Goal: Transaction & Acquisition: Book appointment/travel/reservation

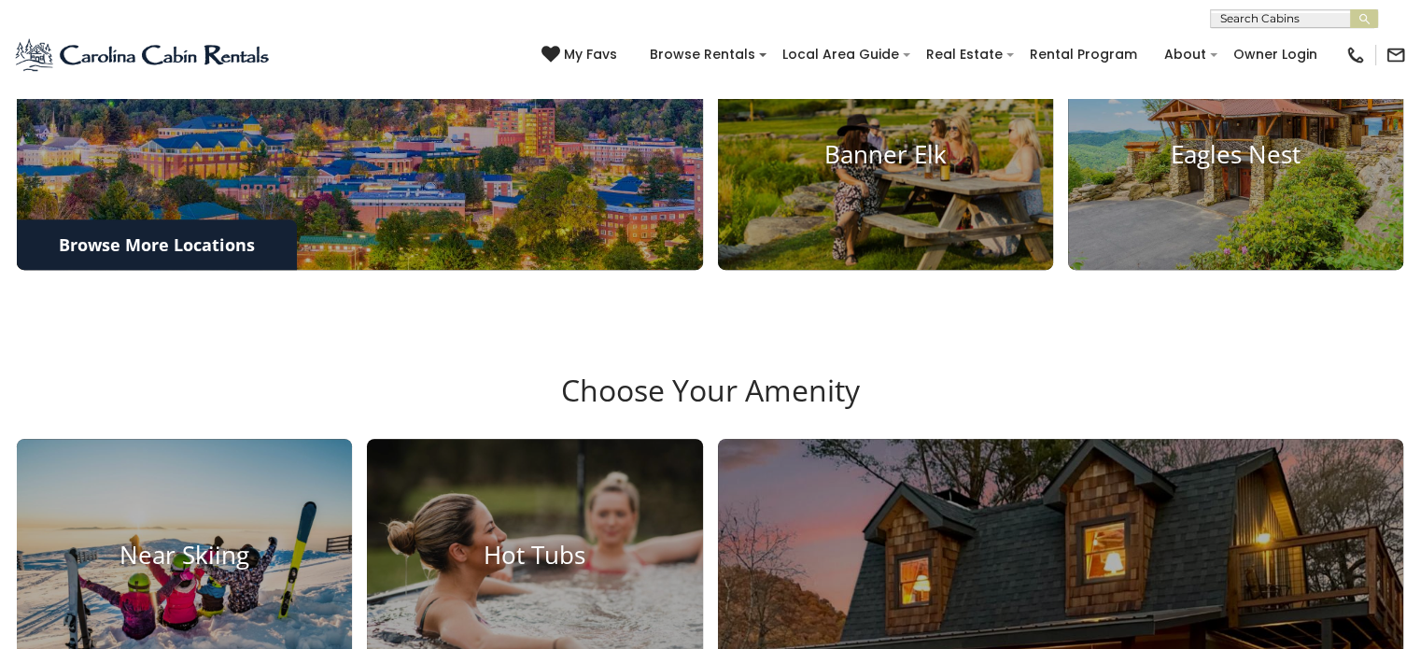
scroll to position [840, 0]
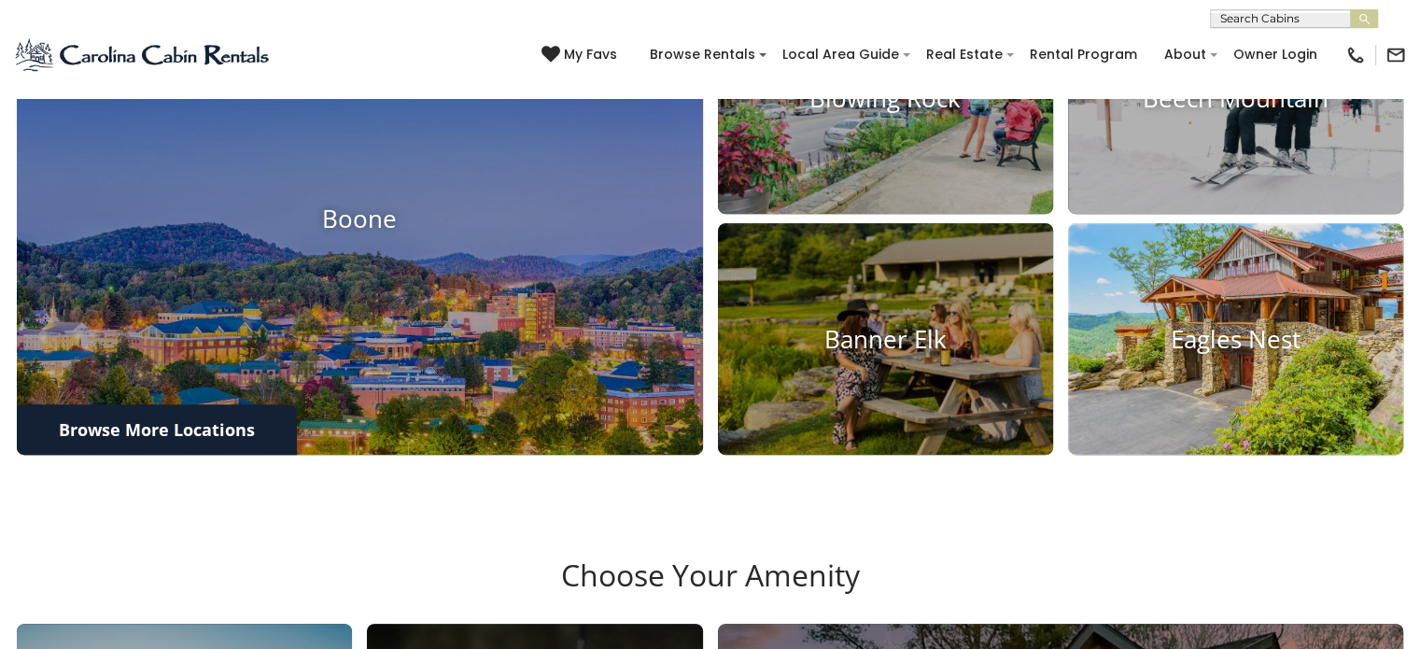
click at [1265, 354] on h4 "Eagles Nest" at bounding box center [1235, 339] width 335 height 29
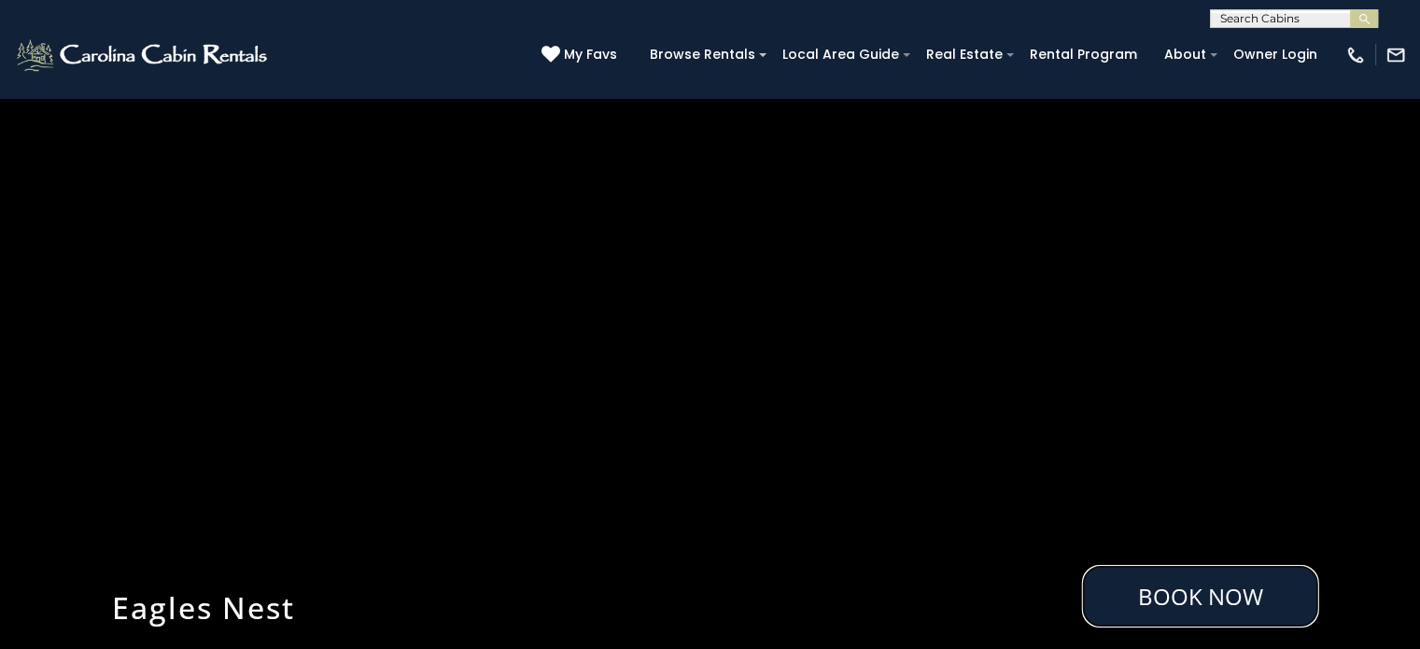
click at [1188, 597] on link "Book Now" at bounding box center [1200, 596] width 237 height 63
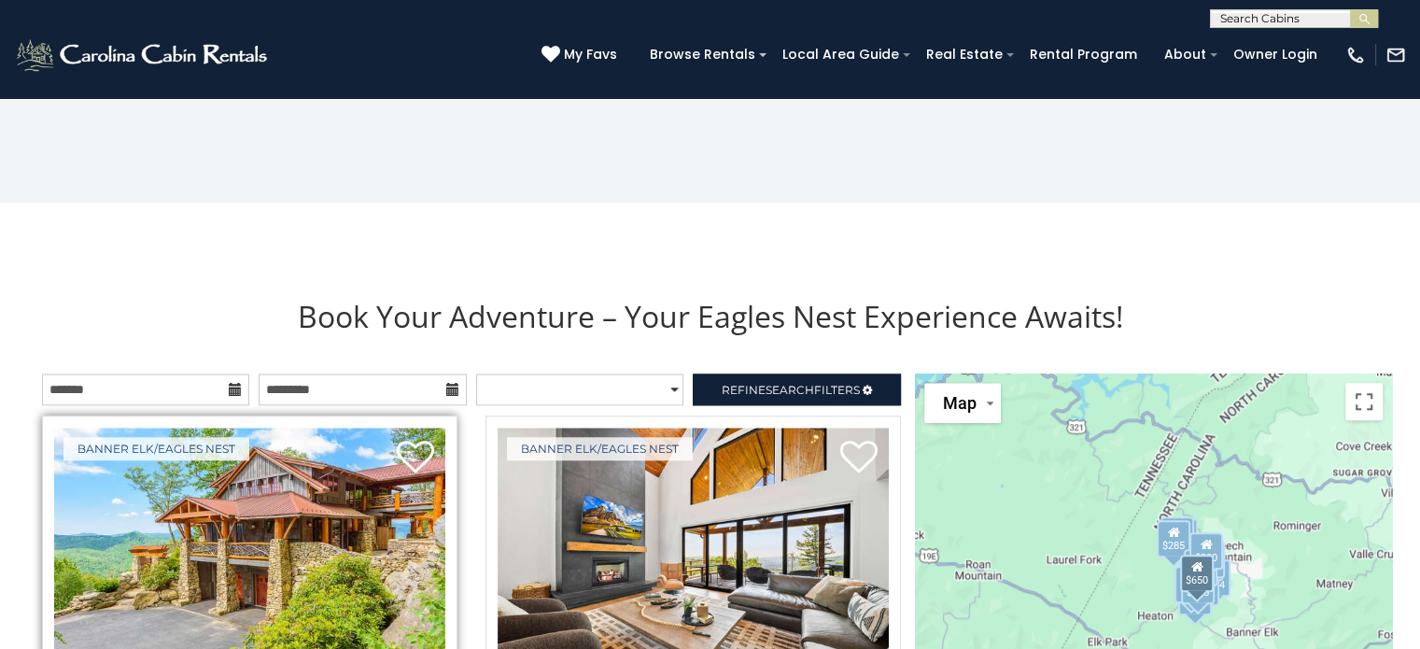
scroll to position [2031, 0]
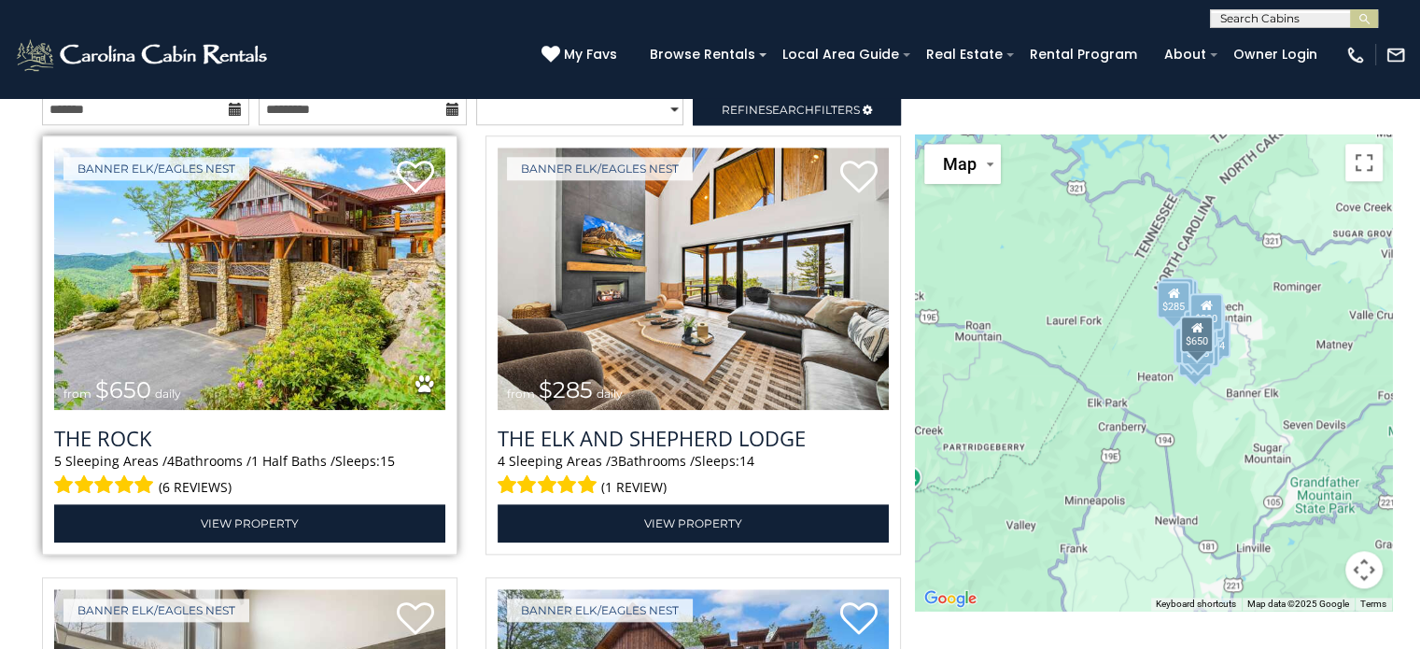
click at [292, 307] on img at bounding box center [249, 279] width 391 height 262
click at [293, 302] on img at bounding box center [249, 279] width 391 height 262
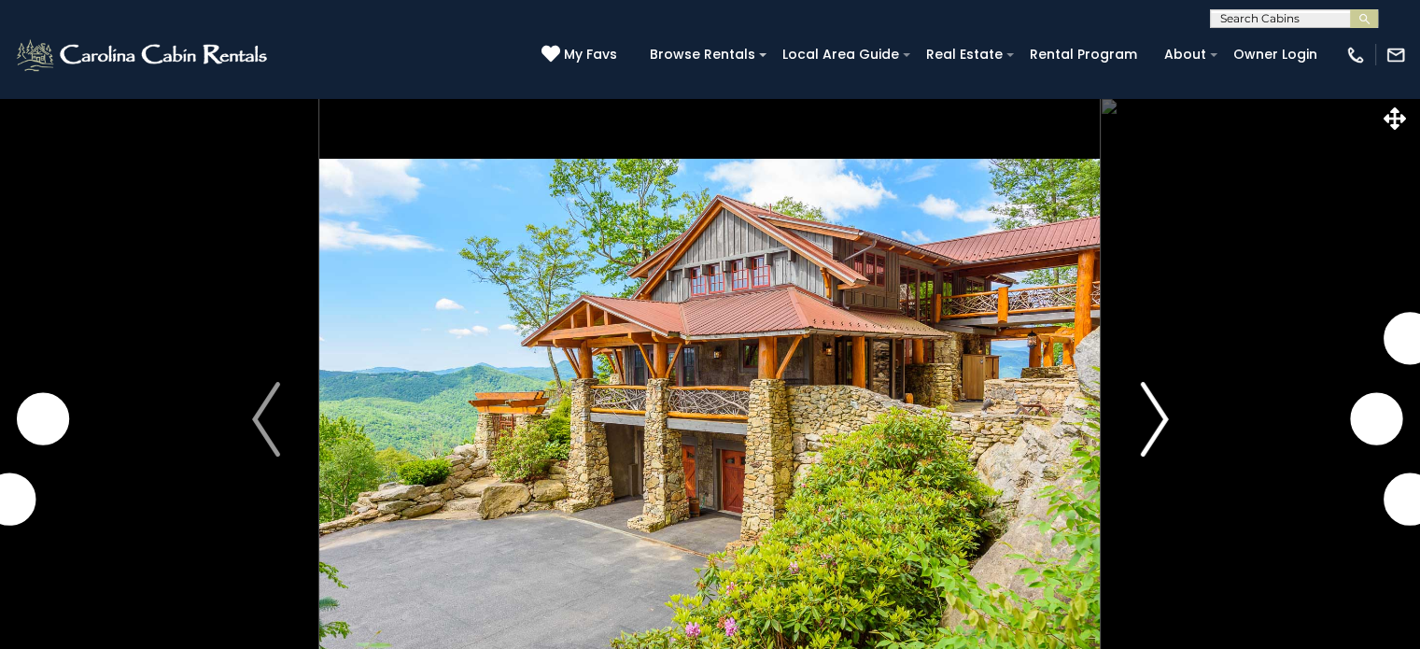
click at [1159, 414] on img "Next" at bounding box center [1154, 419] width 28 height 75
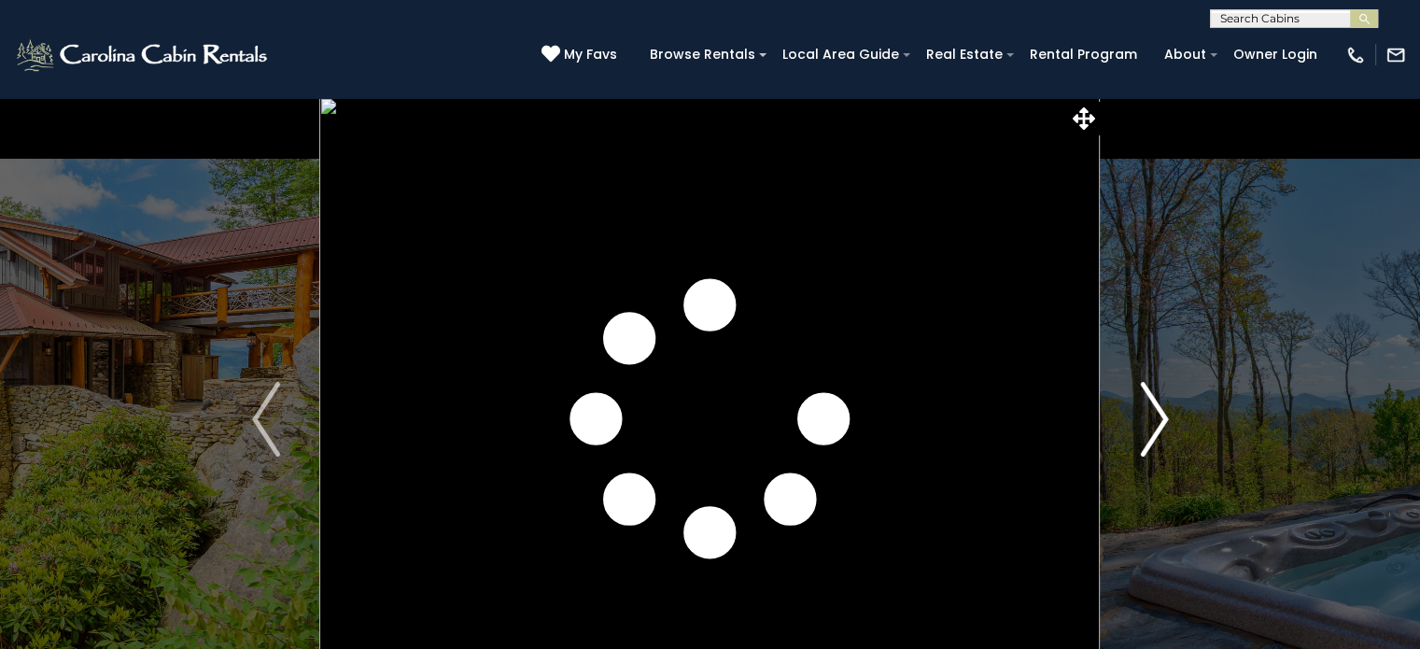
click at [1158, 414] on img "Next" at bounding box center [1154, 419] width 28 height 75
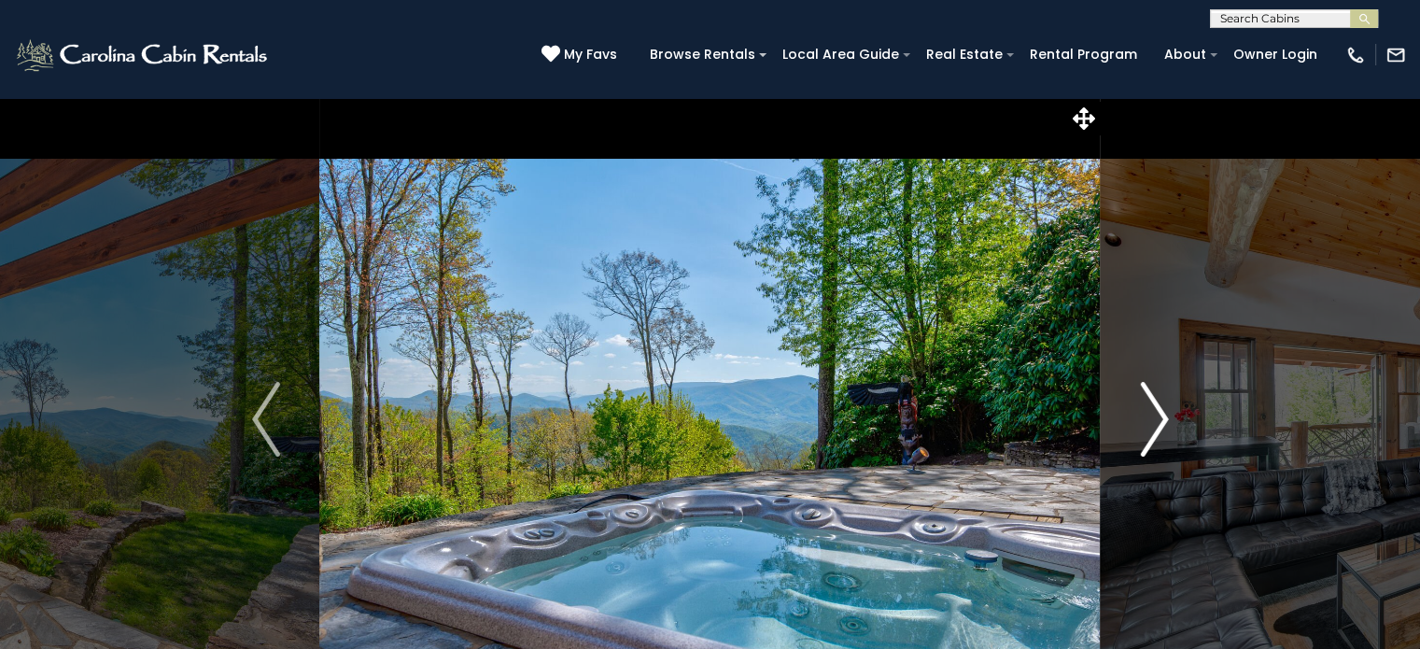
click at [1158, 414] on img "Next" at bounding box center [1154, 419] width 28 height 75
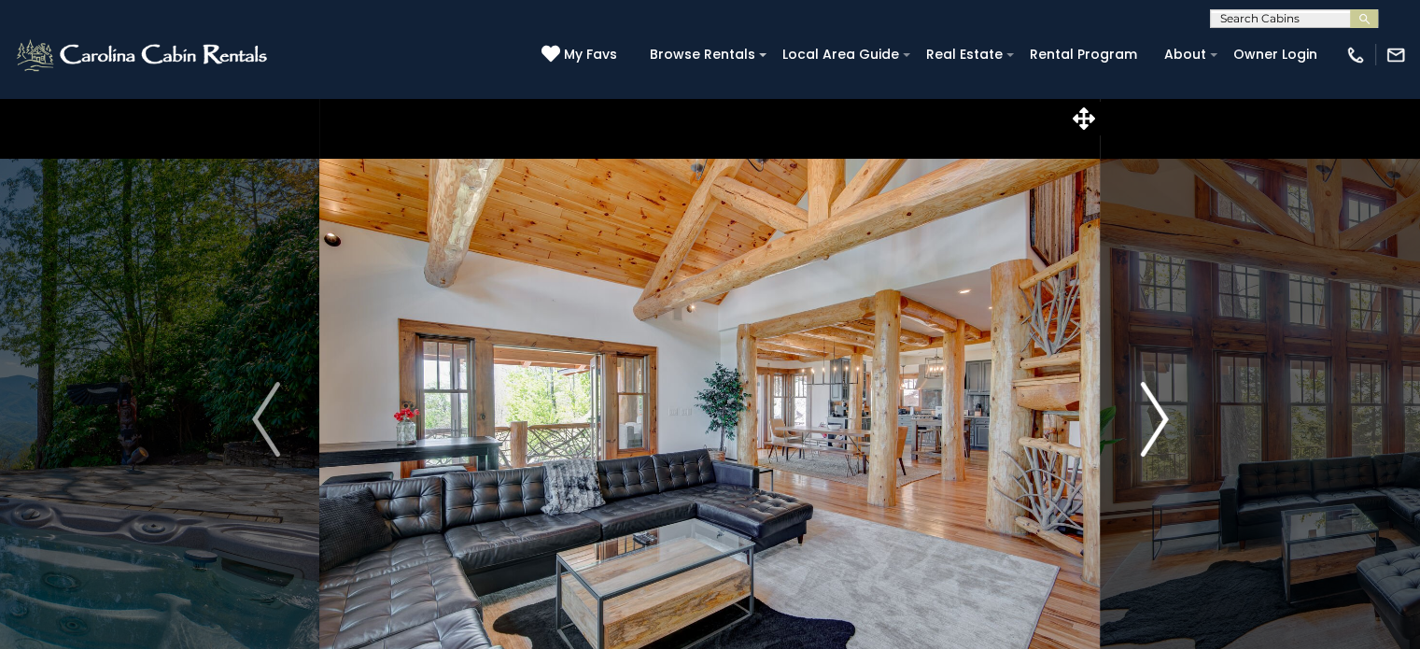
click at [1158, 414] on img "Next" at bounding box center [1154, 419] width 28 height 75
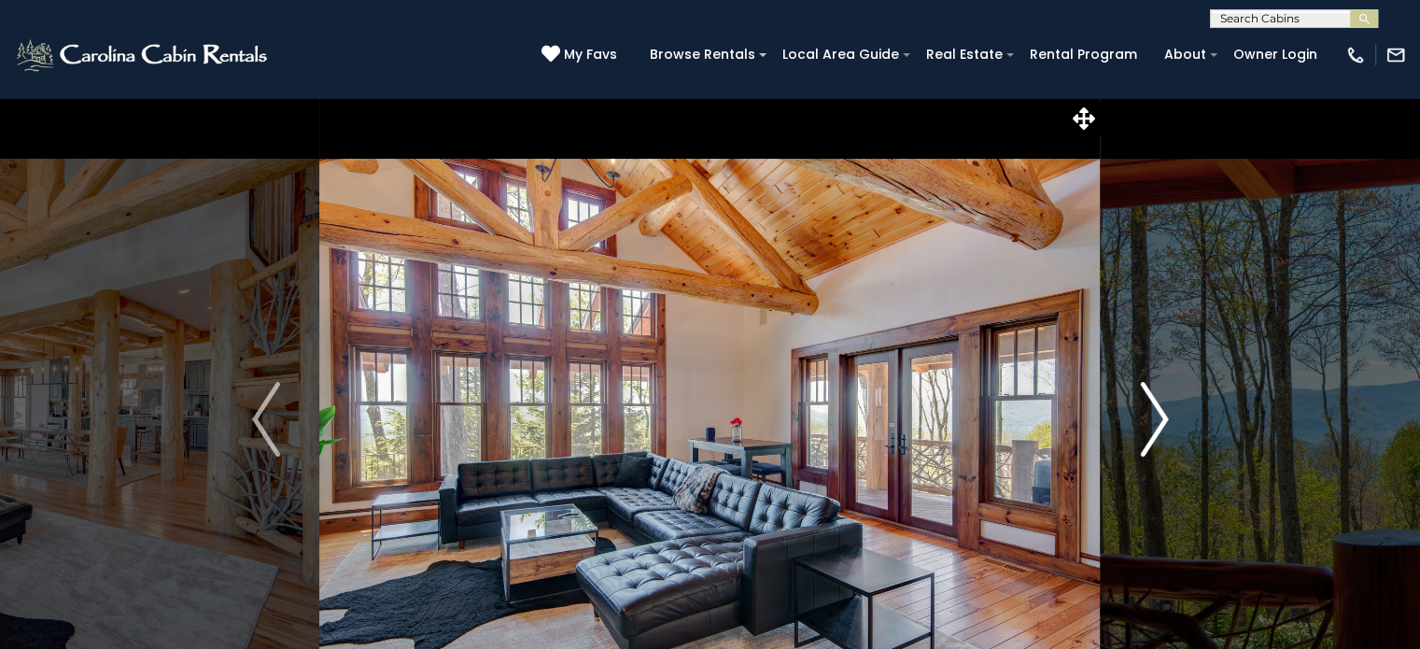
click at [1158, 414] on img "Next" at bounding box center [1154, 419] width 28 height 75
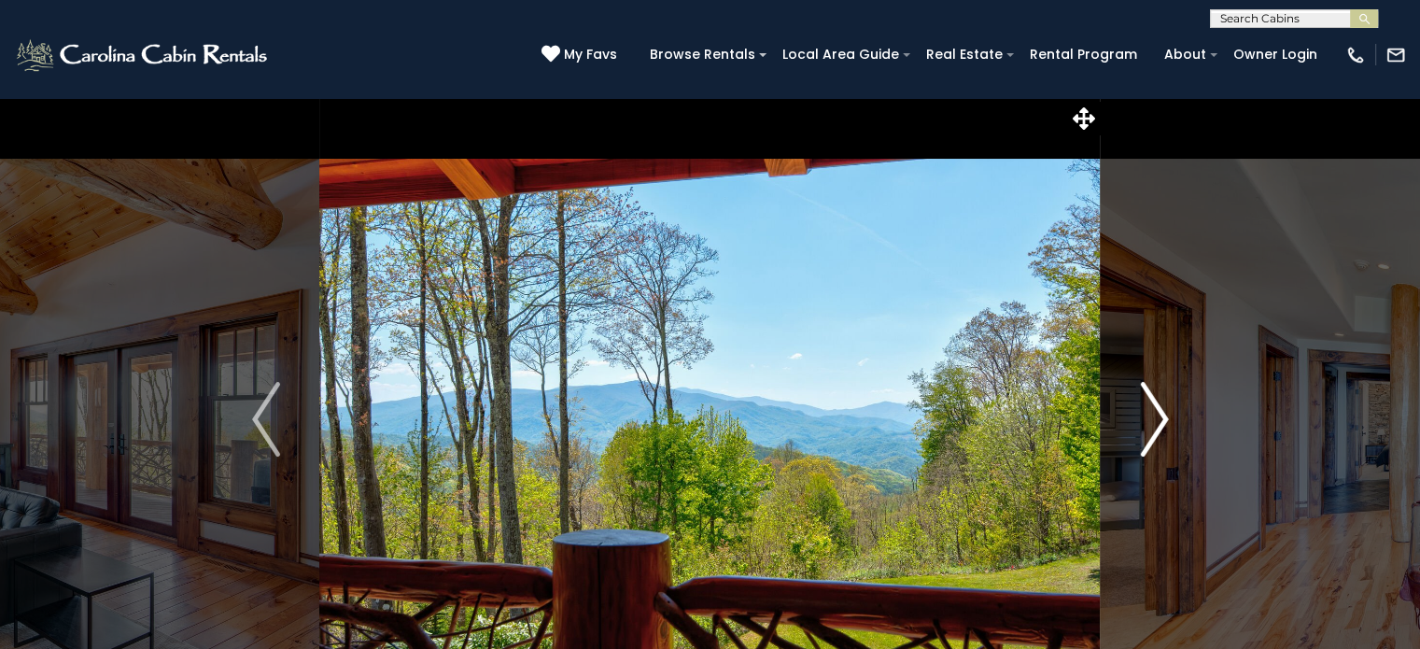
click at [1158, 414] on img "Next" at bounding box center [1154, 419] width 28 height 75
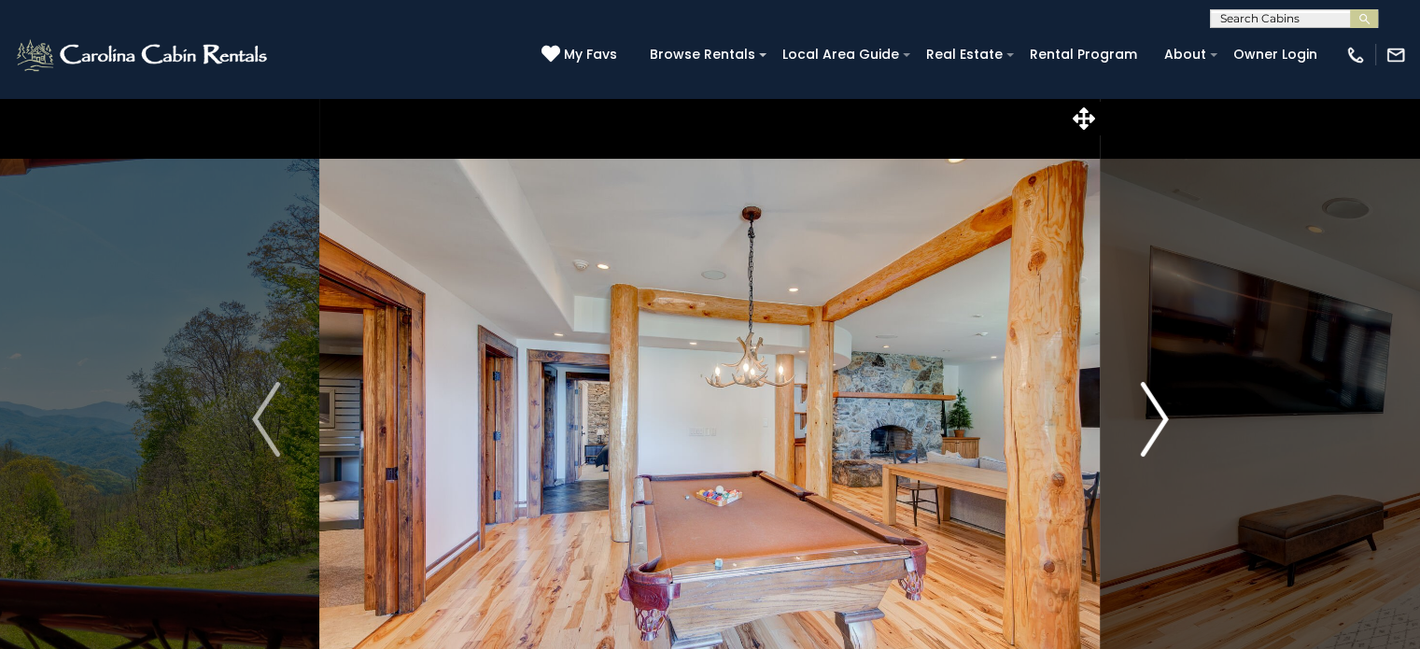
click at [1158, 414] on img "Next" at bounding box center [1154, 419] width 28 height 75
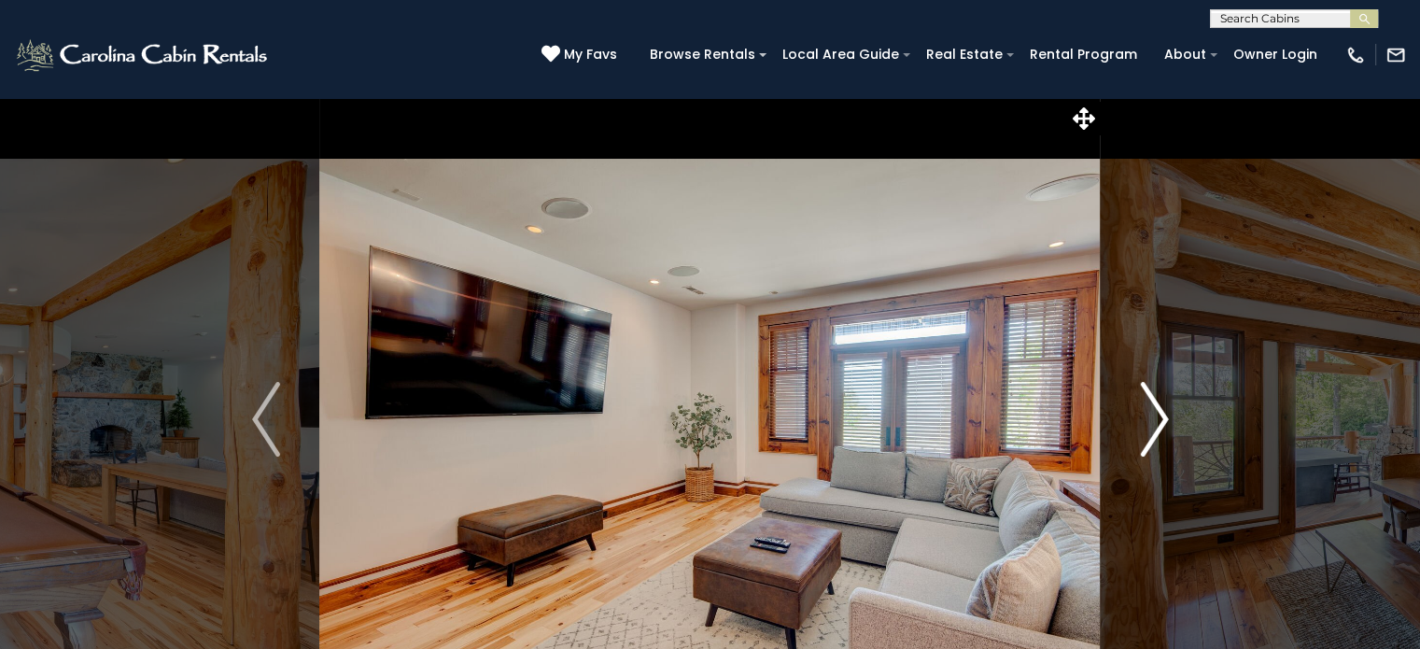
click at [1158, 414] on img "Next" at bounding box center [1154, 419] width 28 height 75
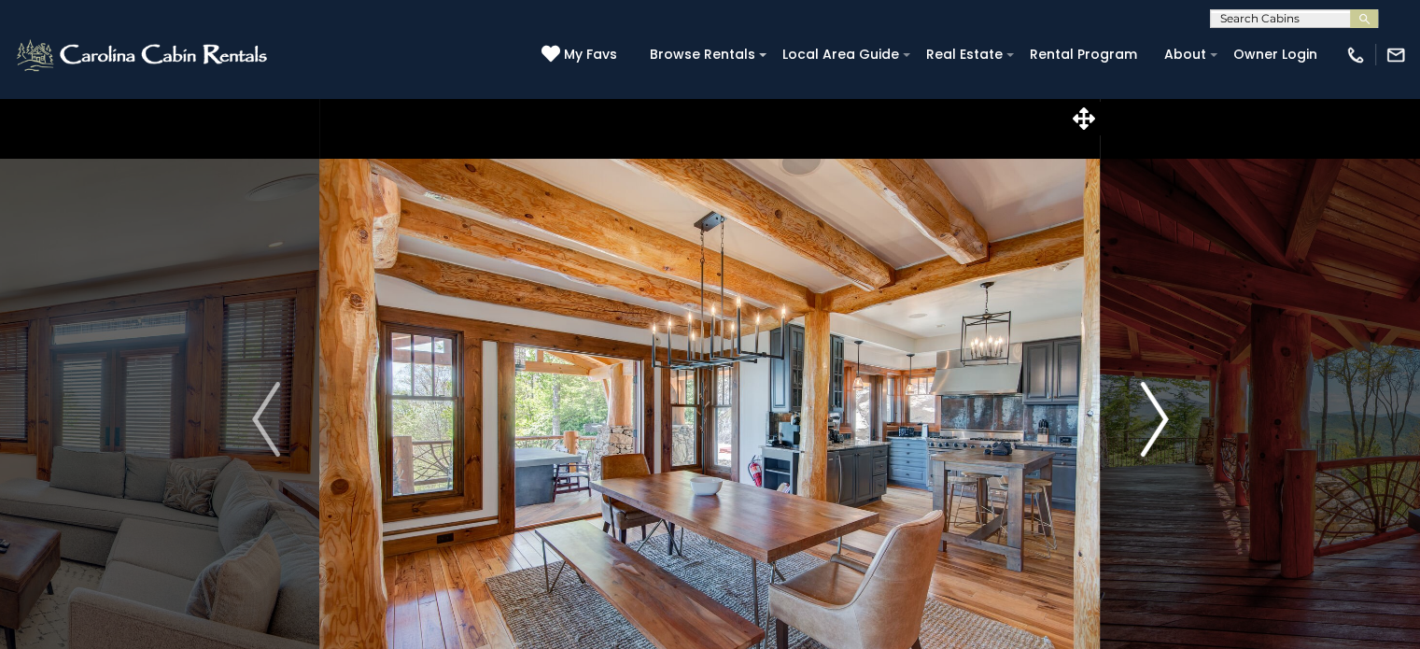
click at [1158, 414] on img "Next" at bounding box center [1154, 419] width 28 height 75
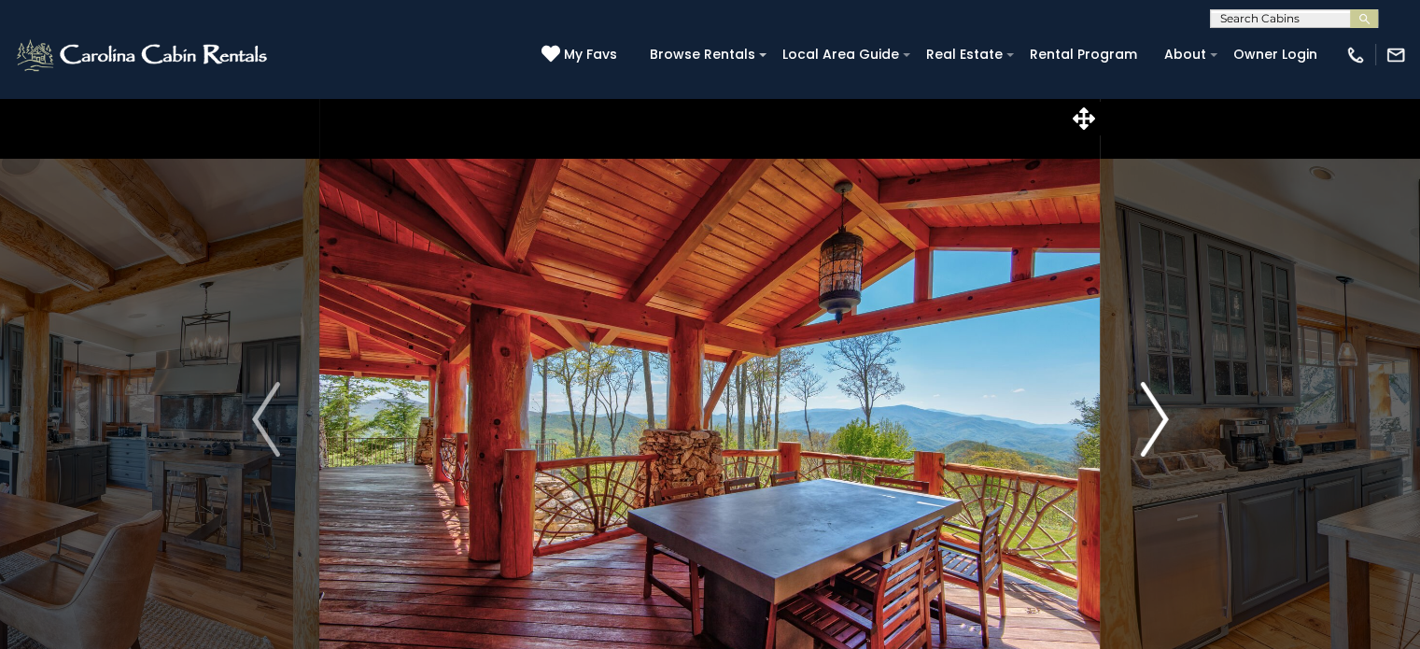
click at [1158, 422] on img "Next" at bounding box center [1154, 419] width 28 height 75
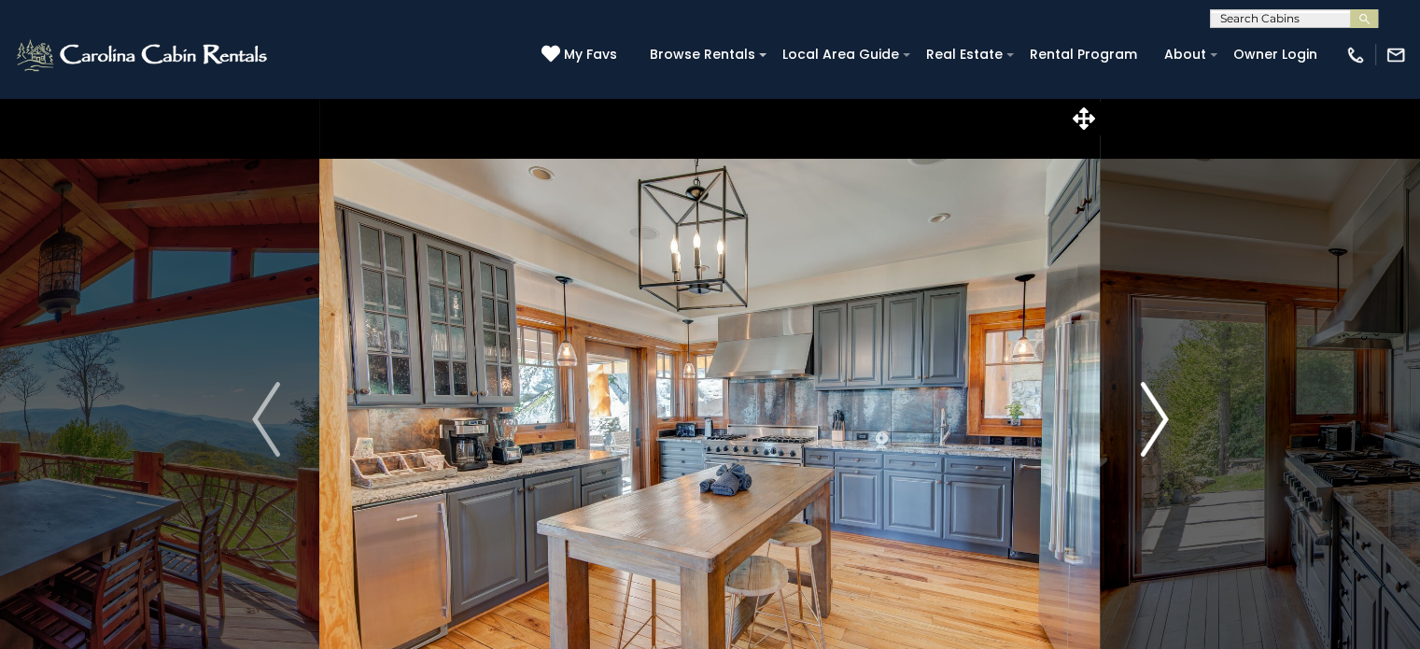
click at [1157, 423] on img "Next" at bounding box center [1154, 419] width 28 height 75
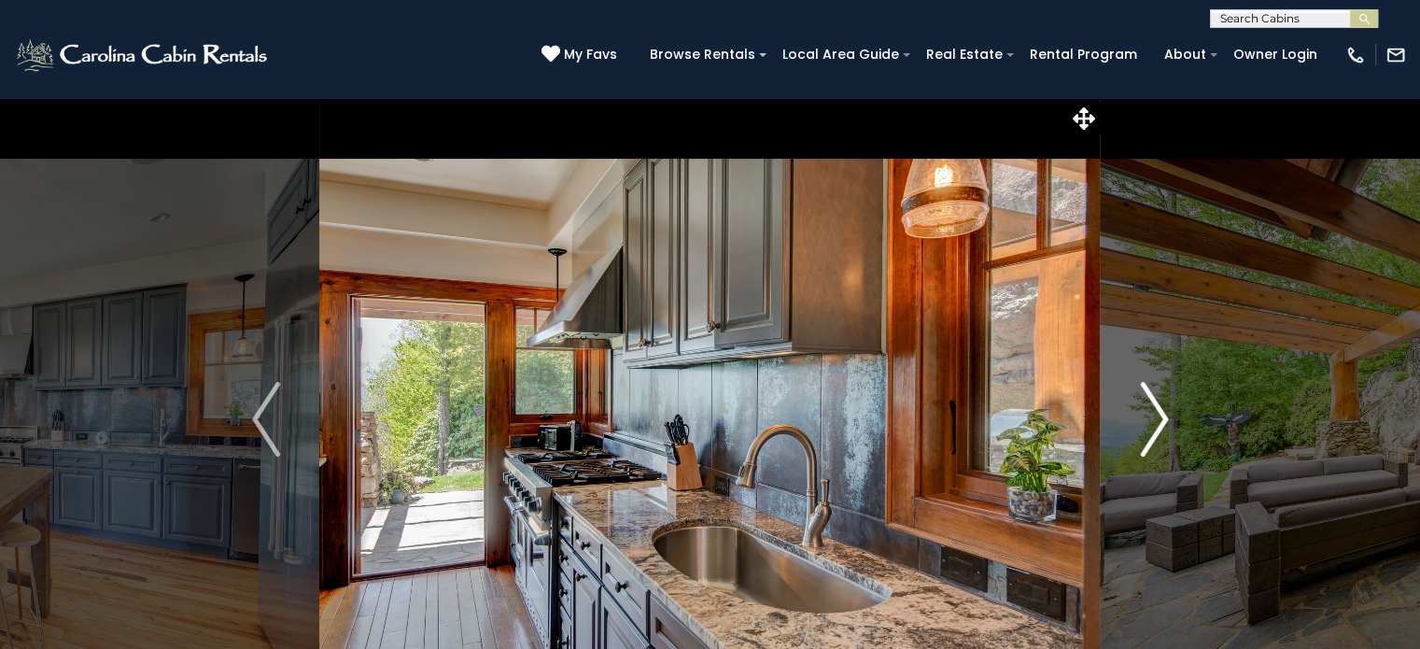
click at [1156, 423] on img "Next" at bounding box center [1154, 419] width 28 height 75
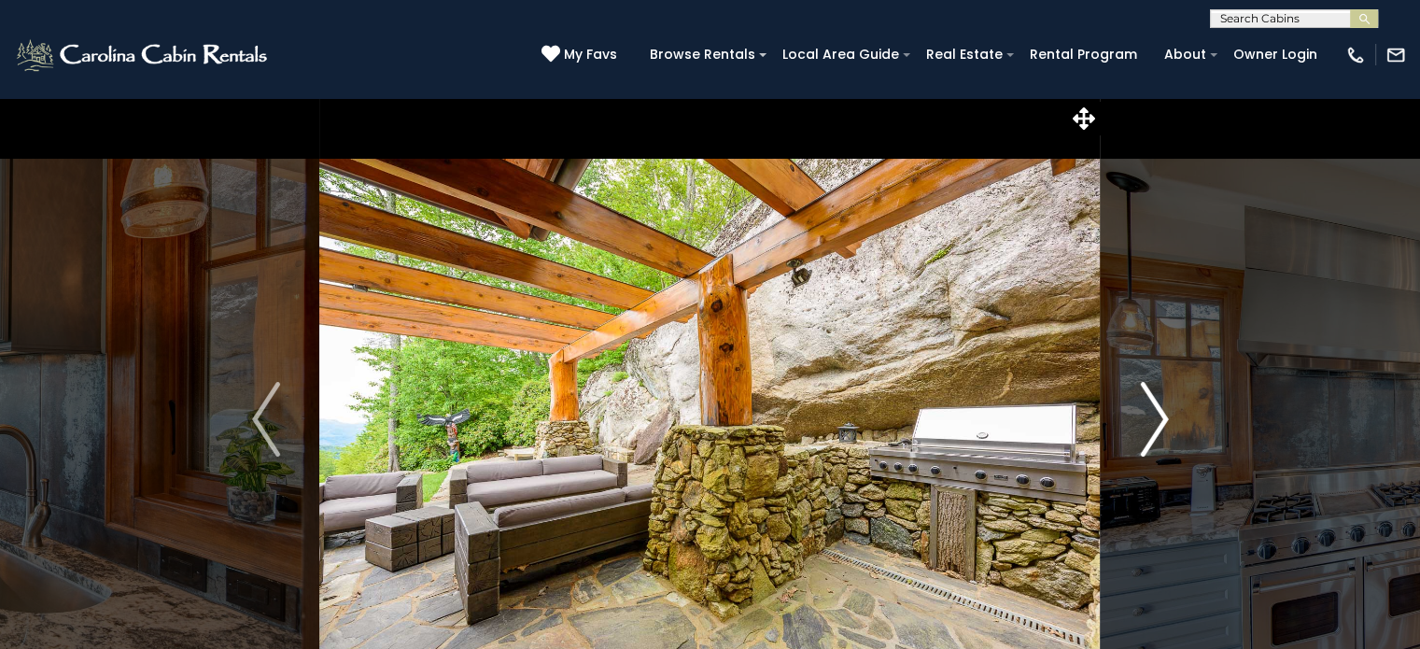
click at [1156, 423] on img "Next" at bounding box center [1154, 419] width 28 height 75
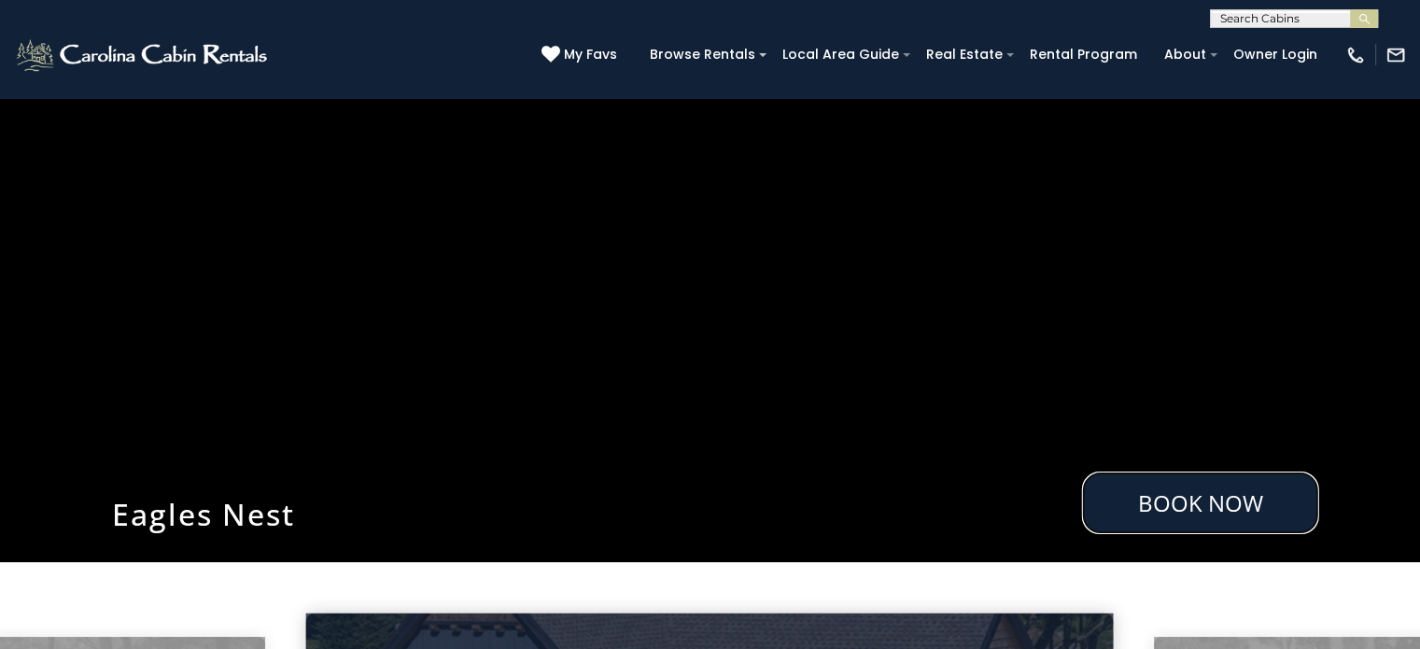
click at [1238, 500] on link "Book Now" at bounding box center [1200, 502] width 237 height 63
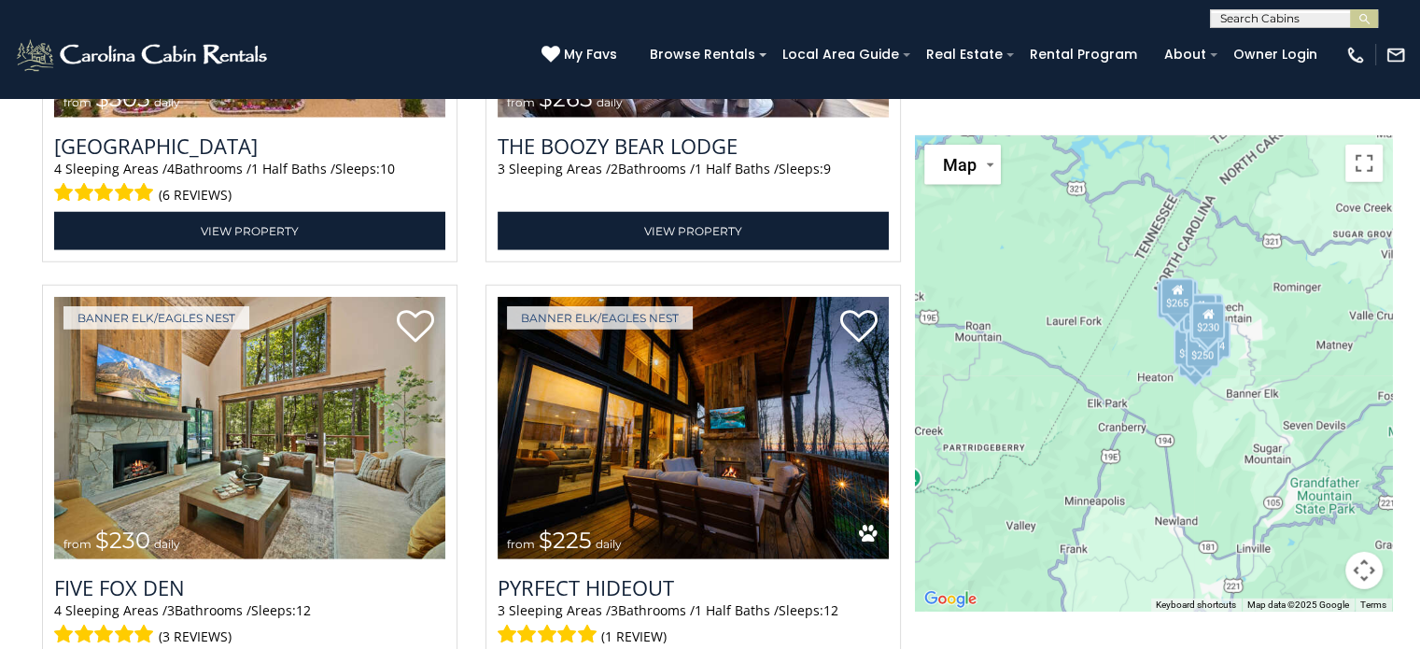
scroll to position [4937, 0]
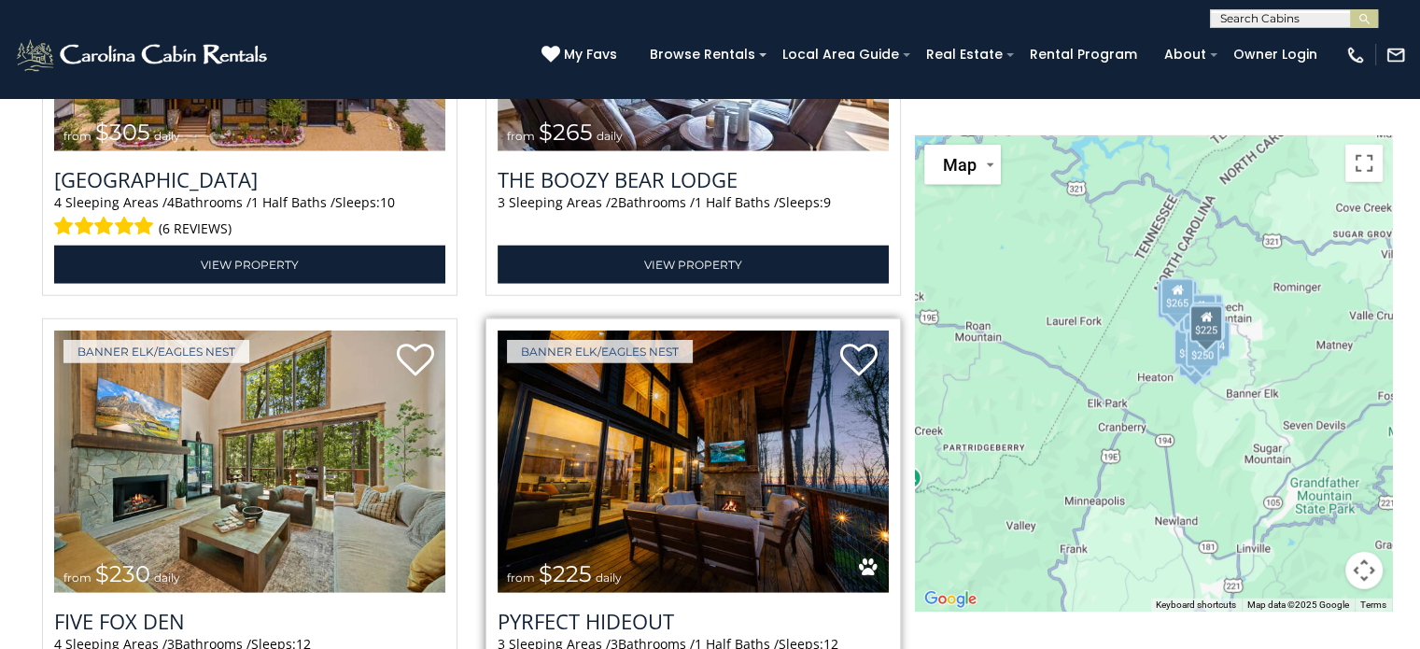
click at [760, 432] on img at bounding box center [693, 462] width 391 height 262
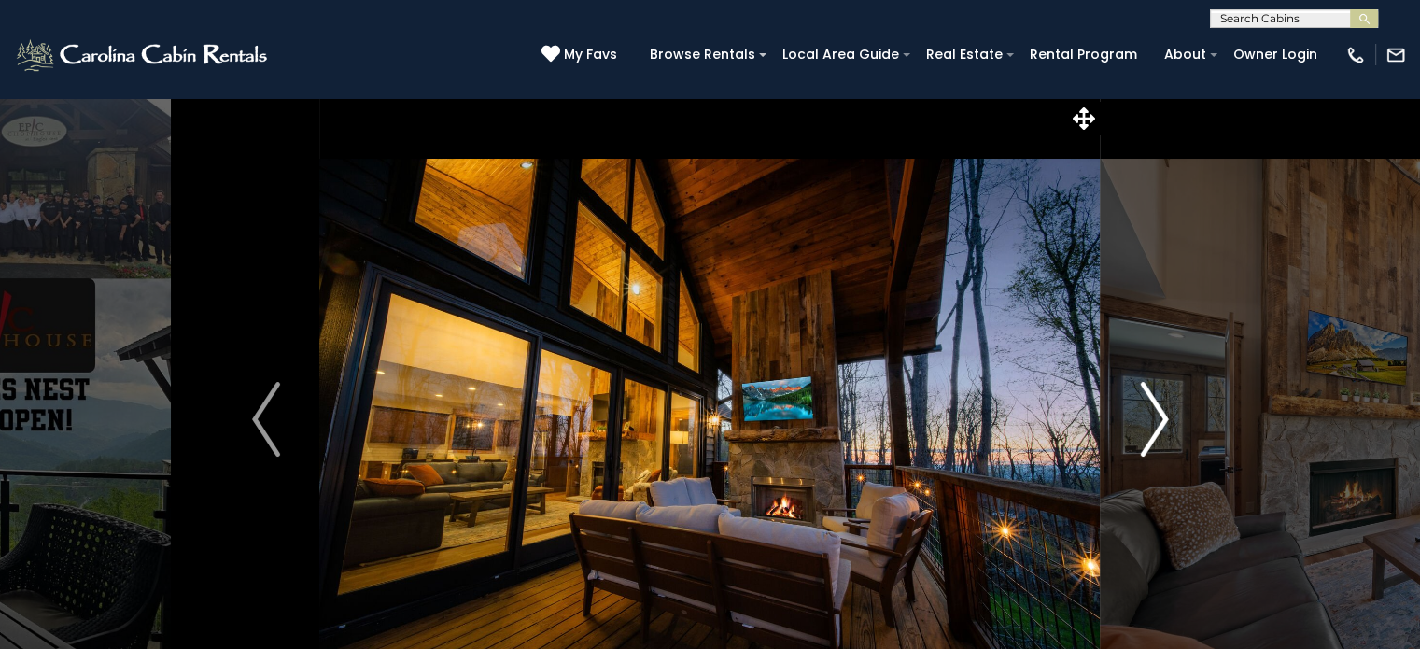
click at [1156, 413] on img "Next" at bounding box center [1154, 419] width 28 height 75
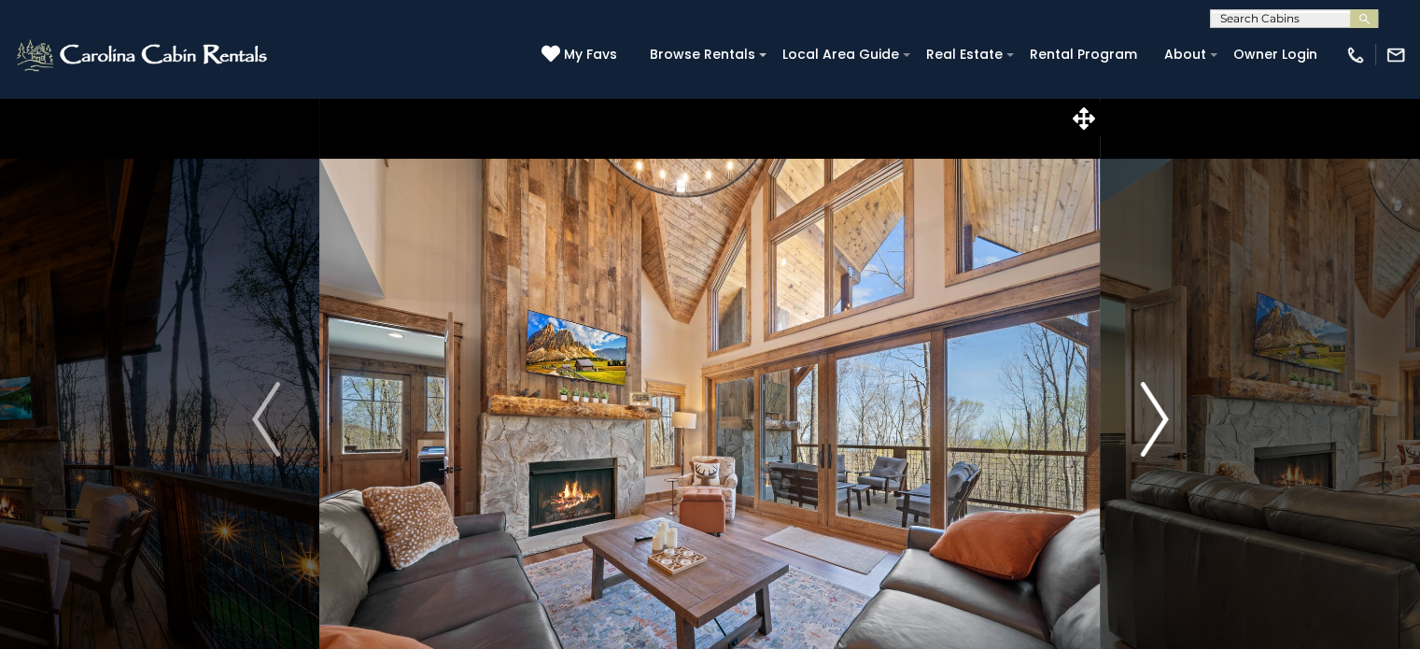
click at [1156, 413] on img "Next" at bounding box center [1154, 419] width 28 height 75
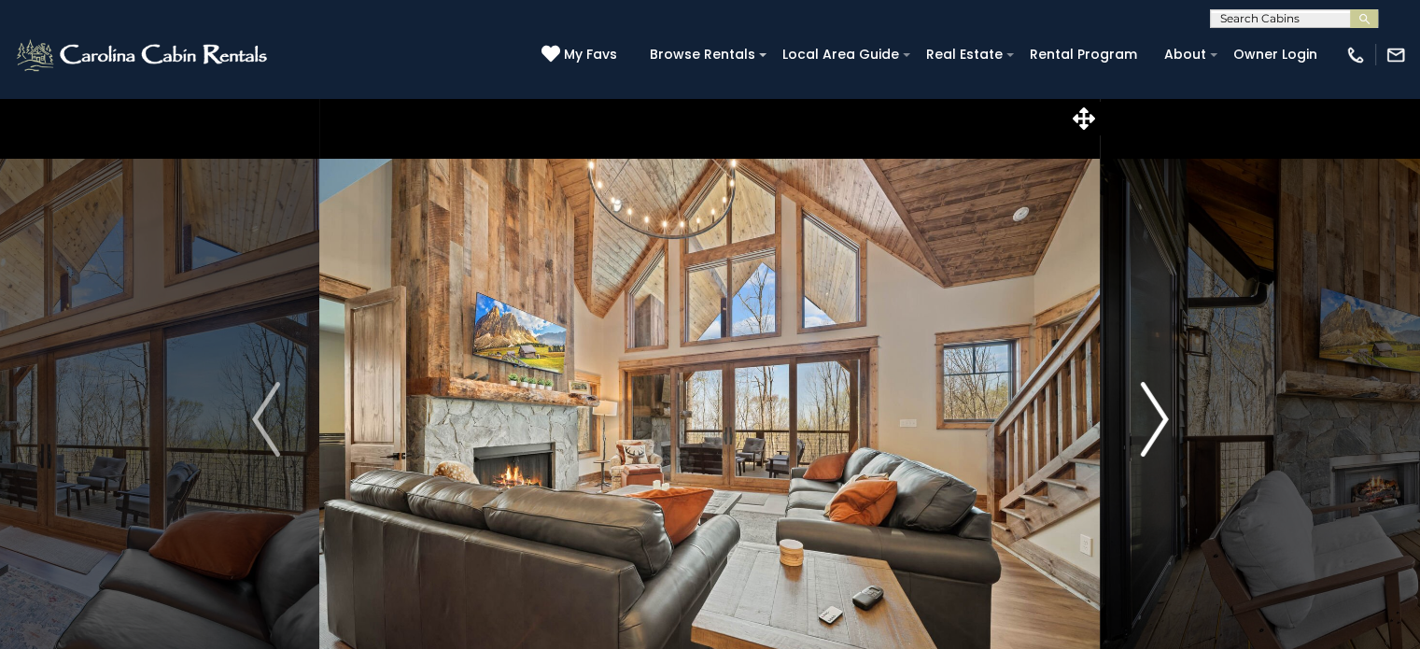
click at [1156, 413] on img "Next" at bounding box center [1154, 419] width 28 height 75
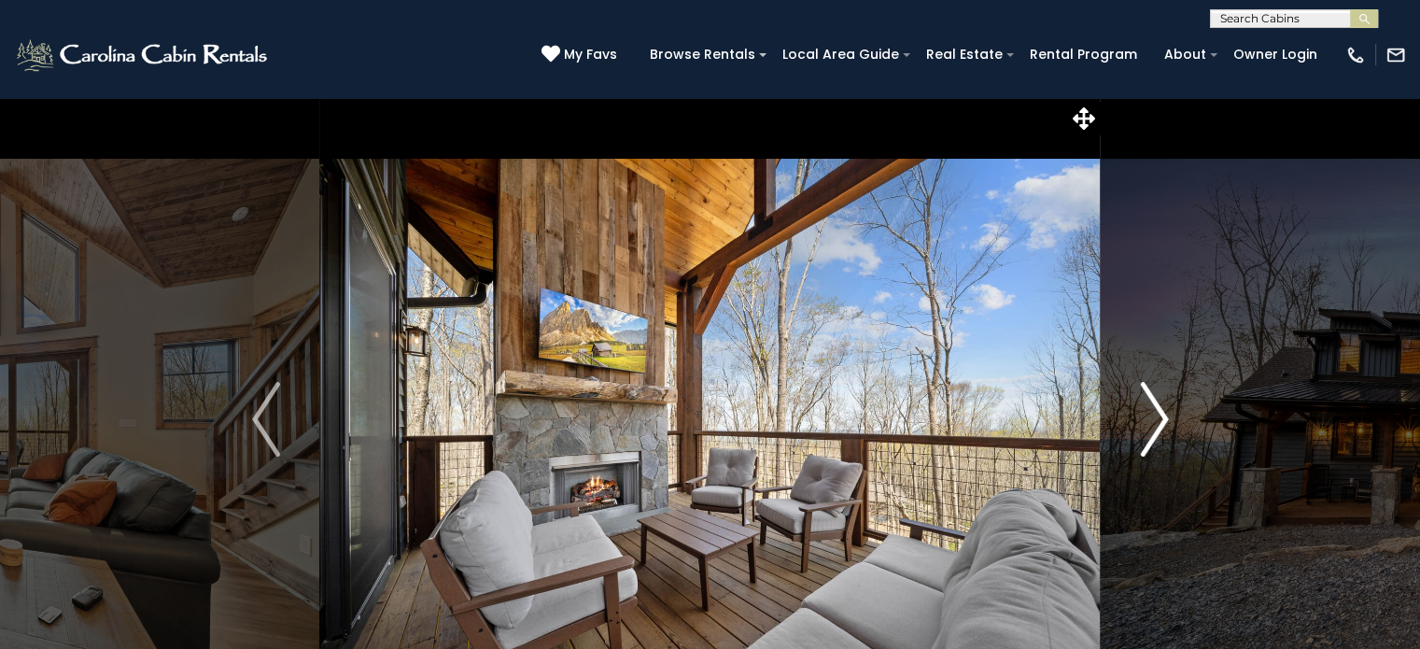
click at [1156, 413] on img "Next" at bounding box center [1154, 419] width 28 height 75
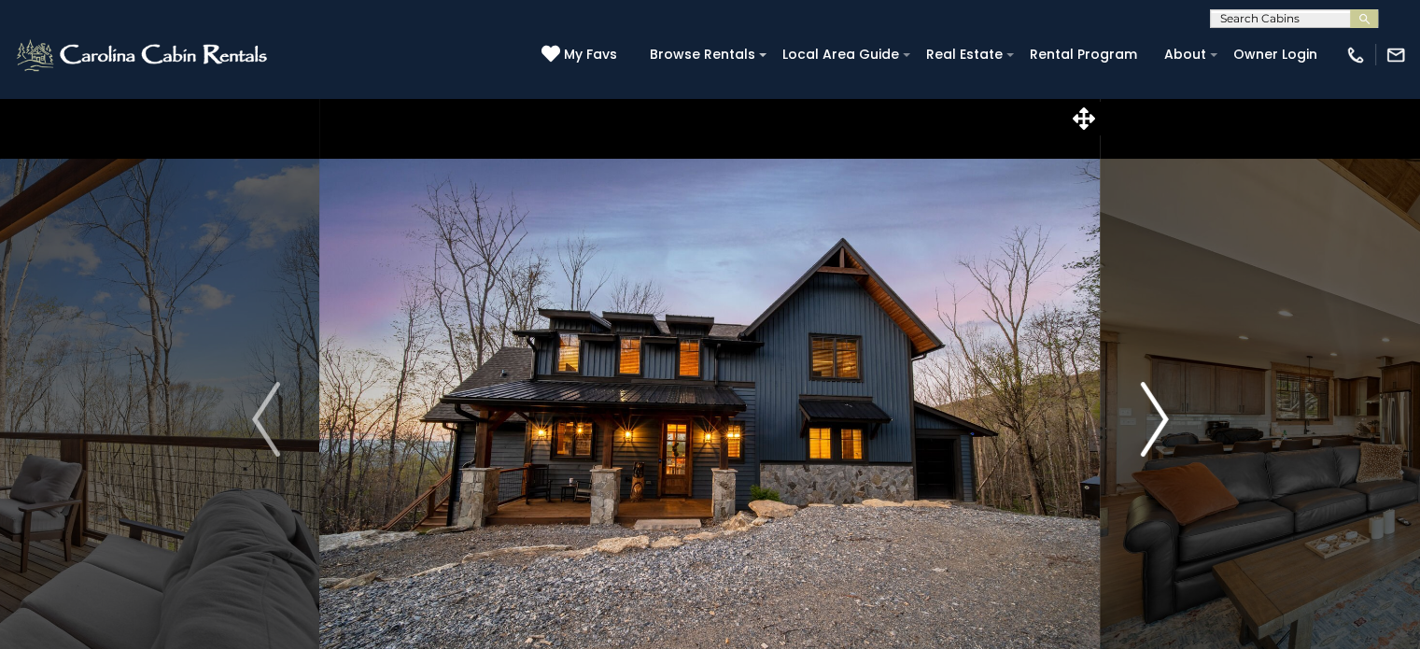
click at [1156, 413] on img "Next" at bounding box center [1154, 419] width 28 height 75
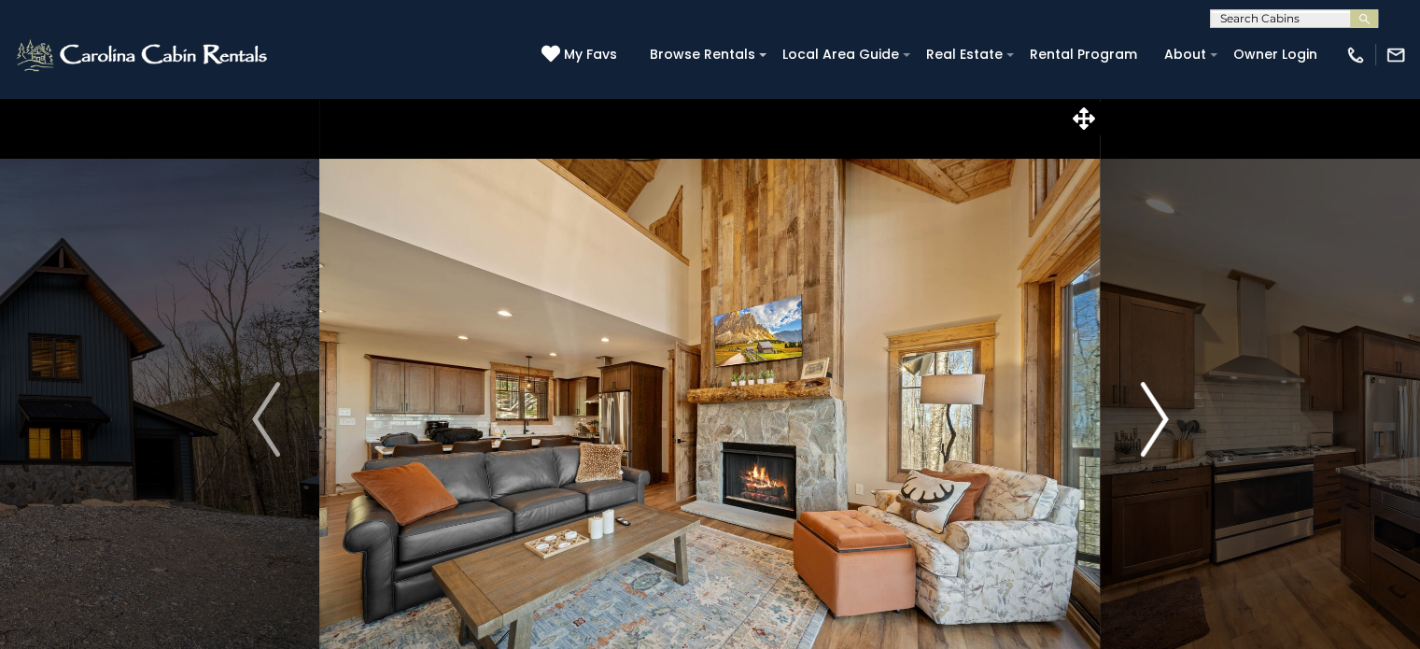
click at [1156, 413] on img "Next" at bounding box center [1154, 419] width 28 height 75
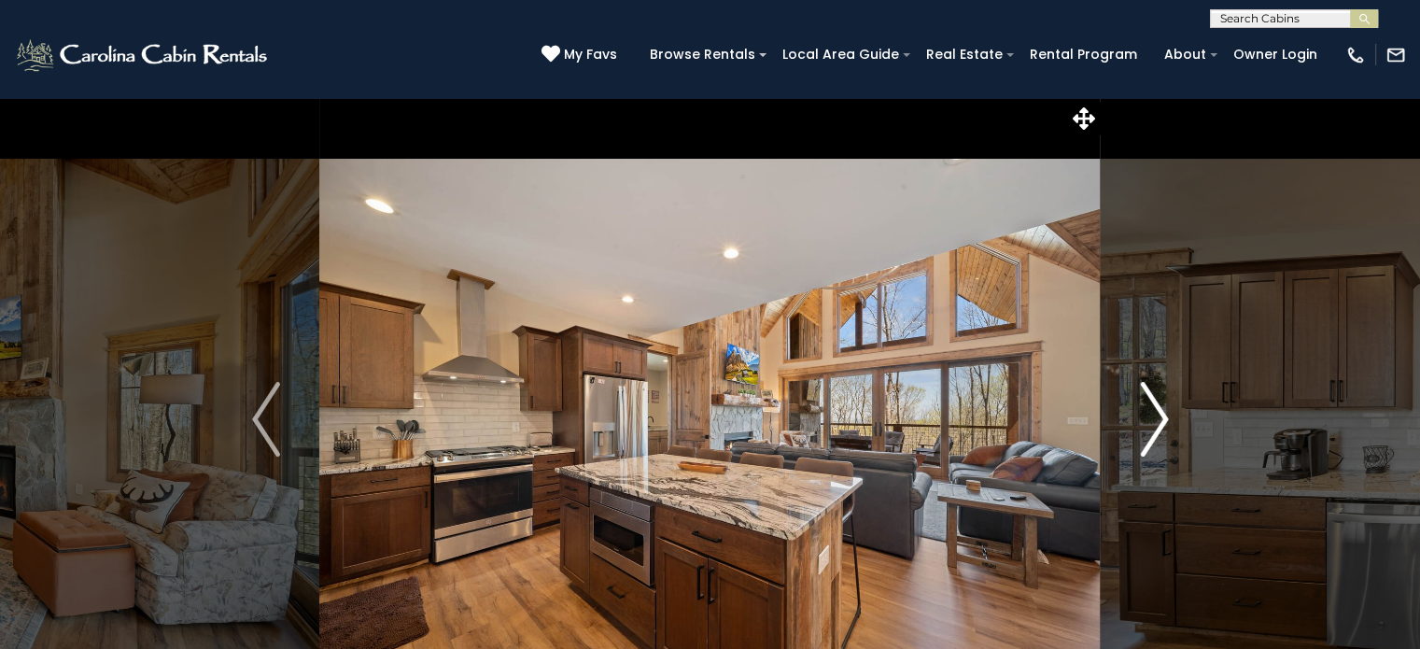
click at [1156, 413] on img "Next" at bounding box center [1154, 419] width 28 height 75
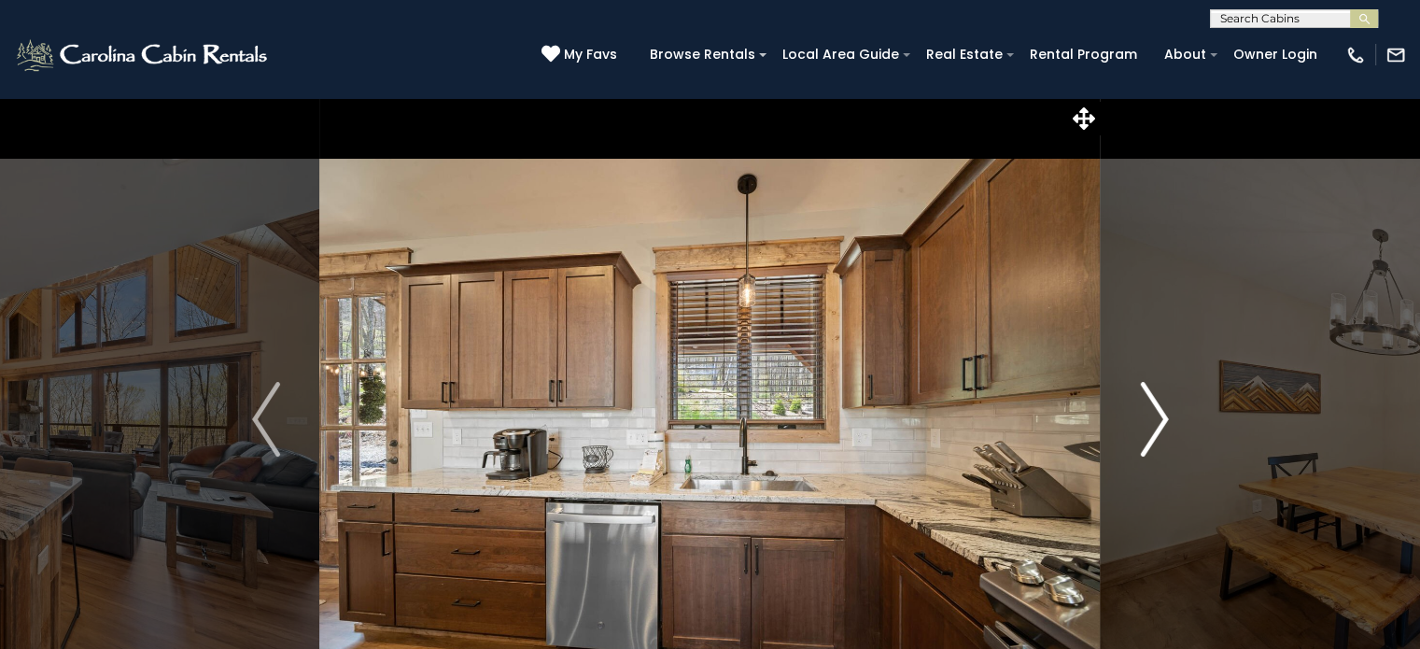
click at [1156, 413] on img "Next" at bounding box center [1154, 419] width 28 height 75
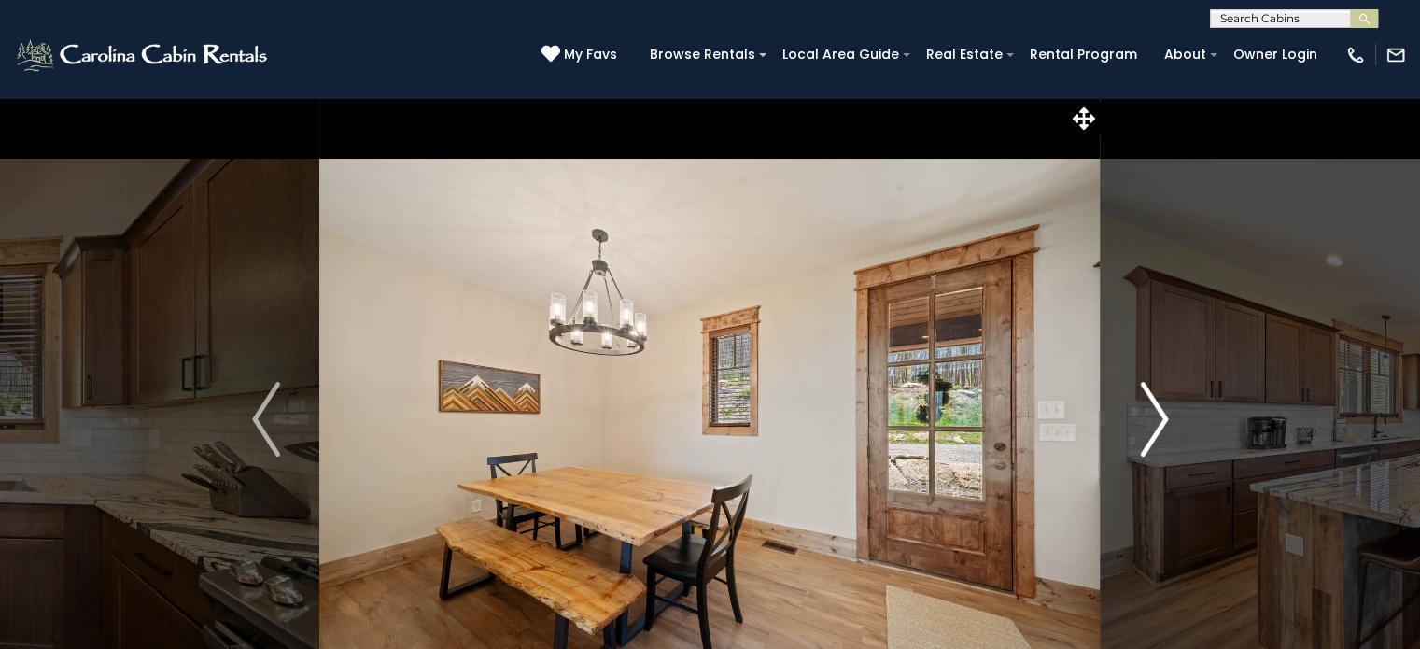
click at [1156, 413] on img "Next" at bounding box center [1154, 419] width 28 height 75
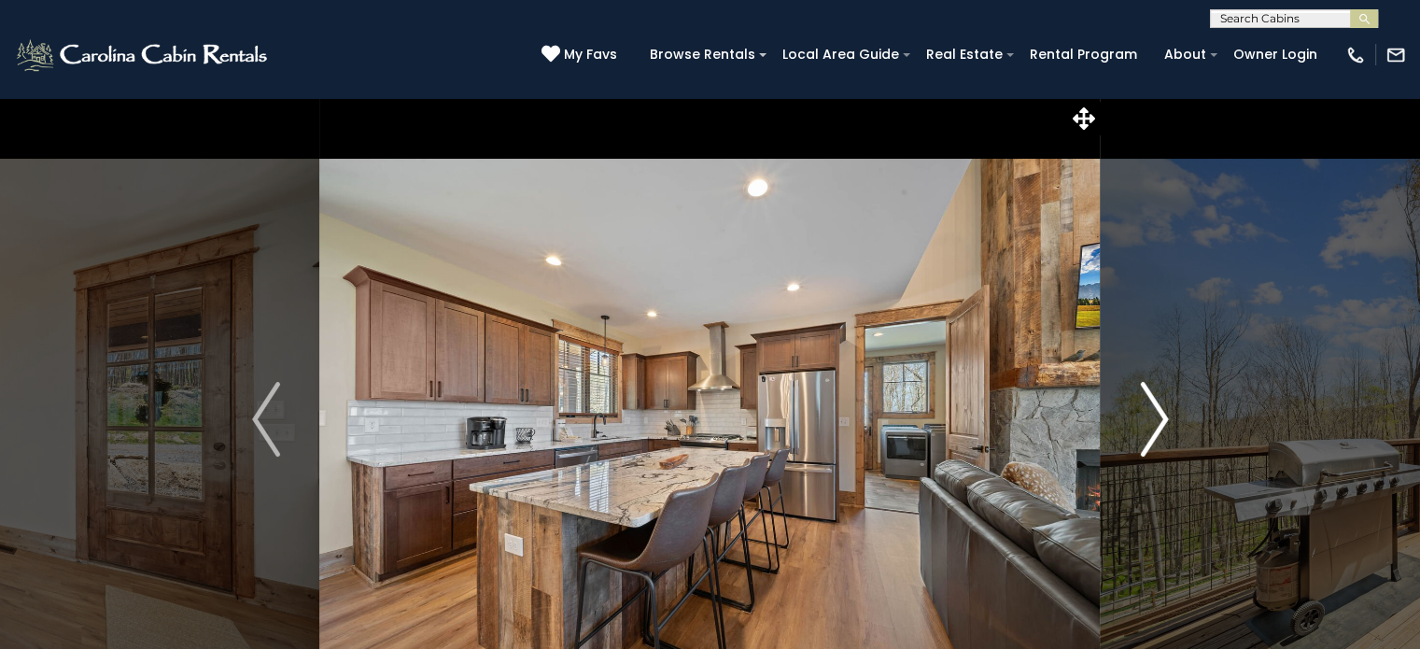
click at [1156, 413] on img "Next" at bounding box center [1154, 419] width 28 height 75
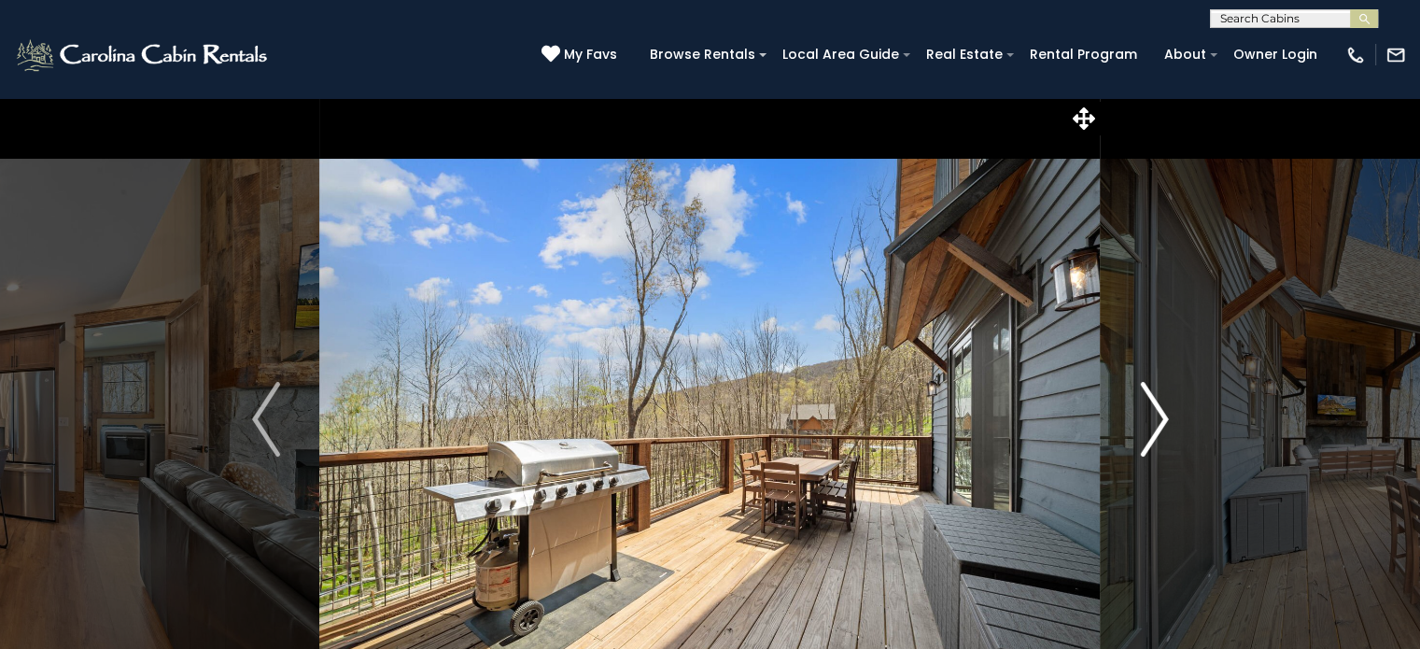
click at [1156, 413] on img "Next" at bounding box center [1154, 419] width 28 height 75
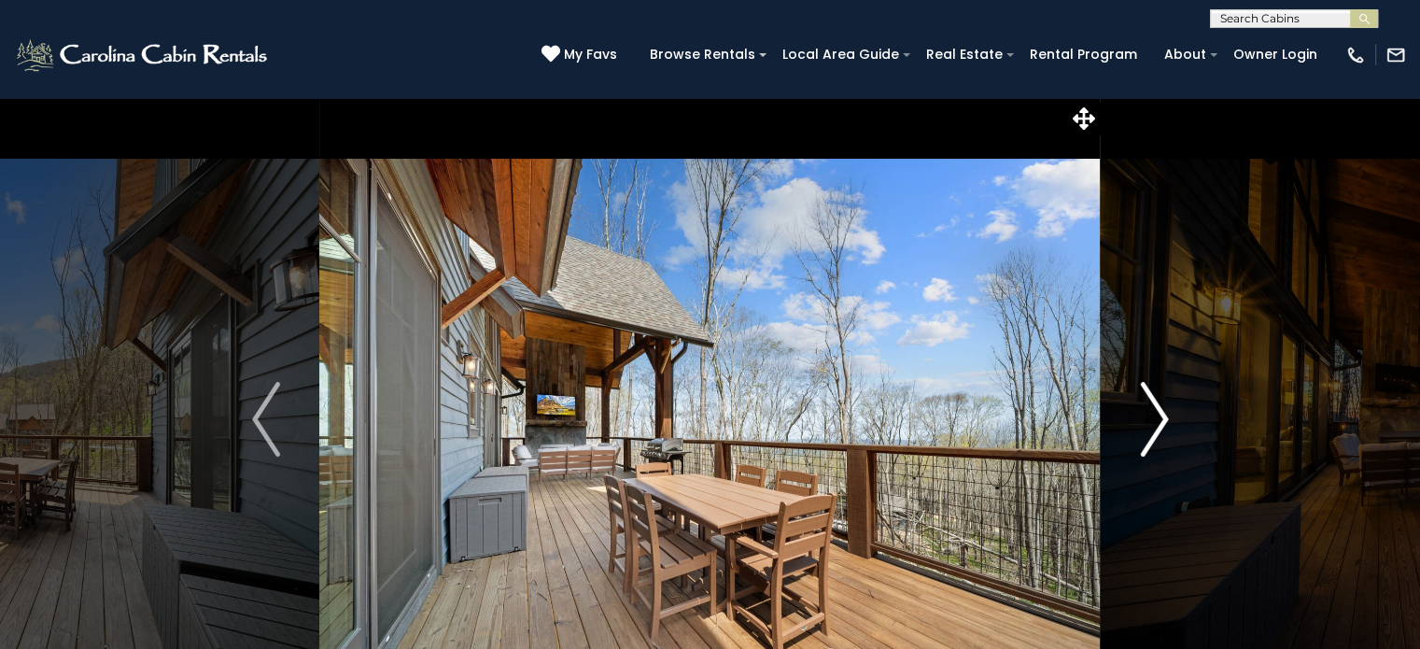
click at [1156, 413] on img "Next" at bounding box center [1154, 419] width 28 height 75
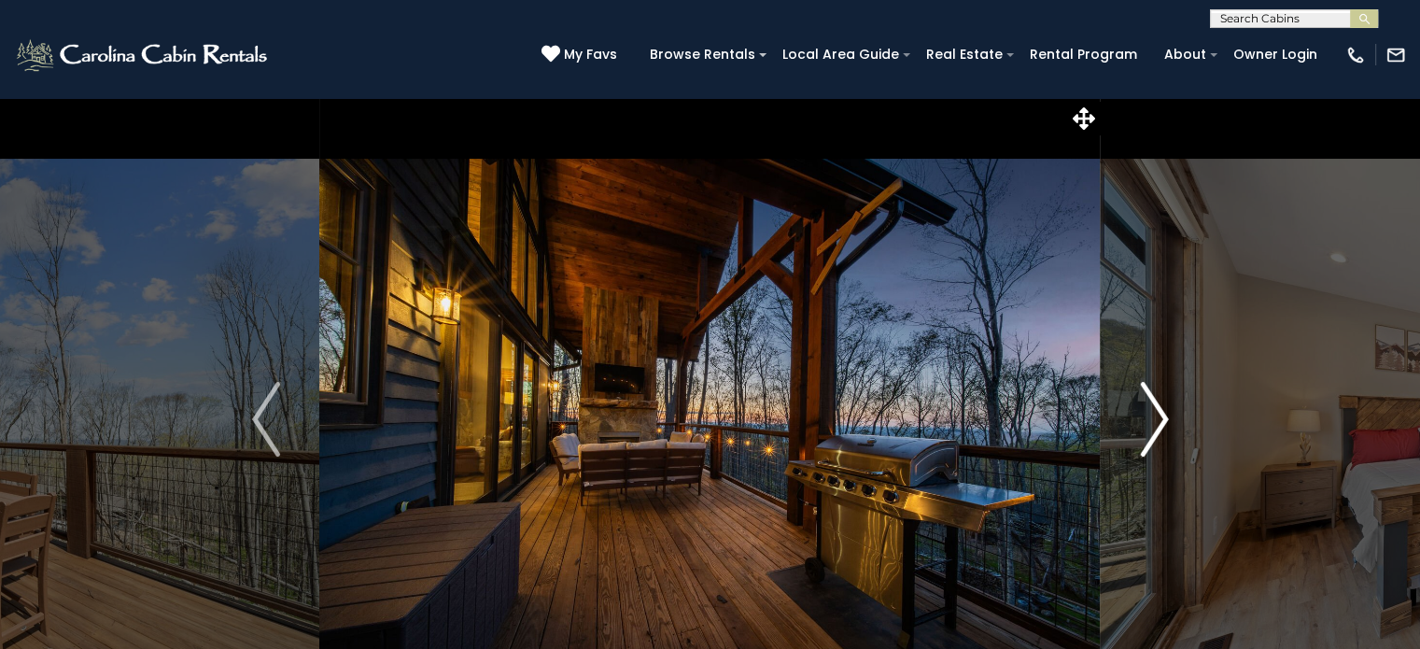
click at [1156, 413] on img "Next" at bounding box center [1154, 419] width 28 height 75
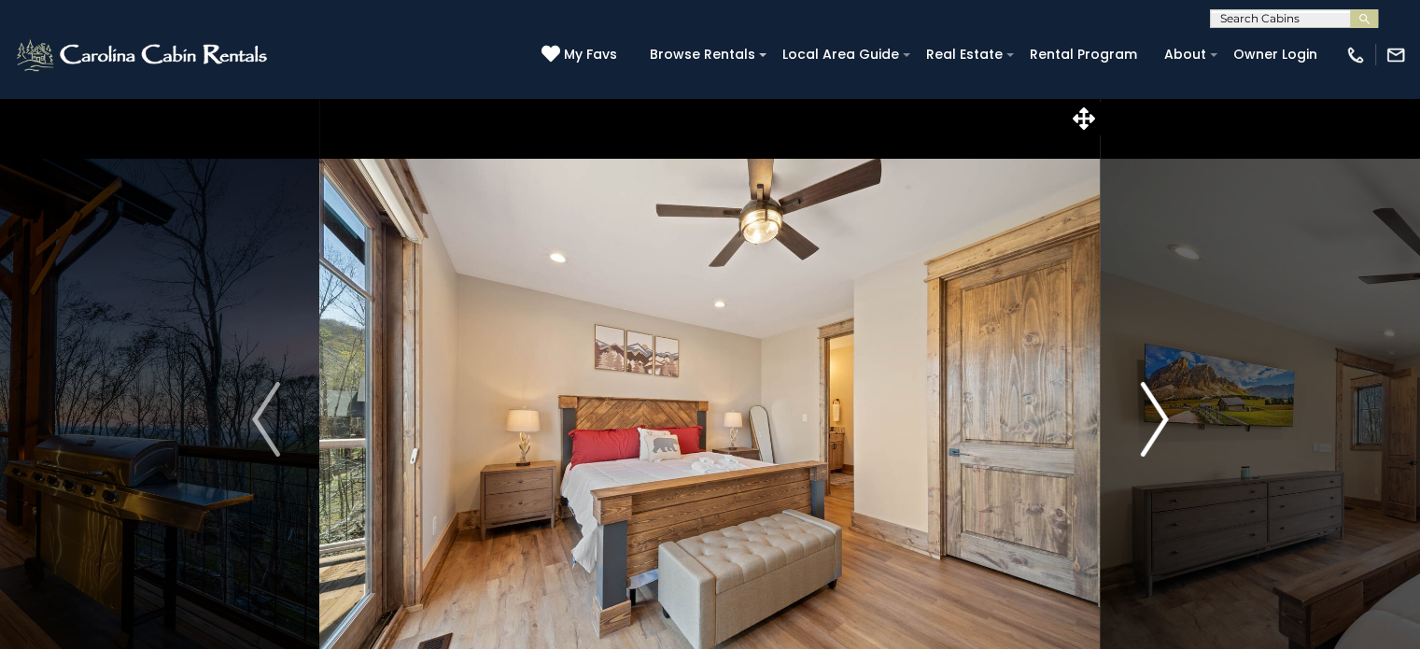
click at [1156, 413] on img "Next" at bounding box center [1154, 419] width 28 height 75
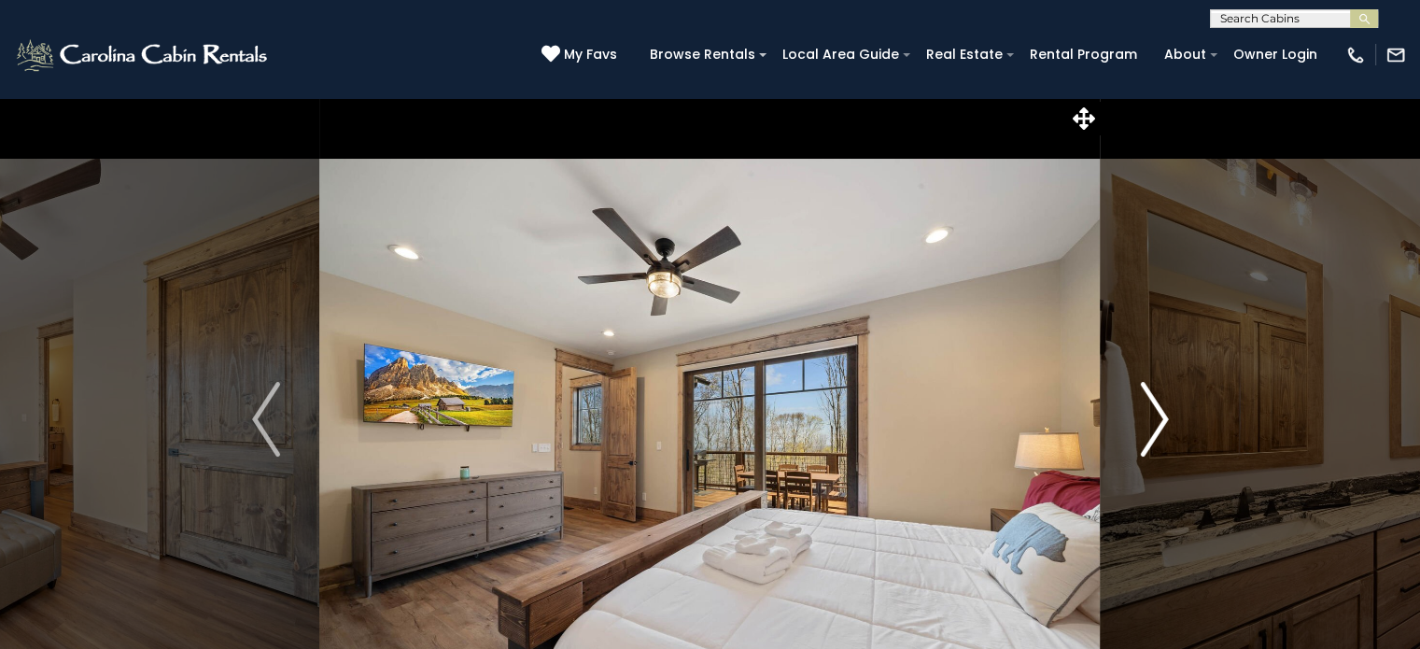
click at [1167, 402] on img "Next" at bounding box center [1154, 419] width 28 height 75
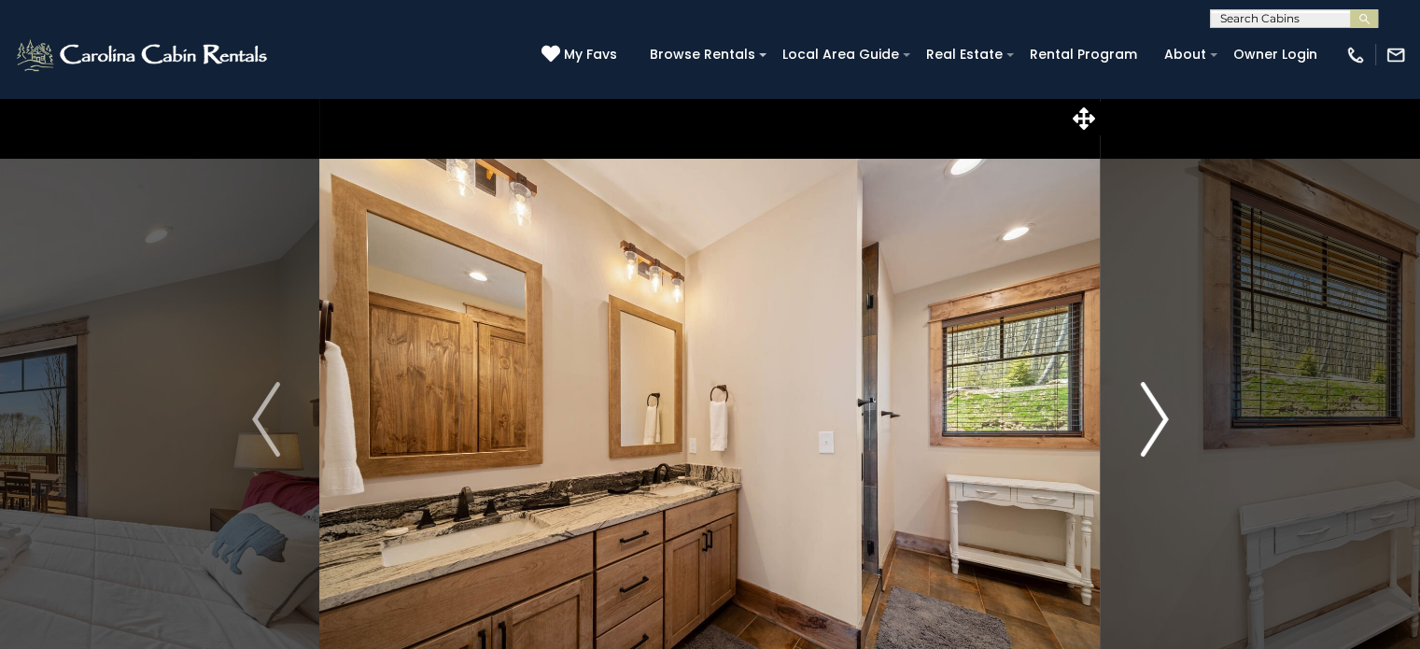
click at [1166, 401] on img "Next" at bounding box center [1154, 419] width 28 height 75
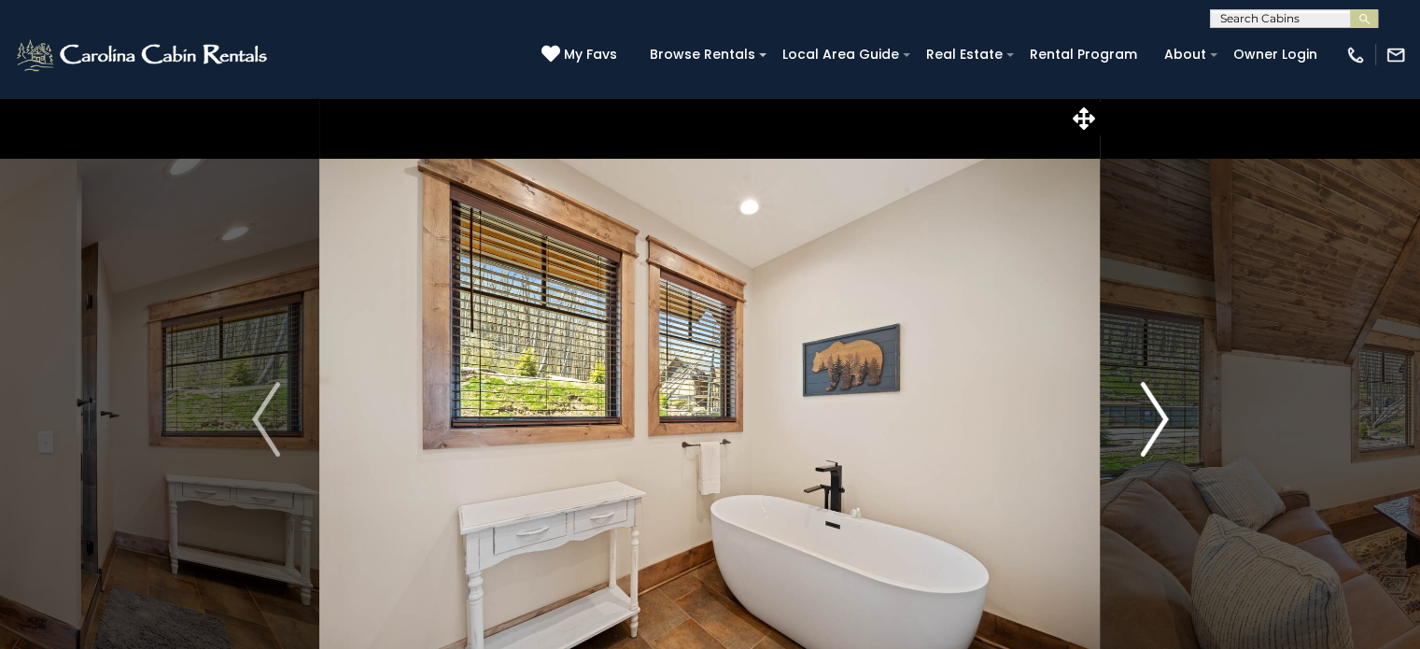
click at [1165, 409] on img "Next" at bounding box center [1154, 419] width 28 height 75
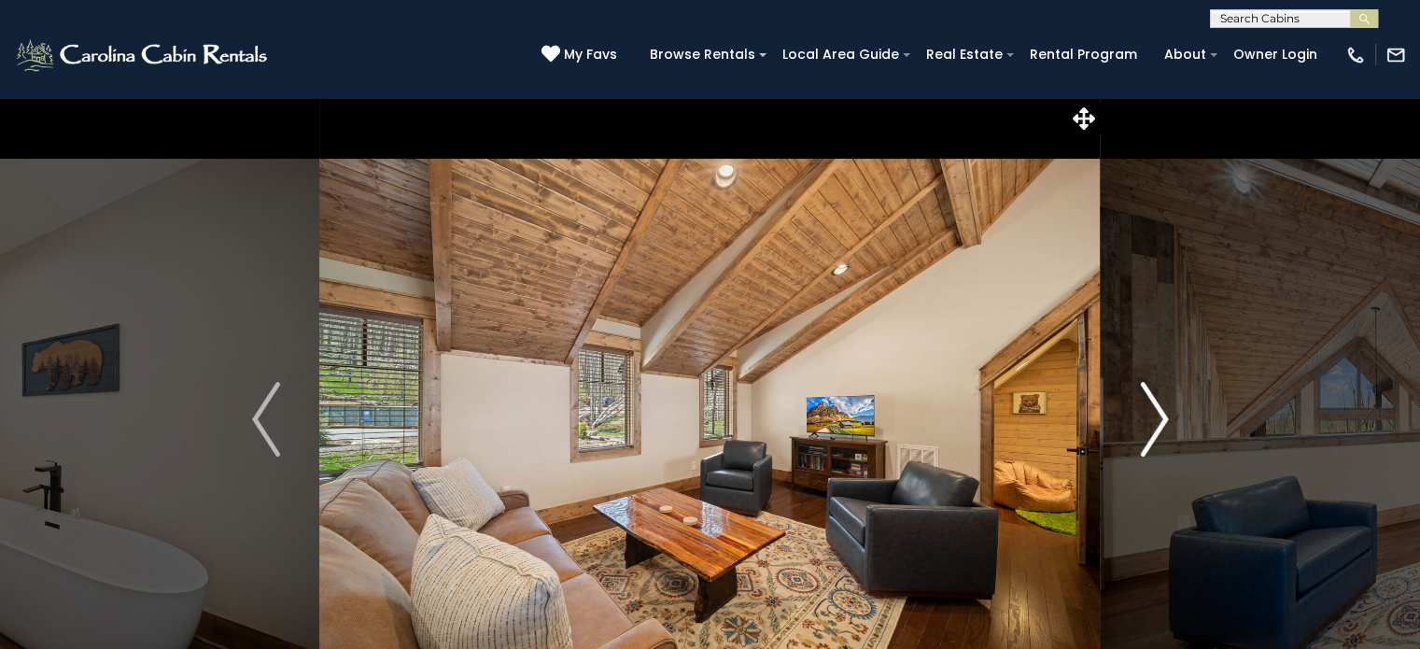
click at [1165, 409] on img "Next" at bounding box center [1154, 419] width 28 height 75
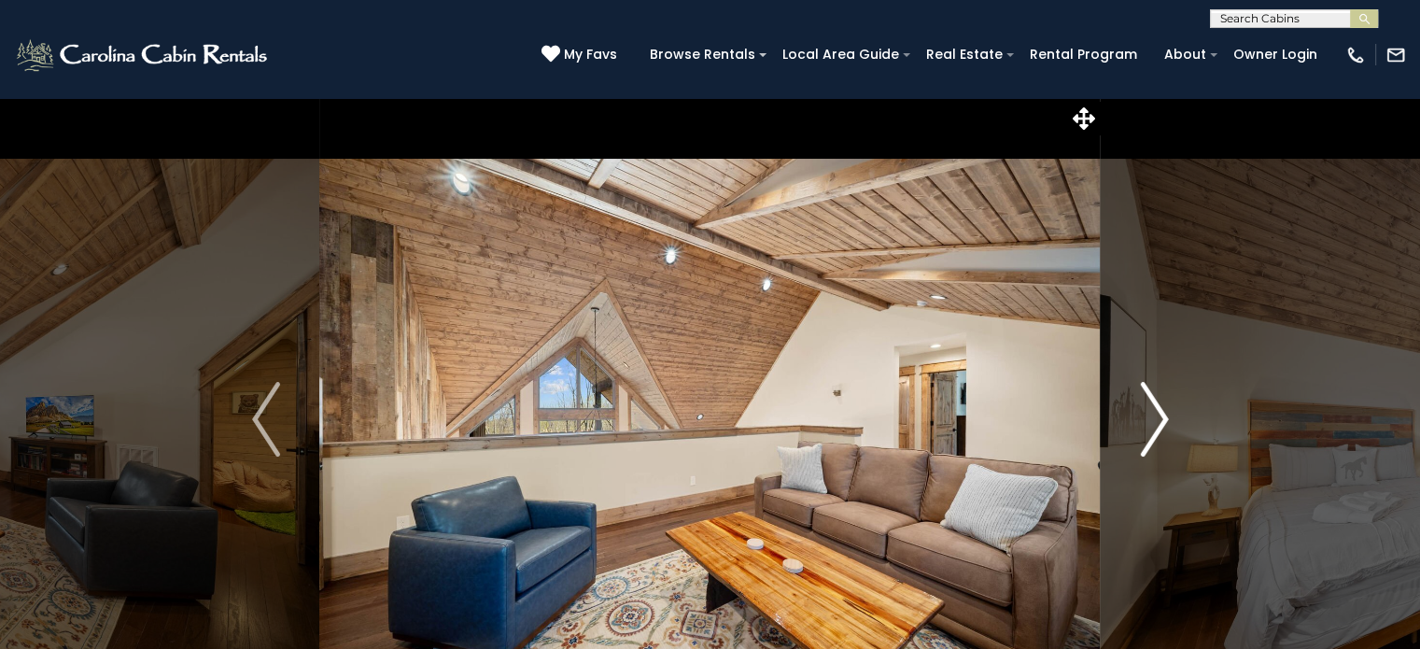
click at [1159, 404] on img "Next" at bounding box center [1154, 419] width 28 height 75
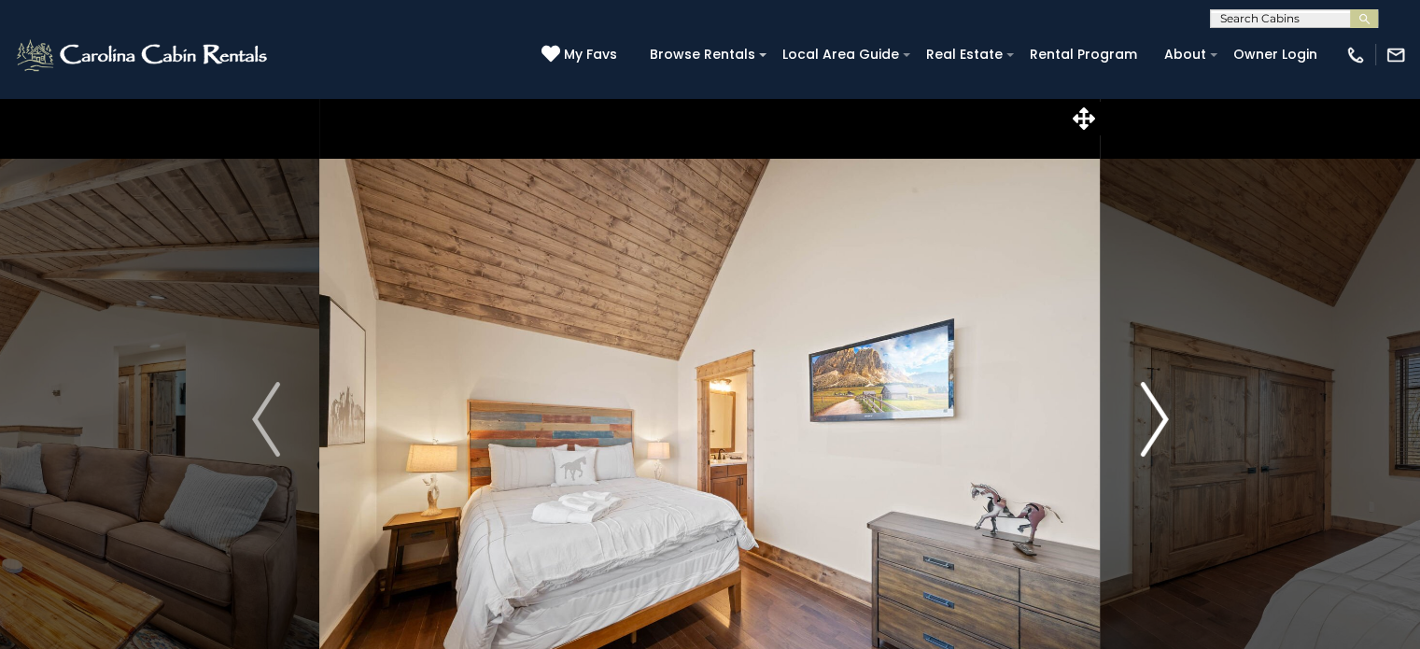
click at [1159, 404] on img "Next" at bounding box center [1154, 419] width 28 height 75
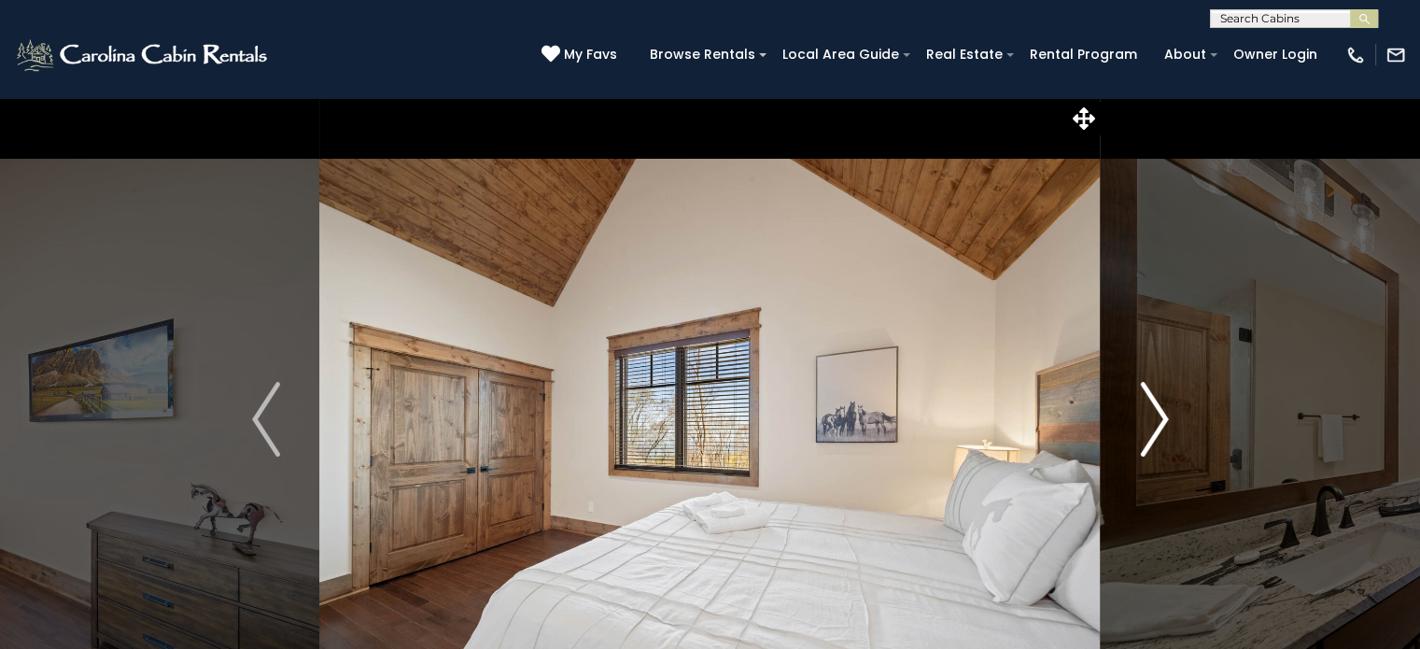
click at [1159, 404] on img "Next" at bounding box center [1154, 419] width 28 height 75
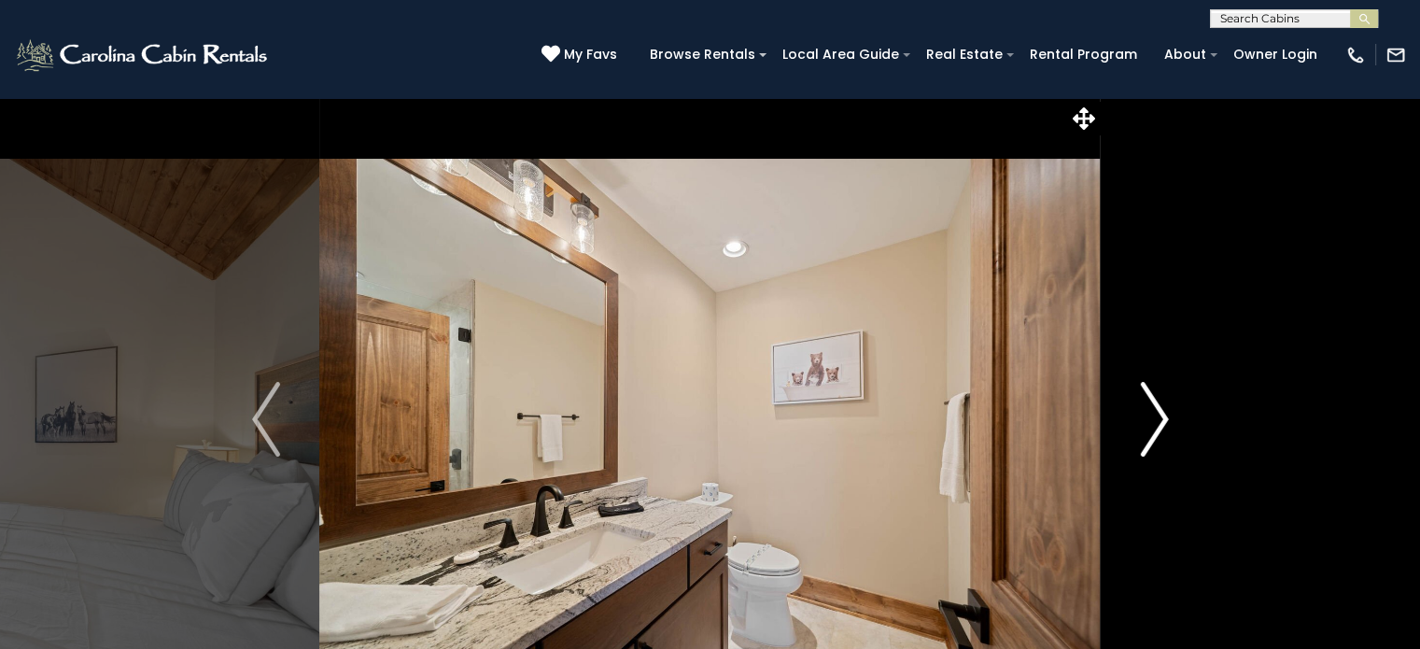
click at [1159, 404] on img "Next" at bounding box center [1154, 419] width 28 height 75
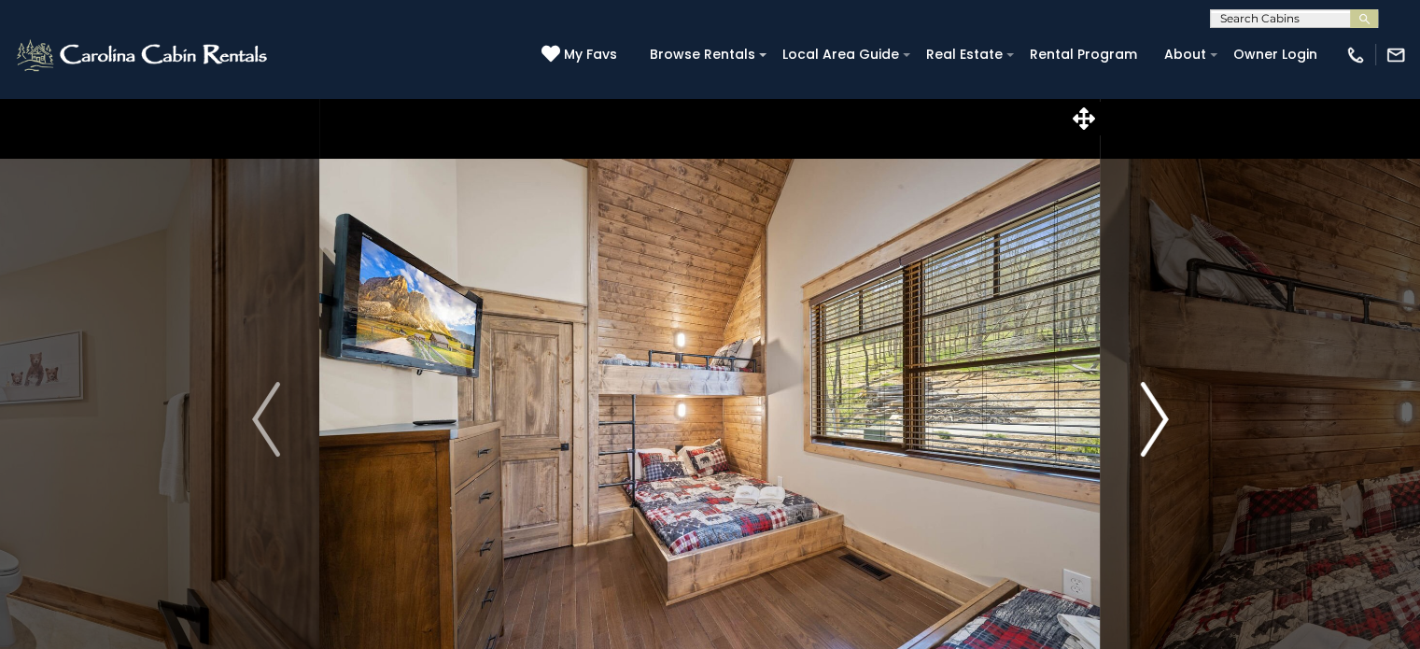
click at [1159, 404] on img "Next" at bounding box center [1154, 419] width 28 height 75
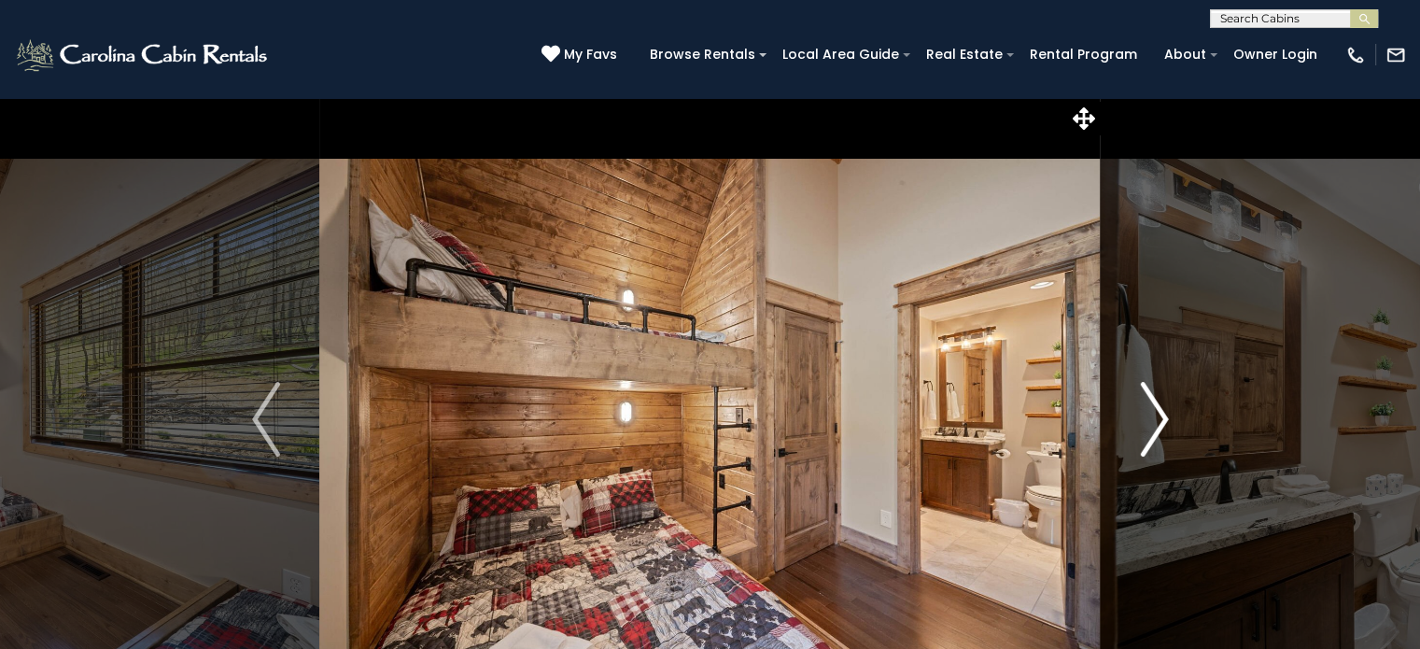
click at [1159, 405] on img "Next" at bounding box center [1154, 419] width 28 height 75
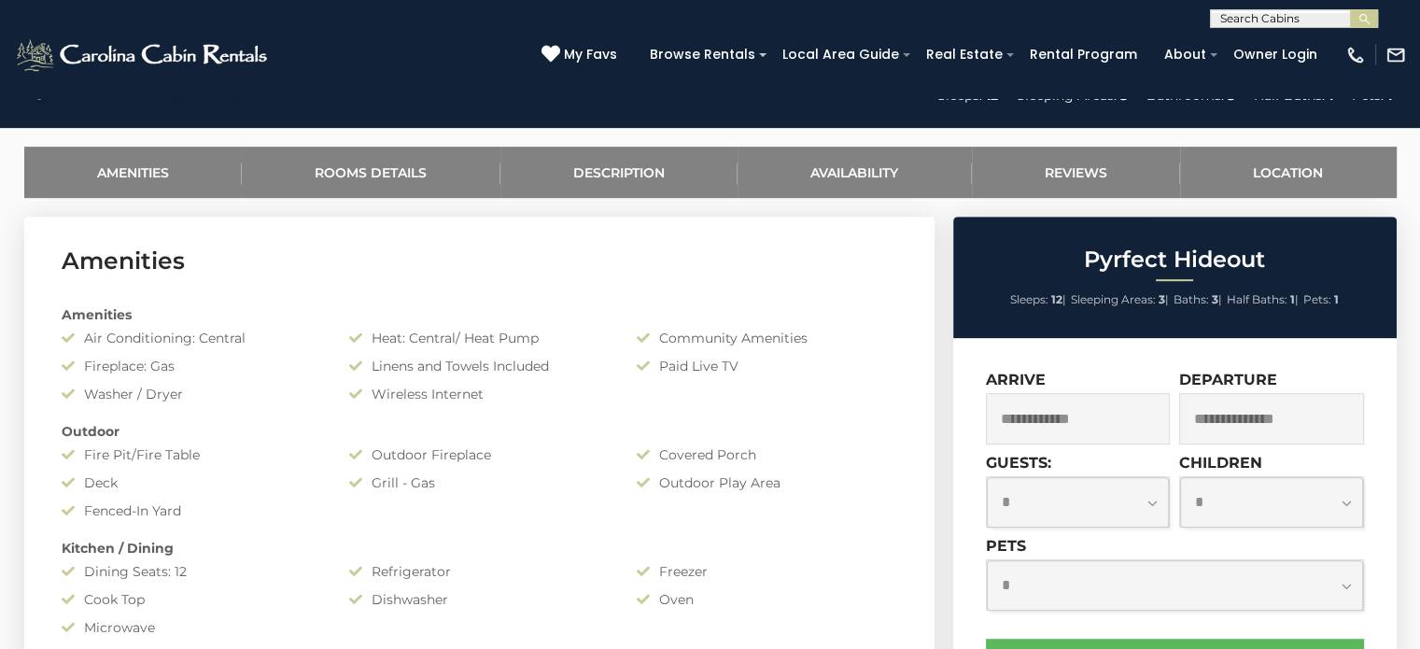
scroll to position [840, 0]
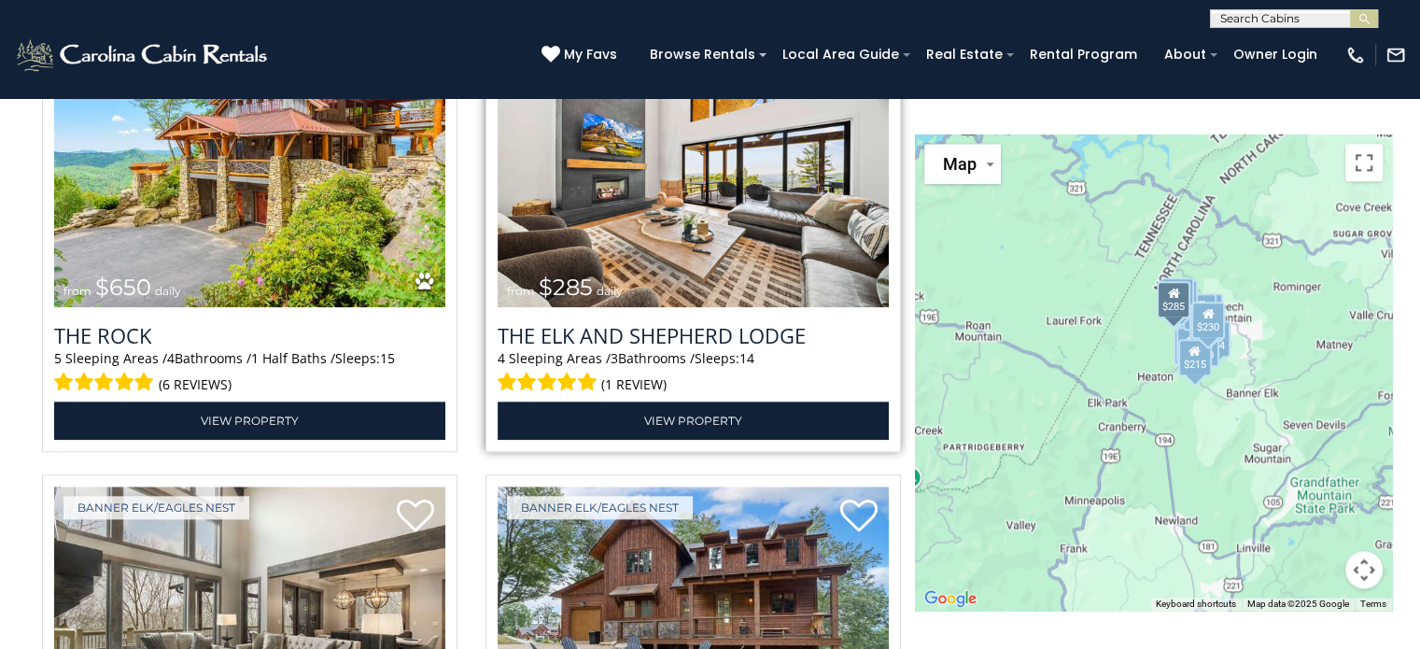
scroll to position [1947, 0]
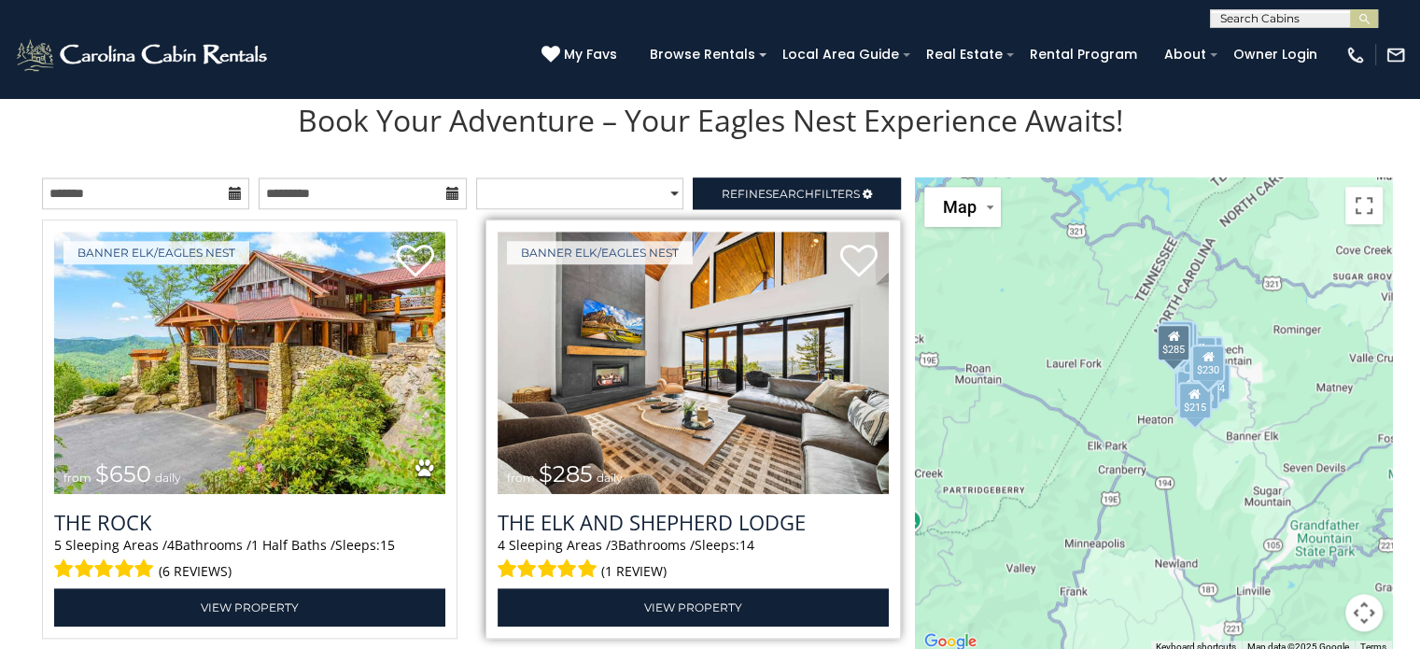
click at [698, 346] on img at bounding box center [693, 363] width 391 height 262
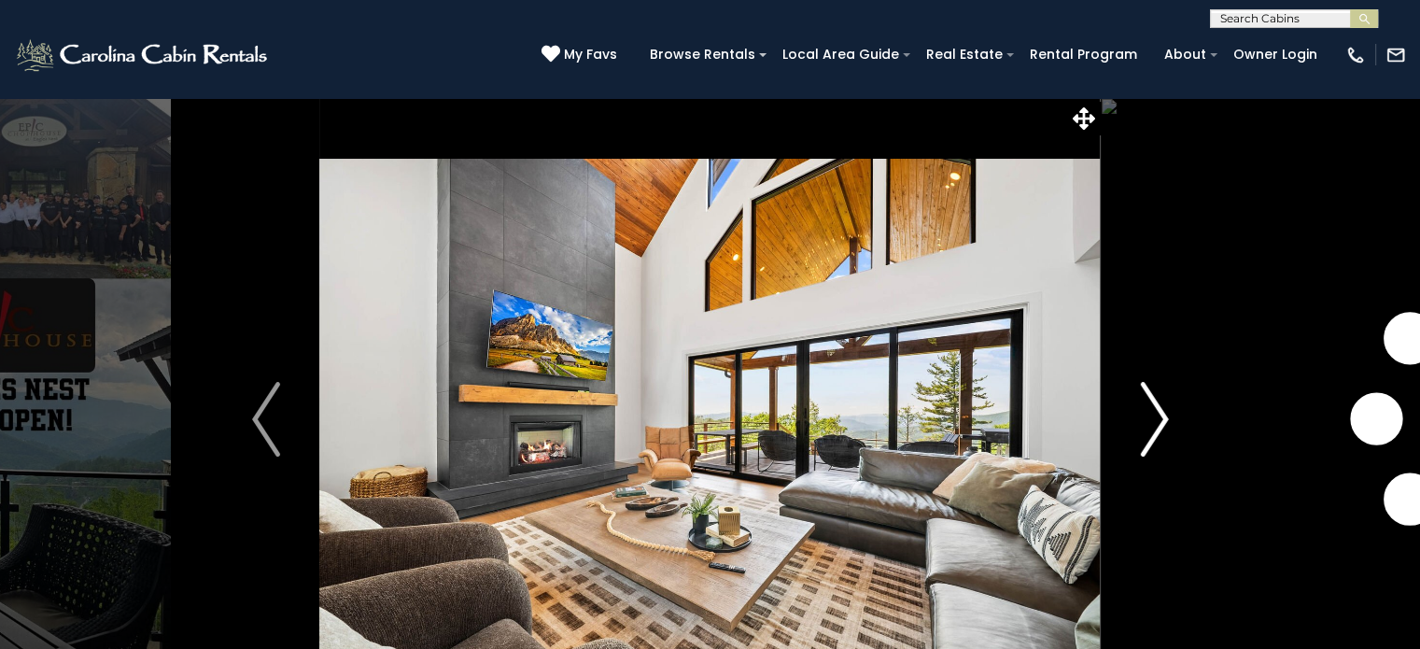
click at [1171, 415] on button "Next" at bounding box center [1154, 419] width 107 height 644
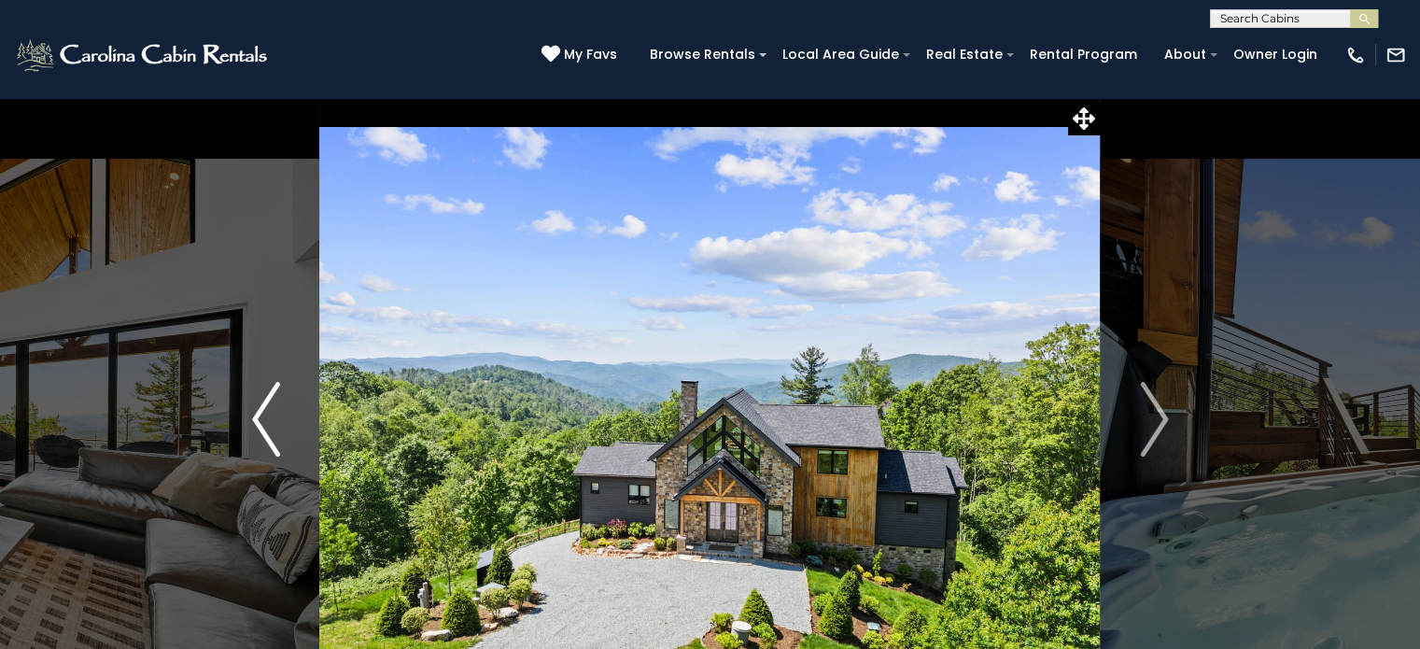
click at [280, 417] on button "Previous" at bounding box center [266, 419] width 107 height 644
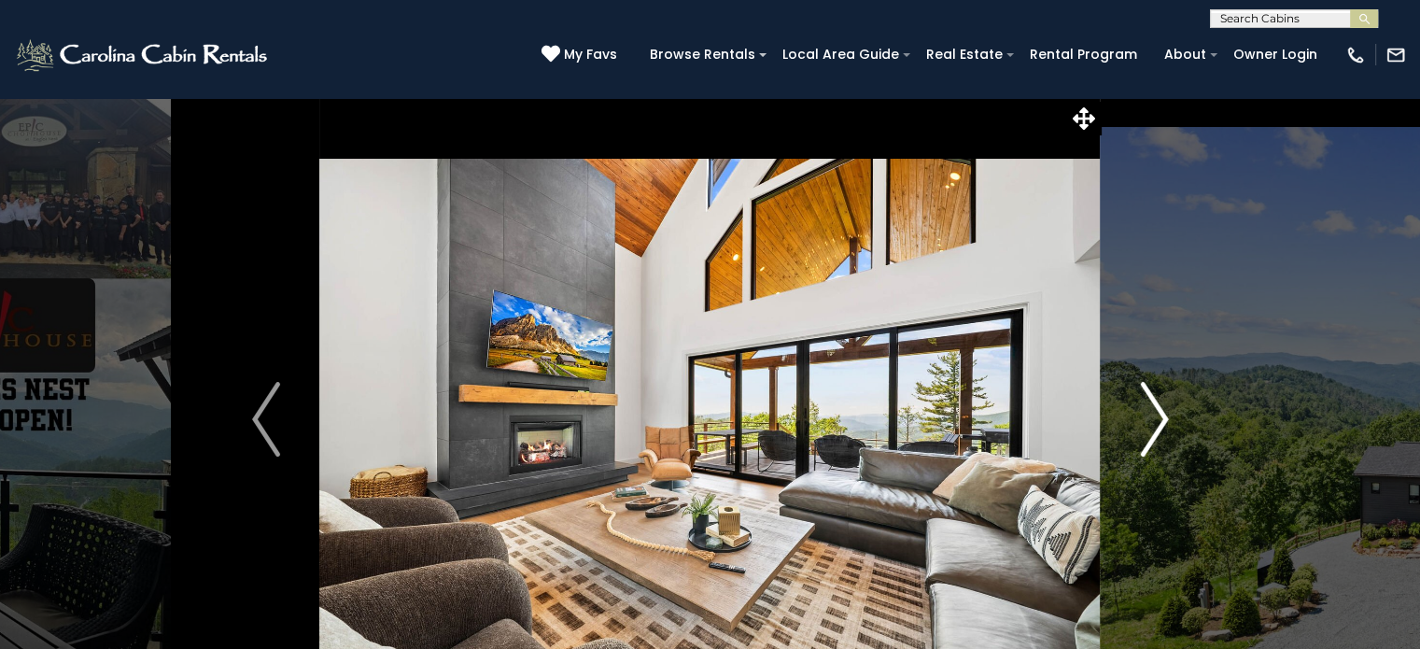
click at [1150, 425] on img "Next" at bounding box center [1154, 419] width 28 height 75
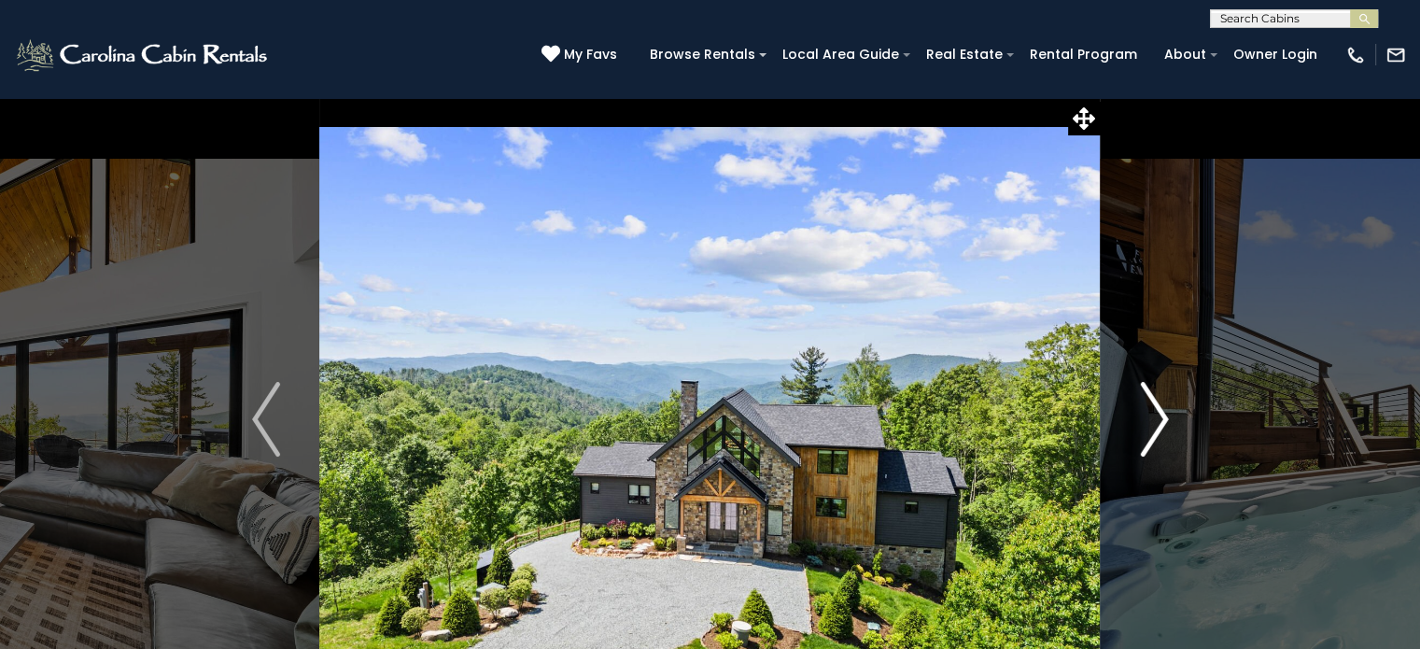
click at [1150, 425] on img "Next" at bounding box center [1154, 419] width 28 height 75
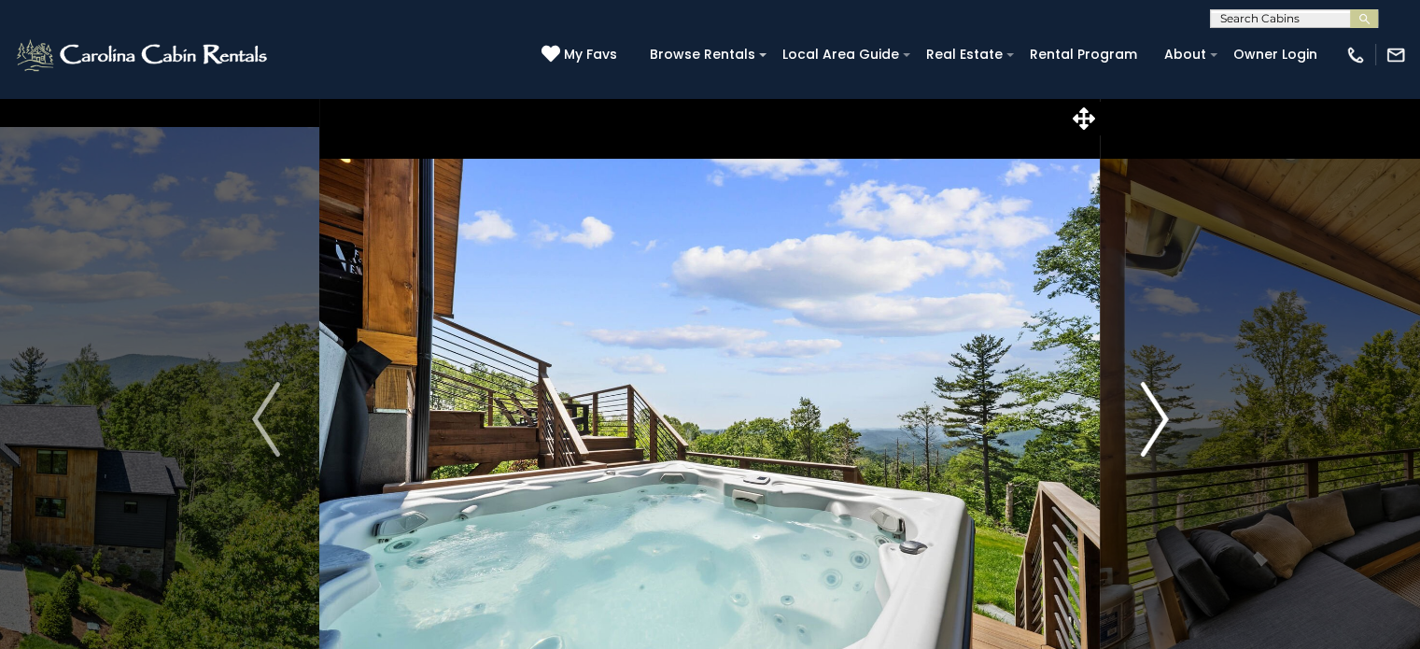
click at [1150, 425] on img "Next" at bounding box center [1154, 419] width 28 height 75
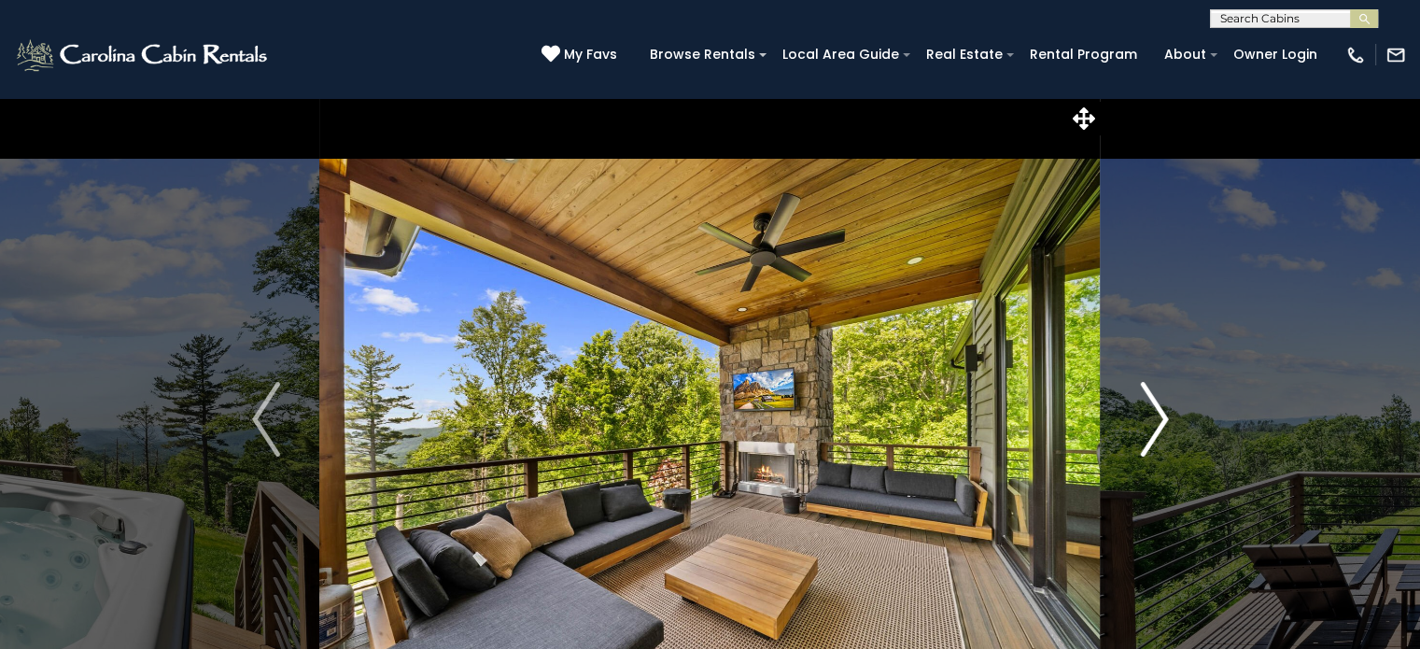
click at [1150, 425] on img "Next" at bounding box center [1154, 419] width 28 height 75
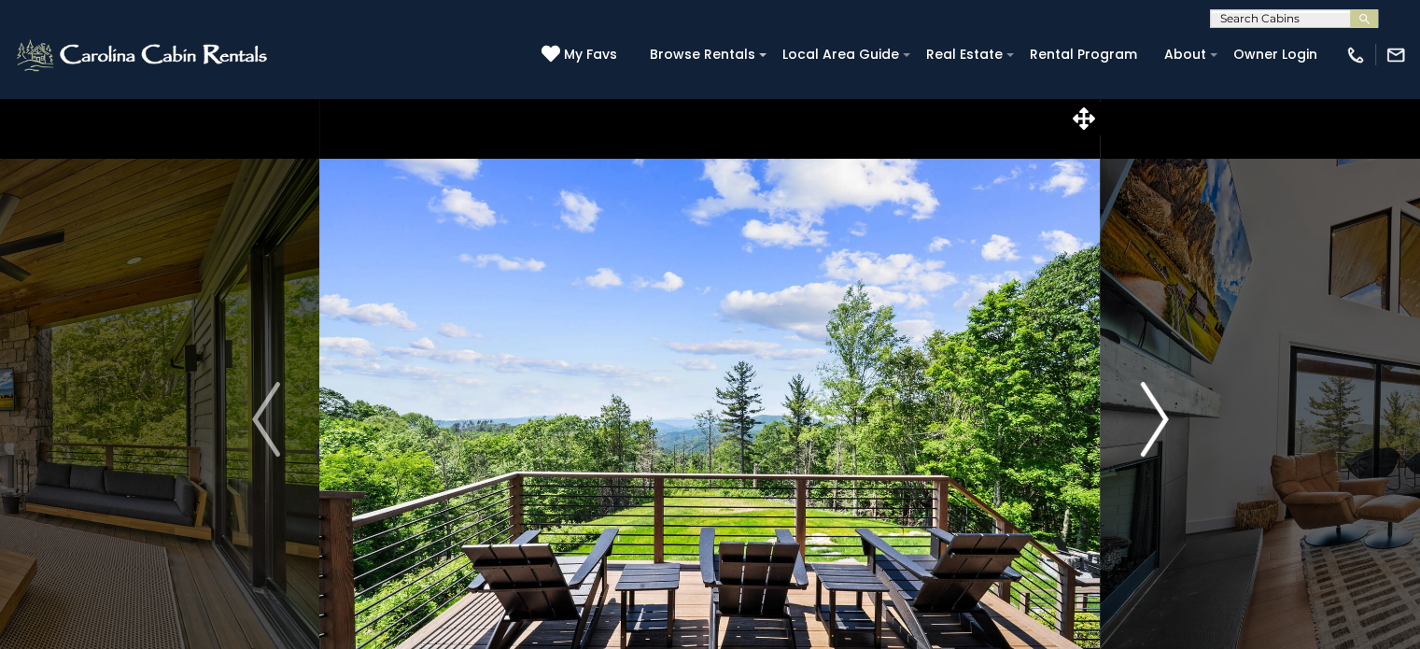
click at [1150, 425] on img "Next" at bounding box center [1154, 419] width 28 height 75
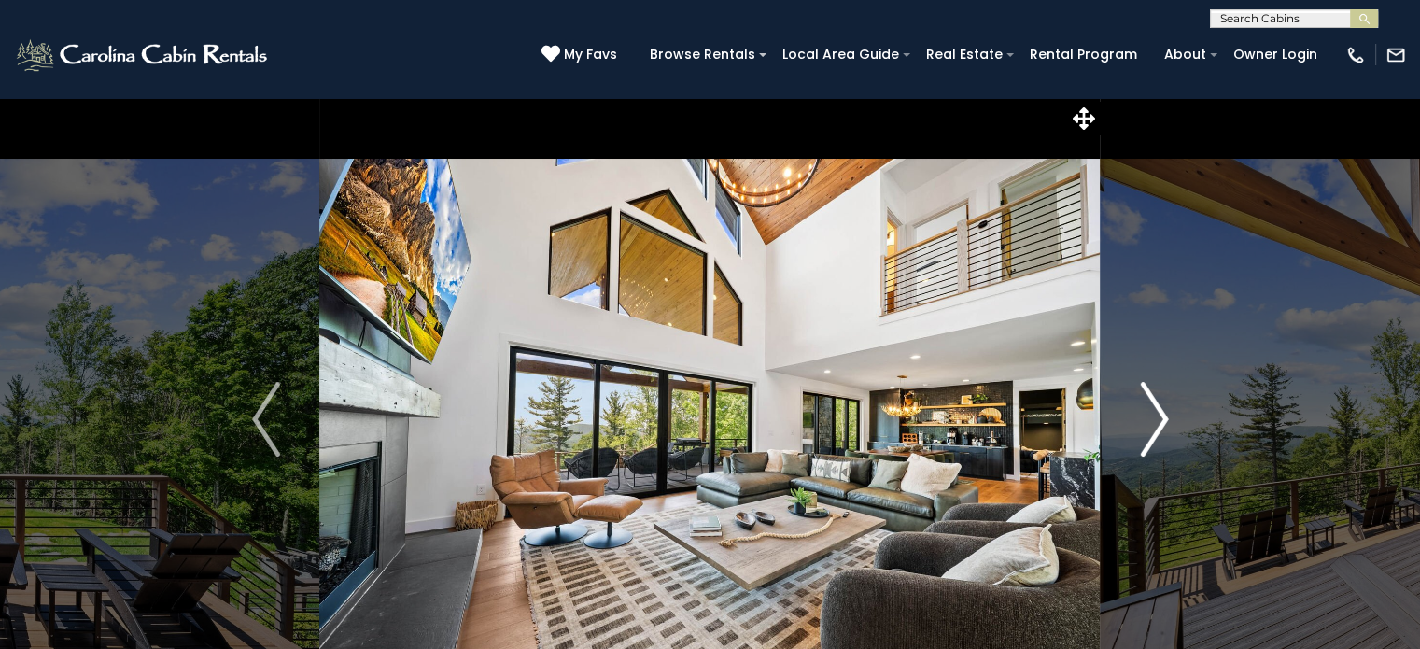
click at [1150, 425] on img "Next" at bounding box center [1154, 419] width 28 height 75
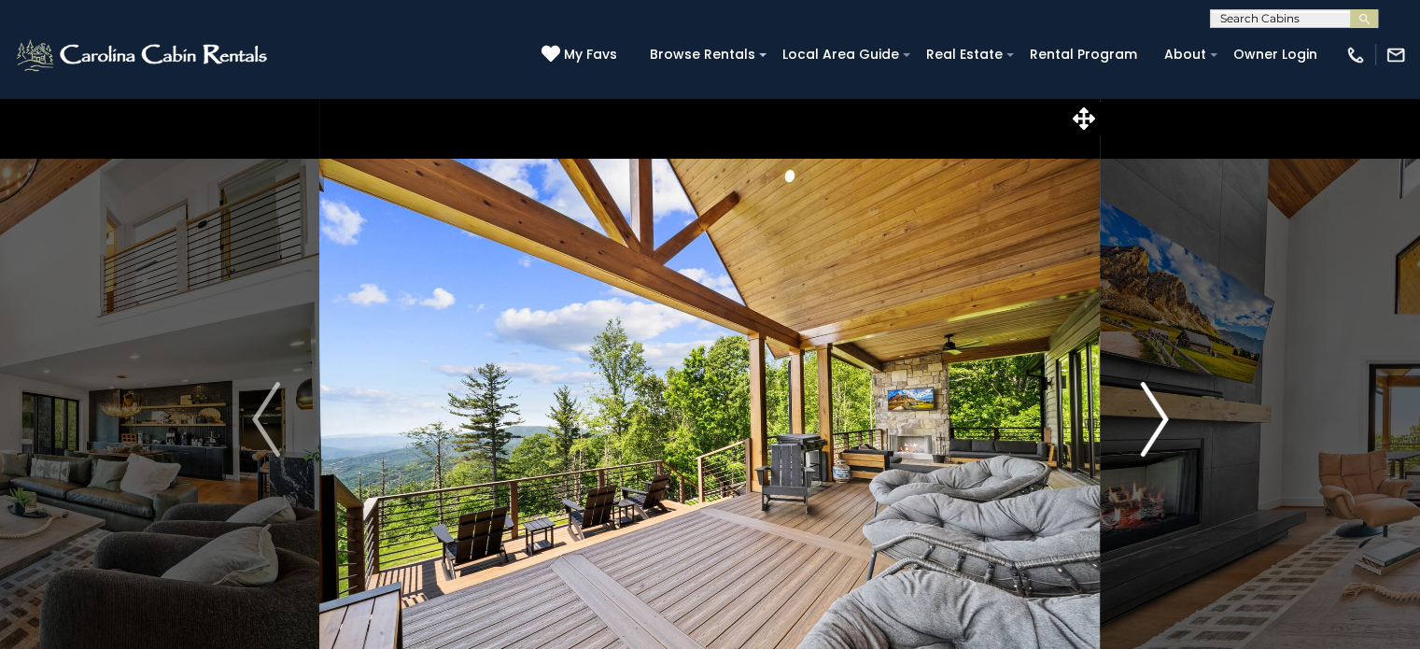
click at [1150, 425] on img "Next" at bounding box center [1154, 419] width 28 height 75
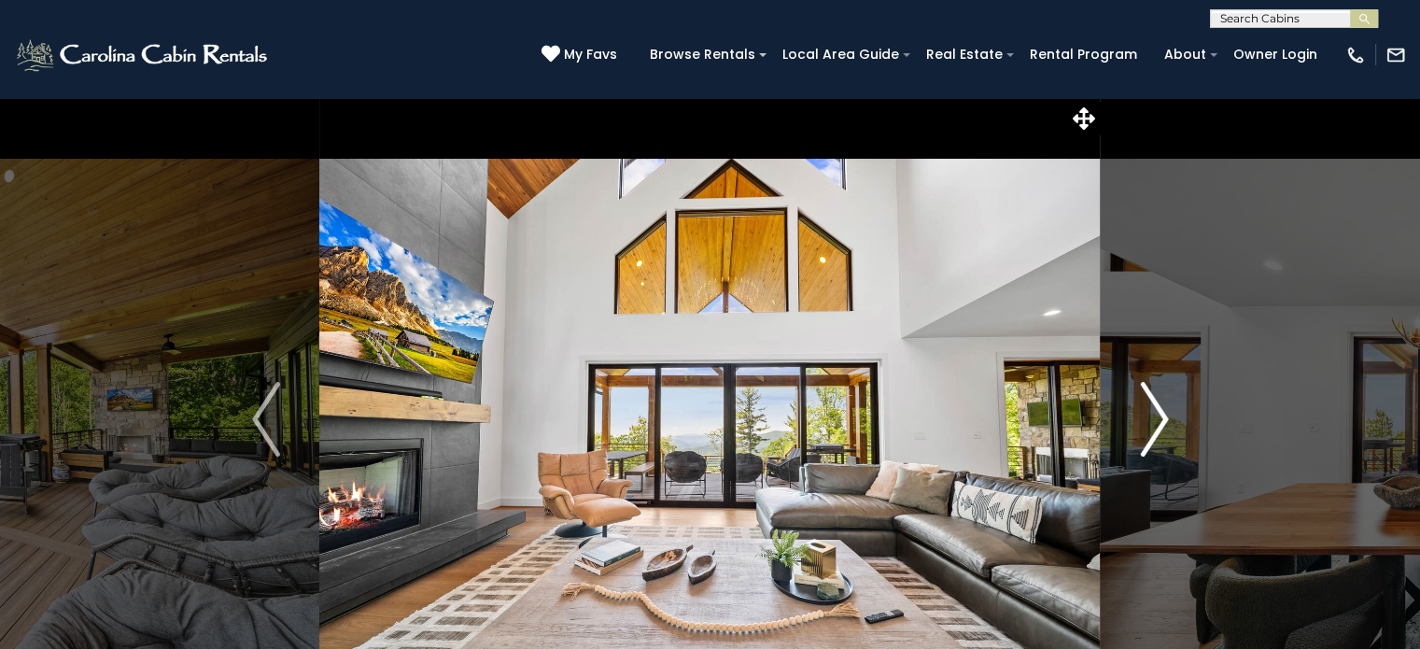
click at [1168, 417] on button "Next" at bounding box center [1154, 419] width 107 height 644
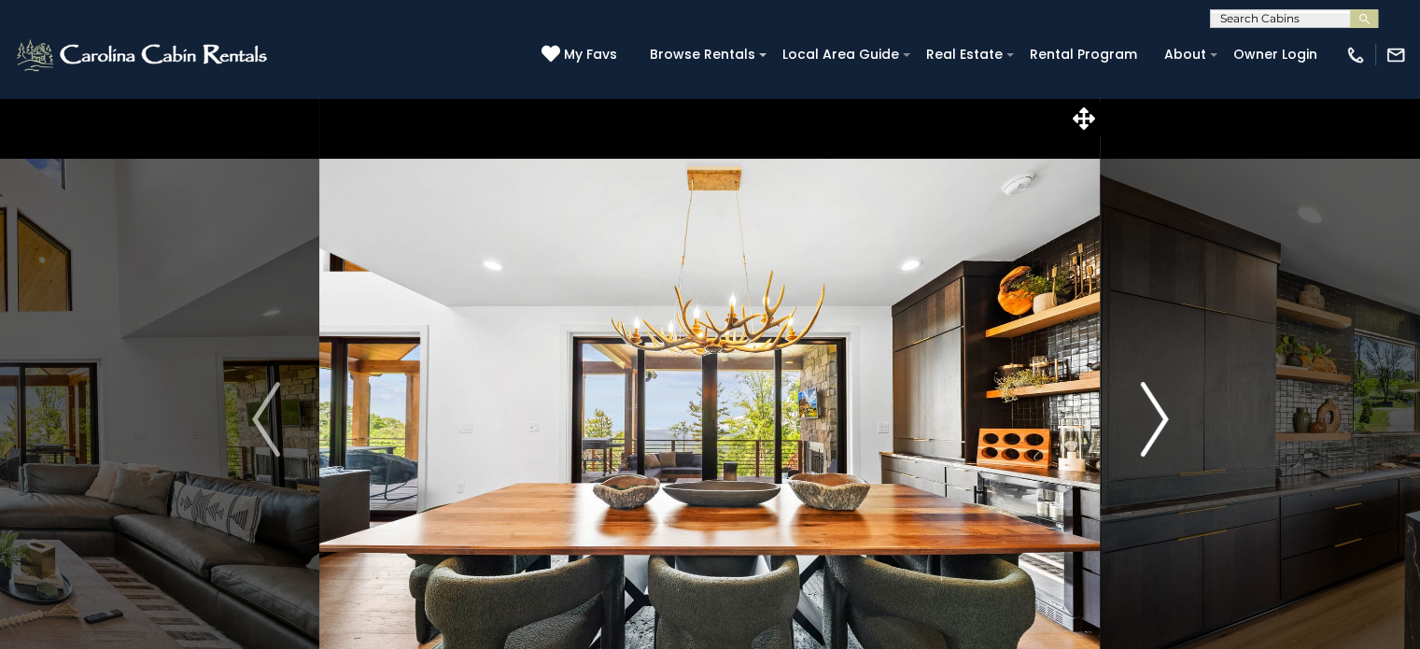
click at [1167, 417] on img "Next" at bounding box center [1154, 419] width 28 height 75
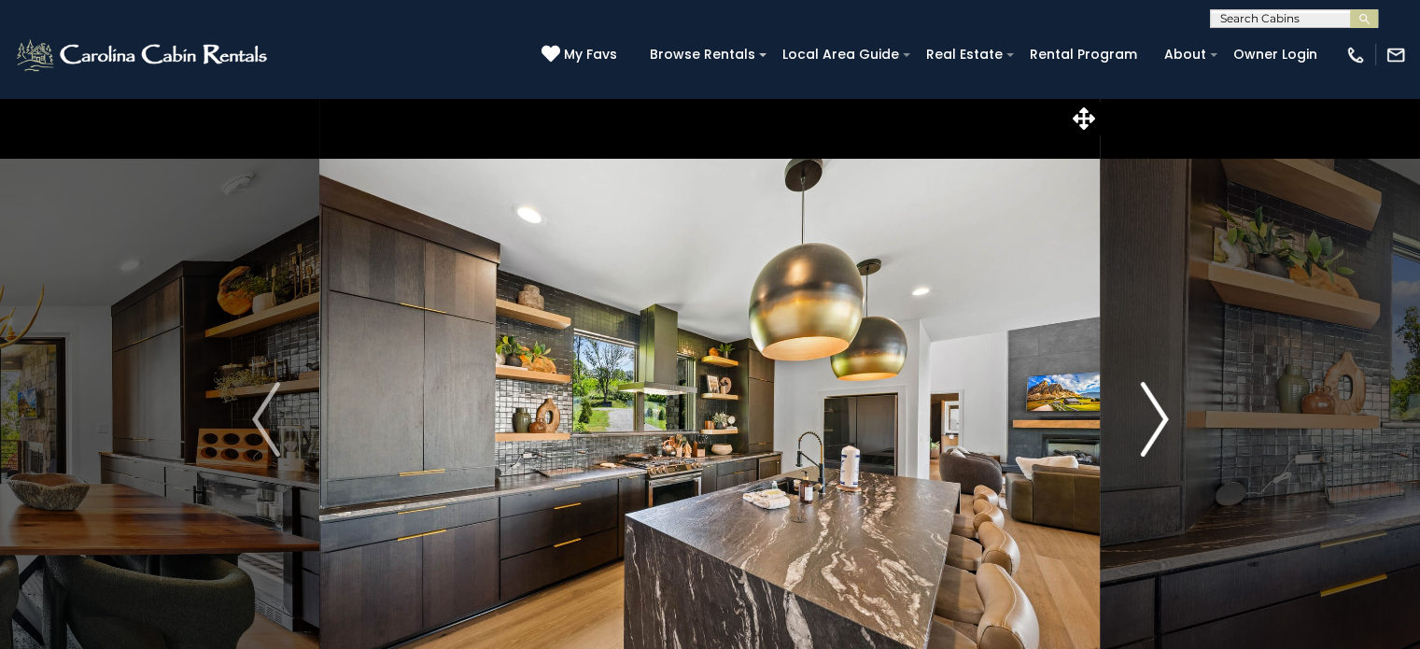
click at [1167, 417] on img "Next" at bounding box center [1154, 419] width 28 height 75
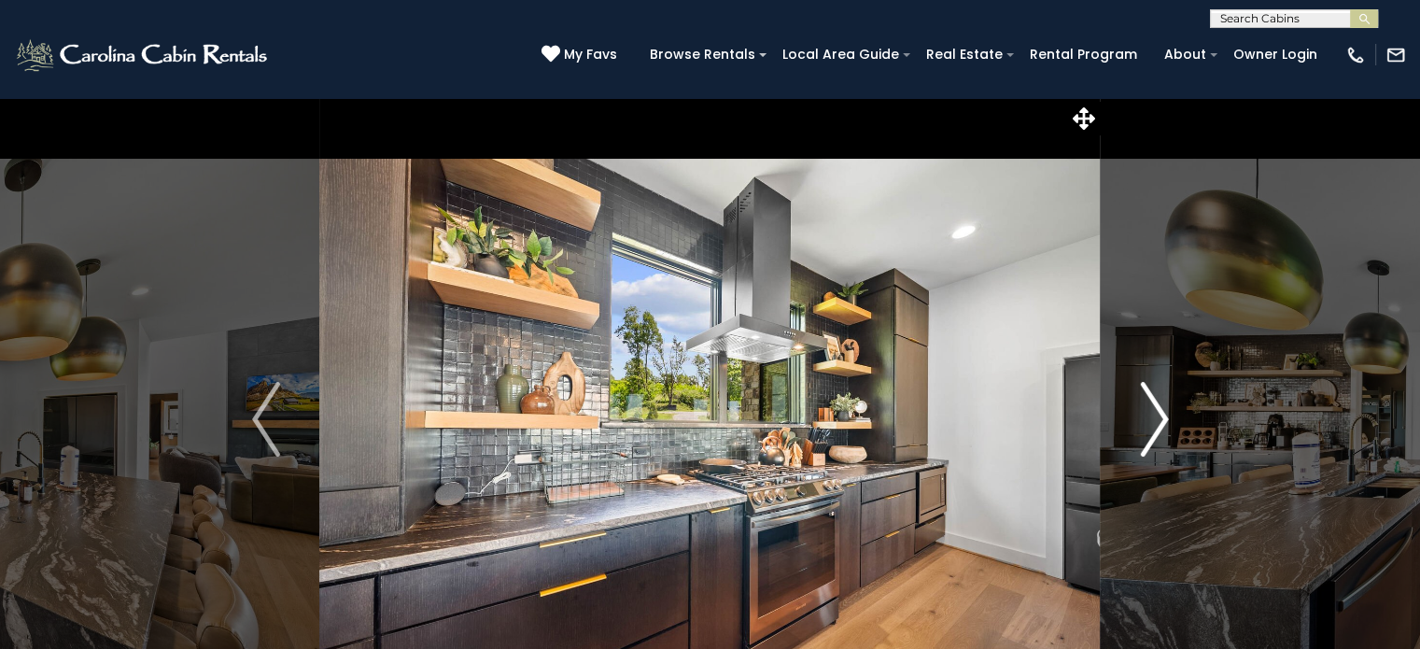
click at [1167, 417] on img "Next" at bounding box center [1154, 419] width 28 height 75
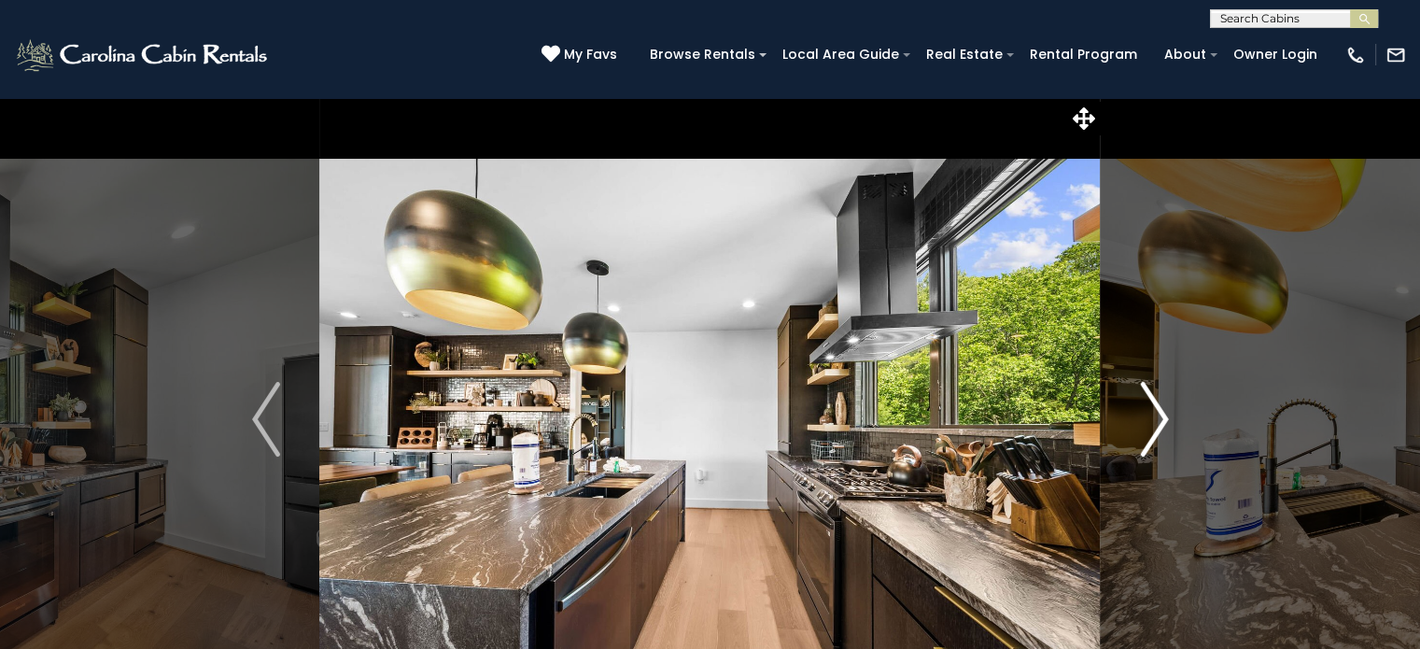
click at [1167, 417] on img "Next" at bounding box center [1154, 419] width 28 height 75
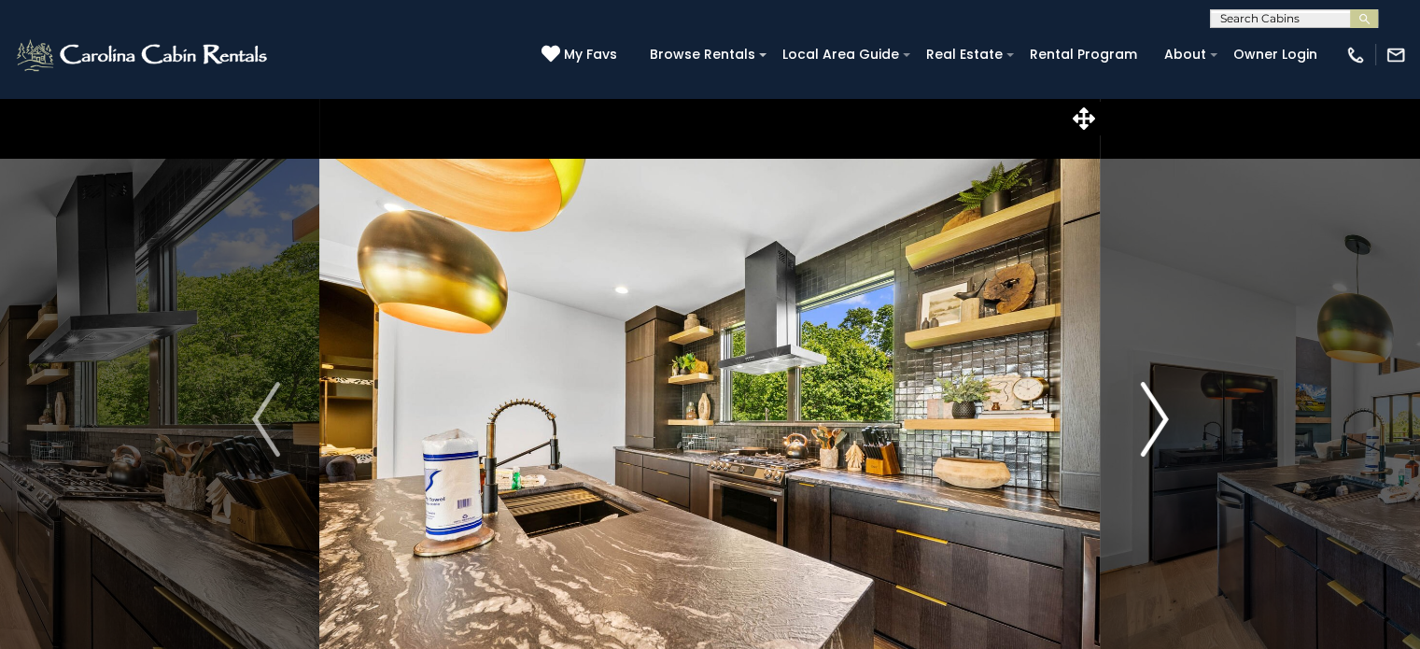
click at [1167, 417] on img "Next" at bounding box center [1154, 419] width 28 height 75
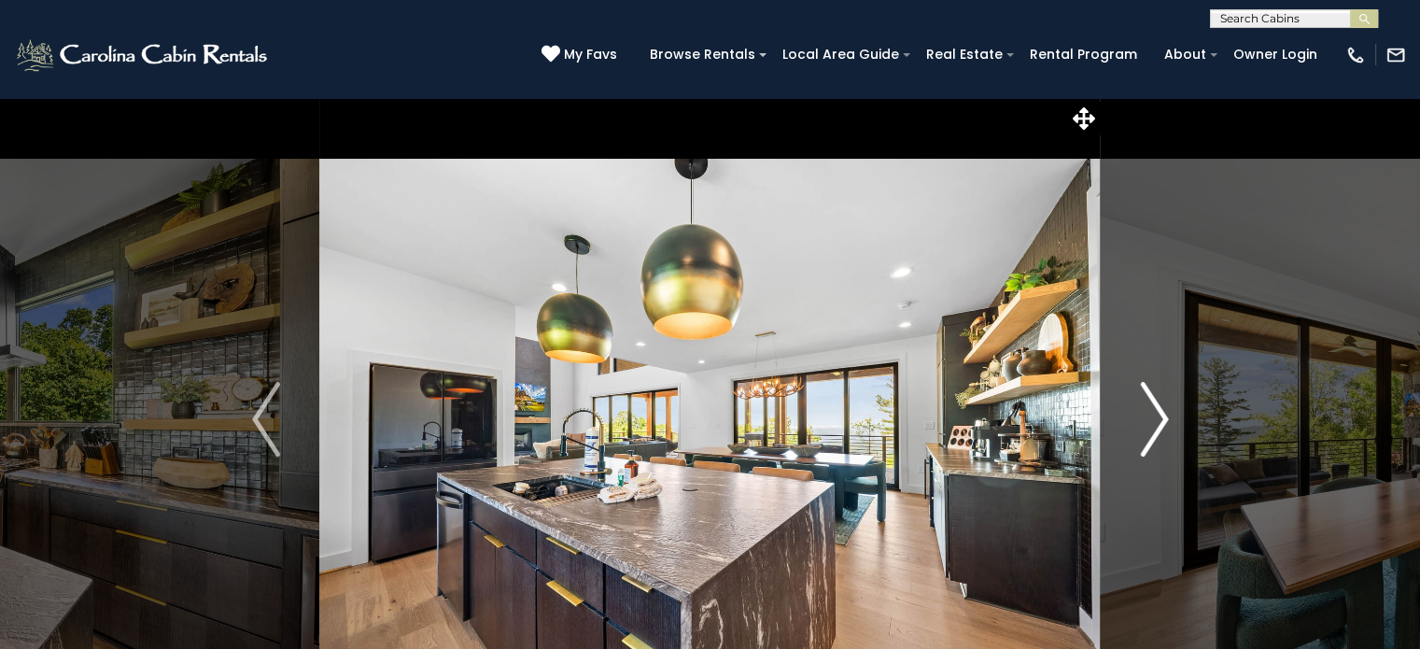
click at [1167, 417] on img "Next" at bounding box center [1154, 419] width 28 height 75
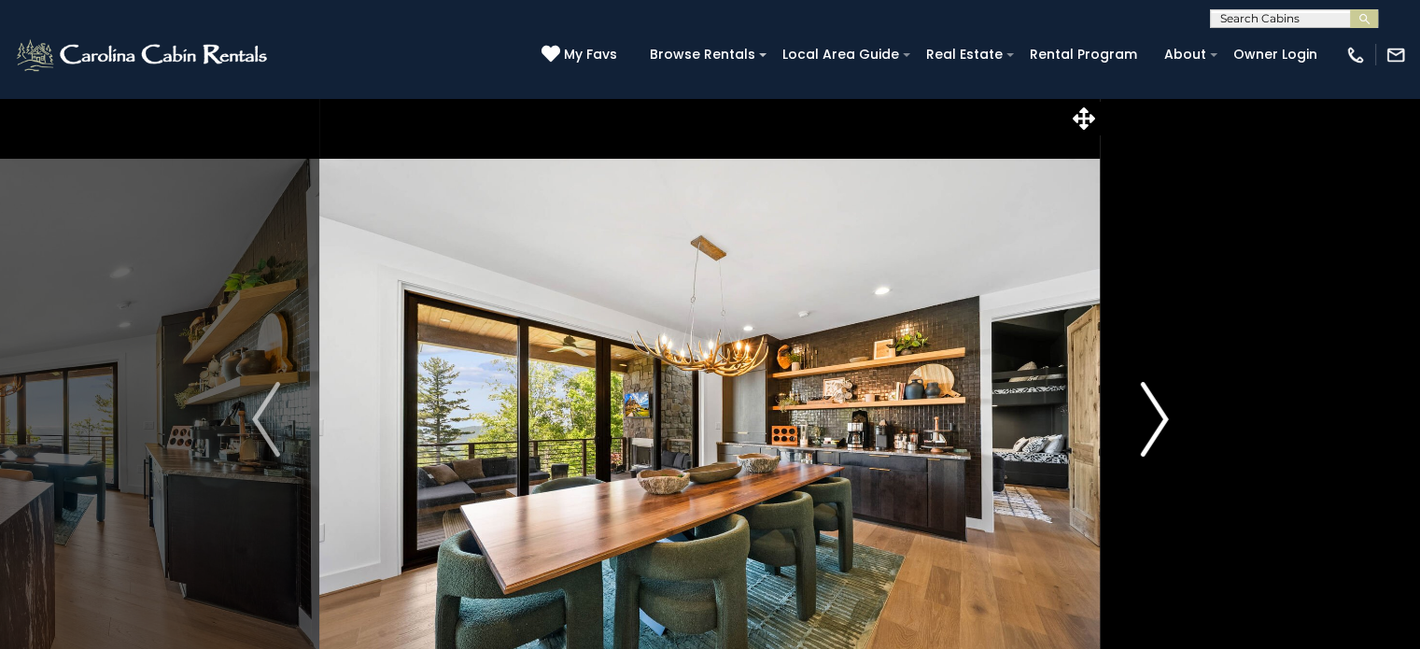
click at [1167, 417] on img "Next" at bounding box center [1154, 419] width 28 height 75
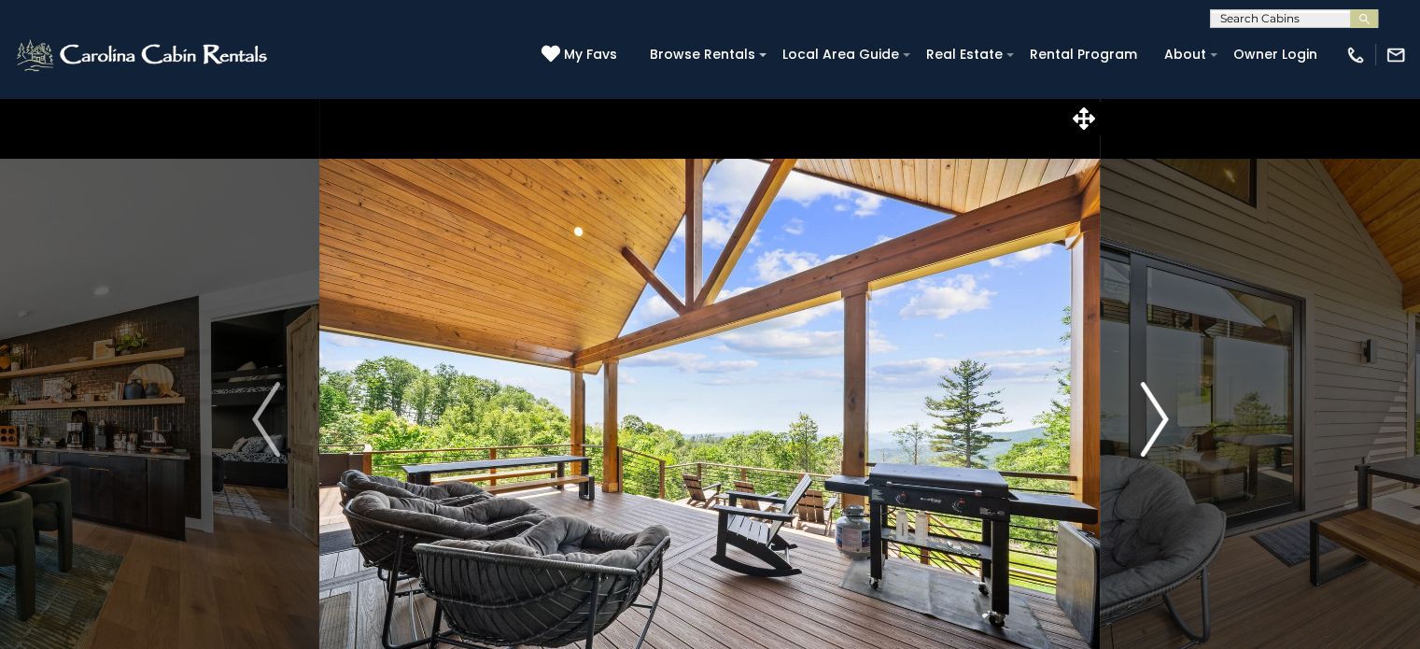
click at [1167, 417] on img "Next" at bounding box center [1154, 419] width 28 height 75
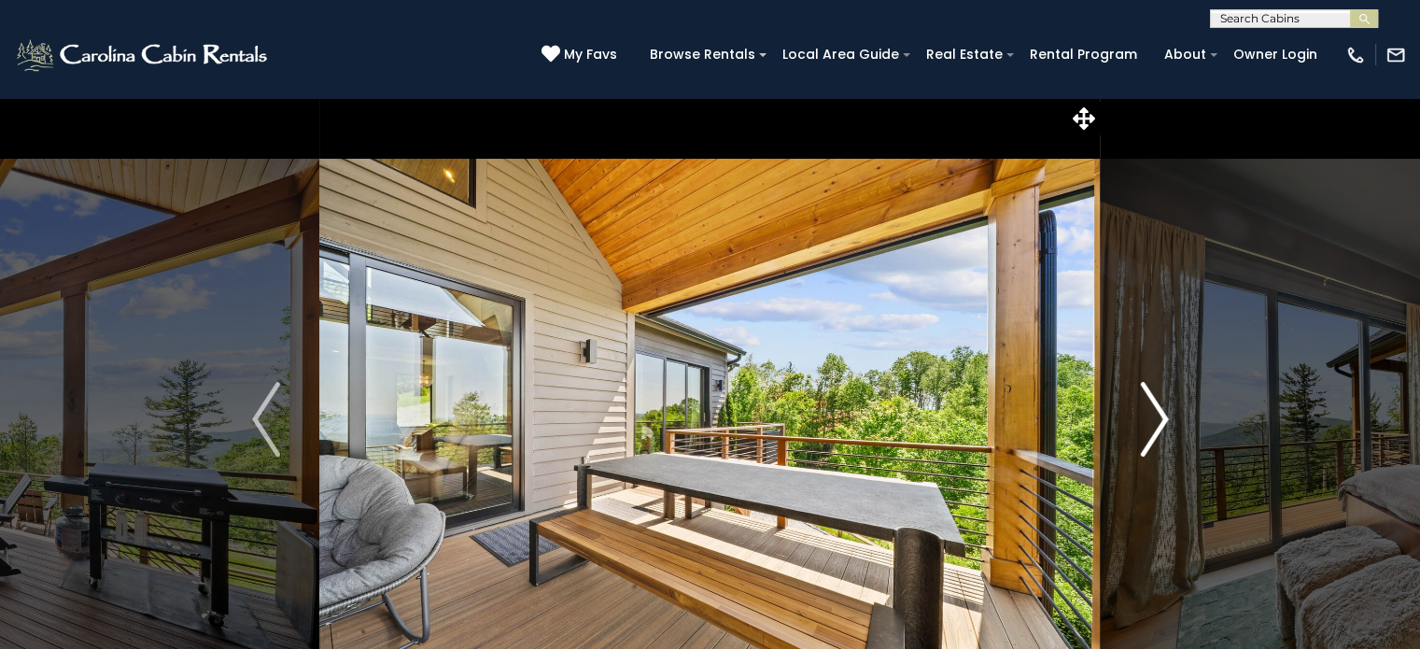
click at [1167, 417] on img "Next" at bounding box center [1154, 419] width 28 height 75
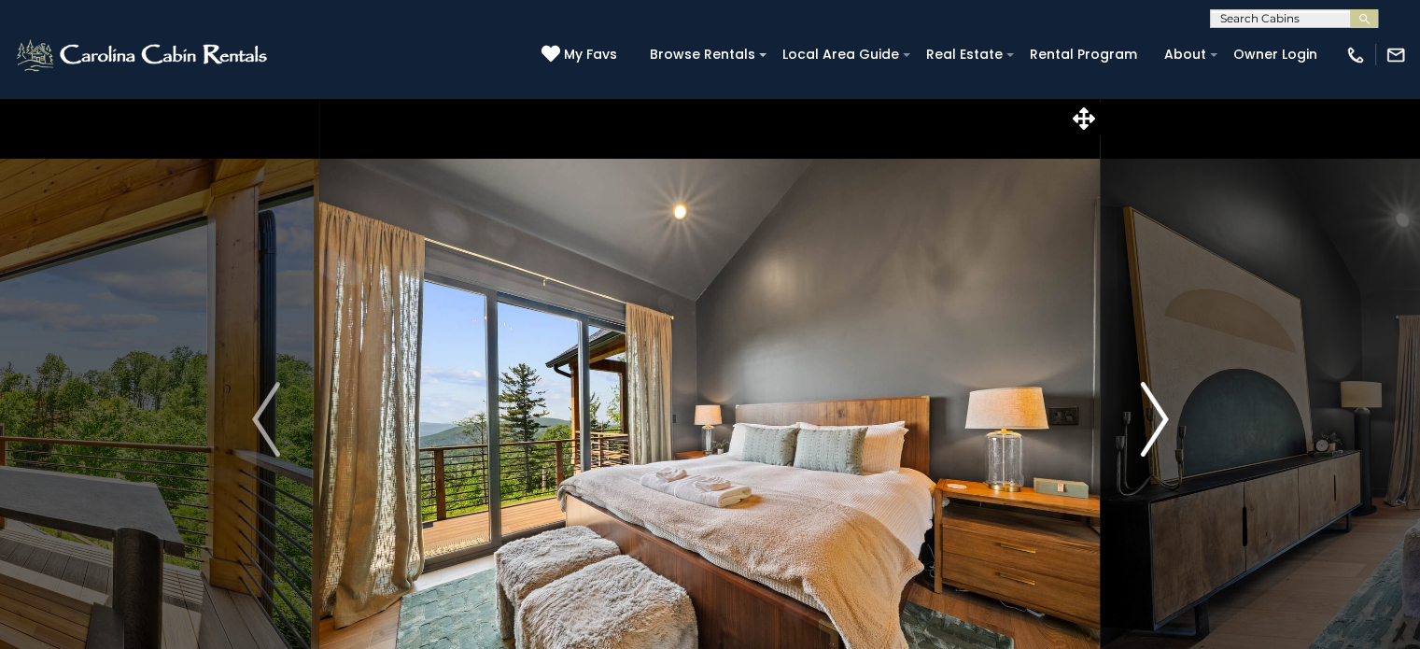
click at [1167, 417] on img "Next" at bounding box center [1154, 419] width 28 height 75
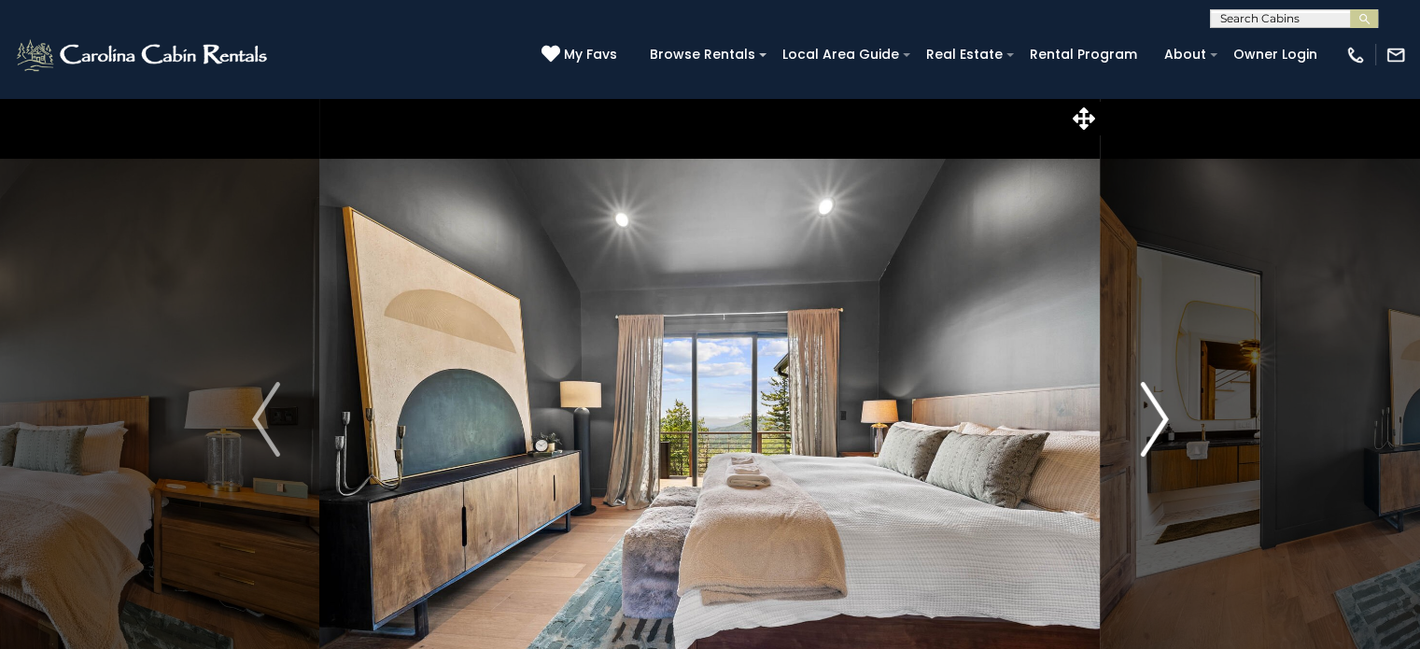
click at [1167, 417] on img "Next" at bounding box center [1154, 419] width 28 height 75
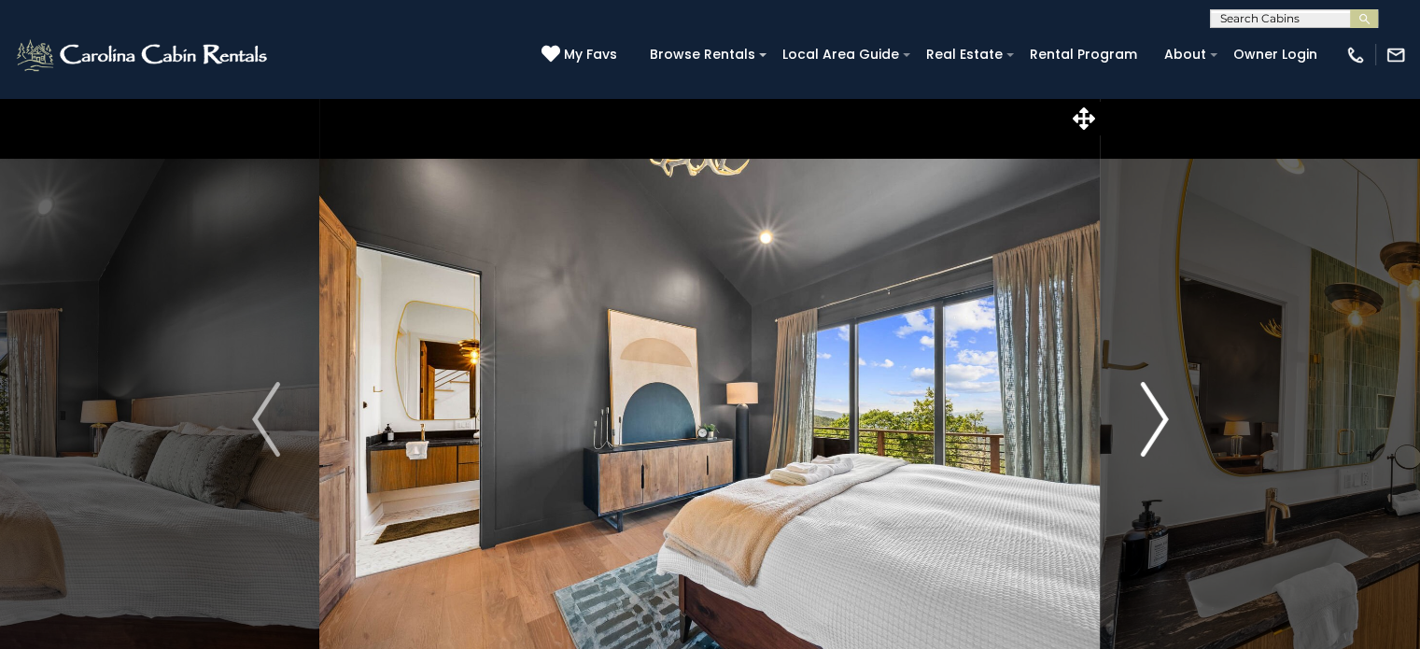
click at [1167, 417] on img "Next" at bounding box center [1154, 419] width 28 height 75
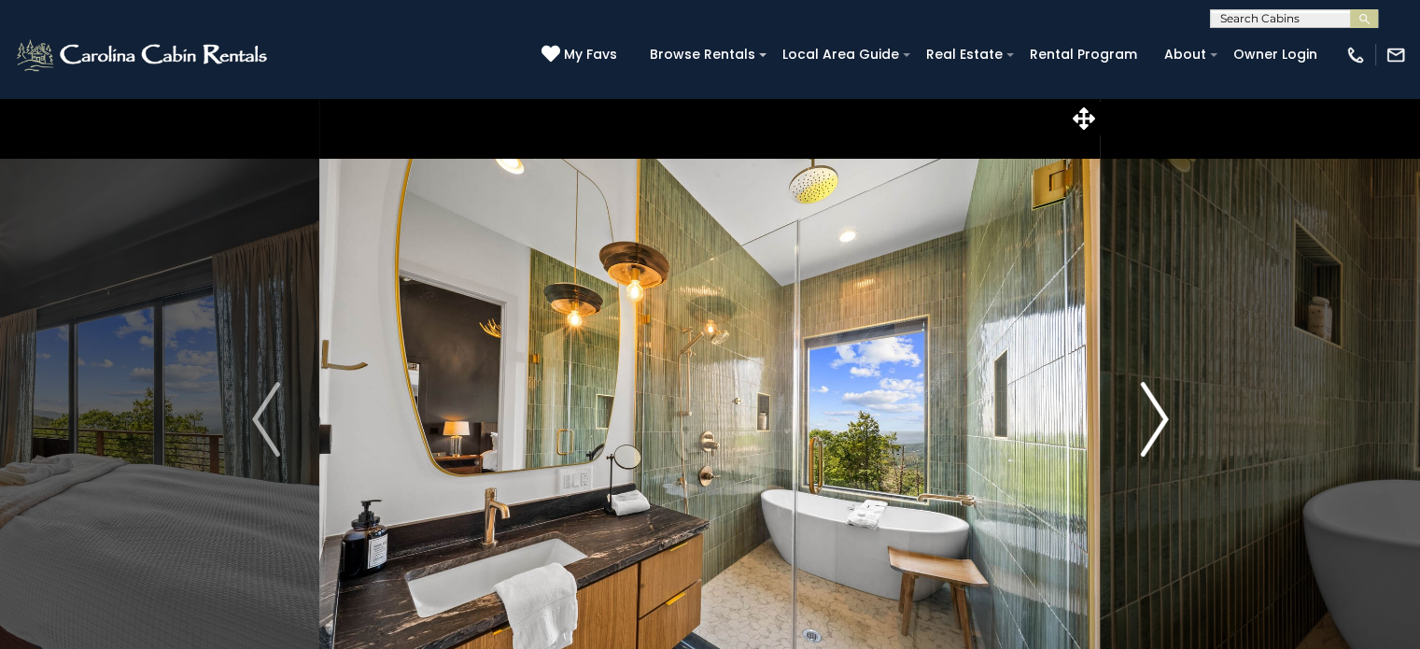
click at [1167, 417] on img "Next" at bounding box center [1154, 419] width 28 height 75
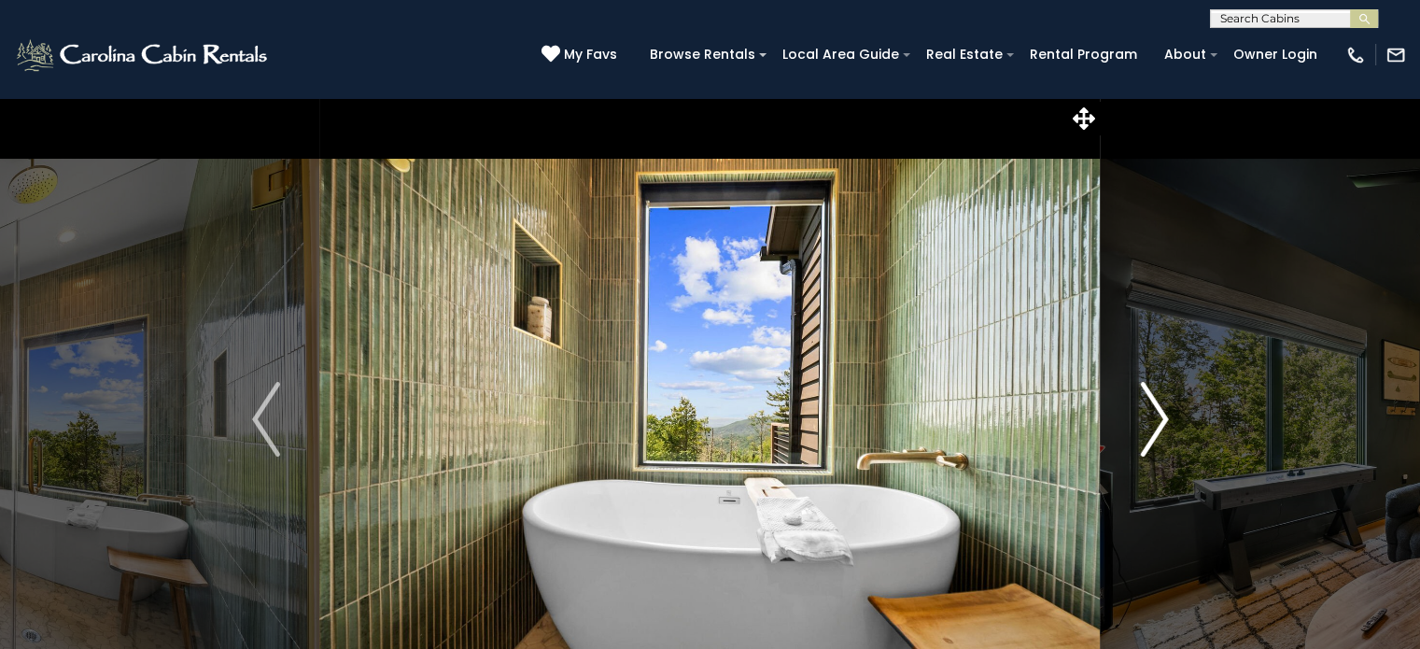
click at [1167, 417] on img "Next" at bounding box center [1154, 419] width 28 height 75
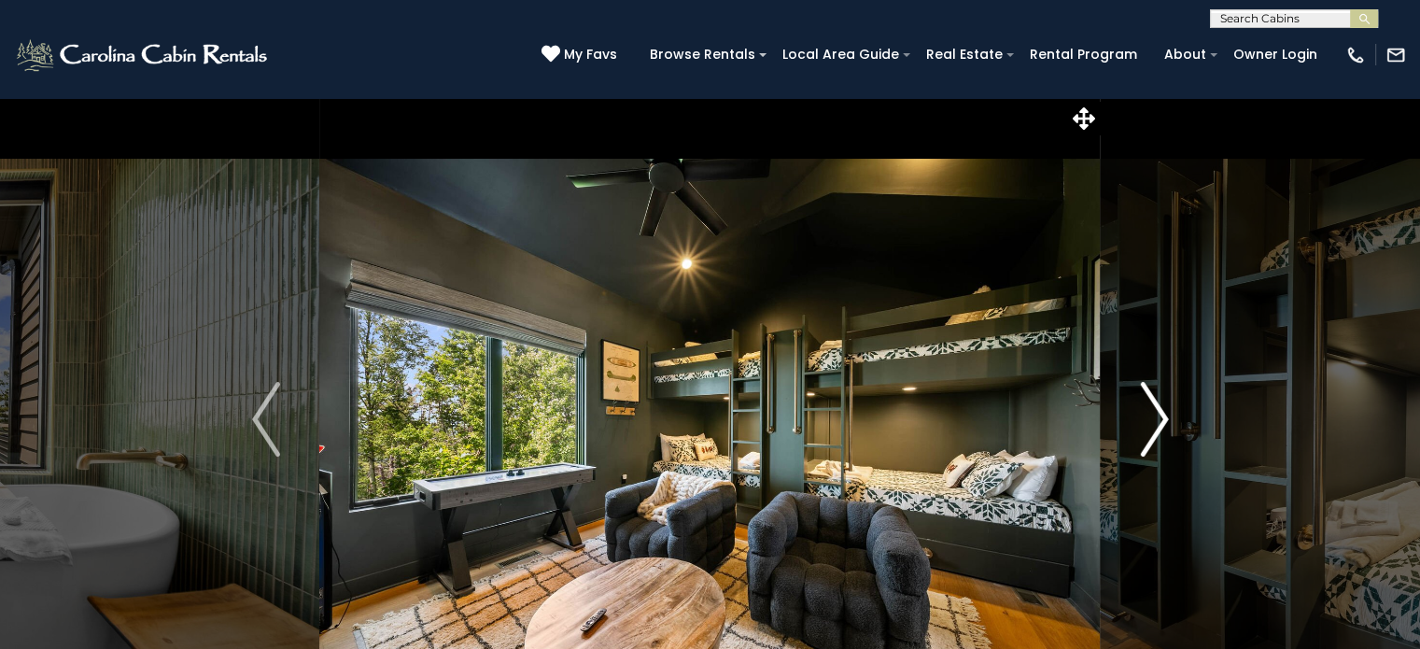
click at [1167, 417] on img "Next" at bounding box center [1154, 419] width 28 height 75
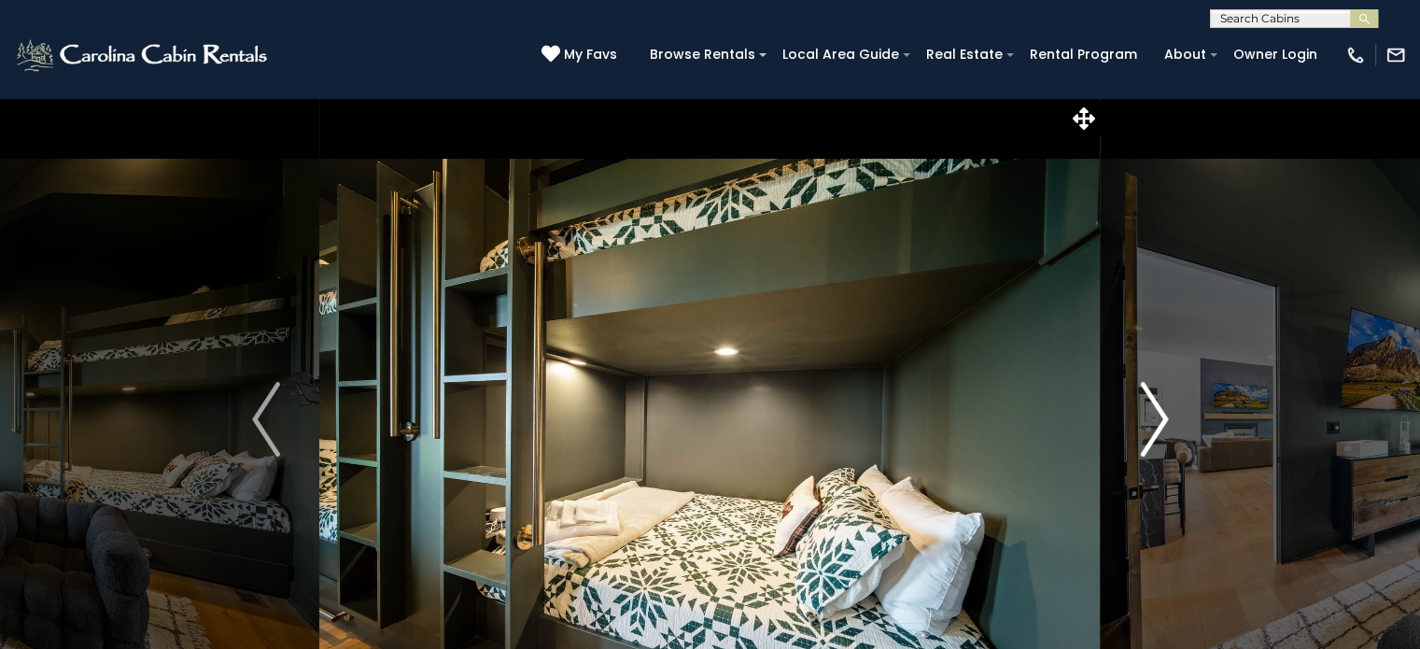
click at [1167, 417] on img "Next" at bounding box center [1154, 419] width 28 height 75
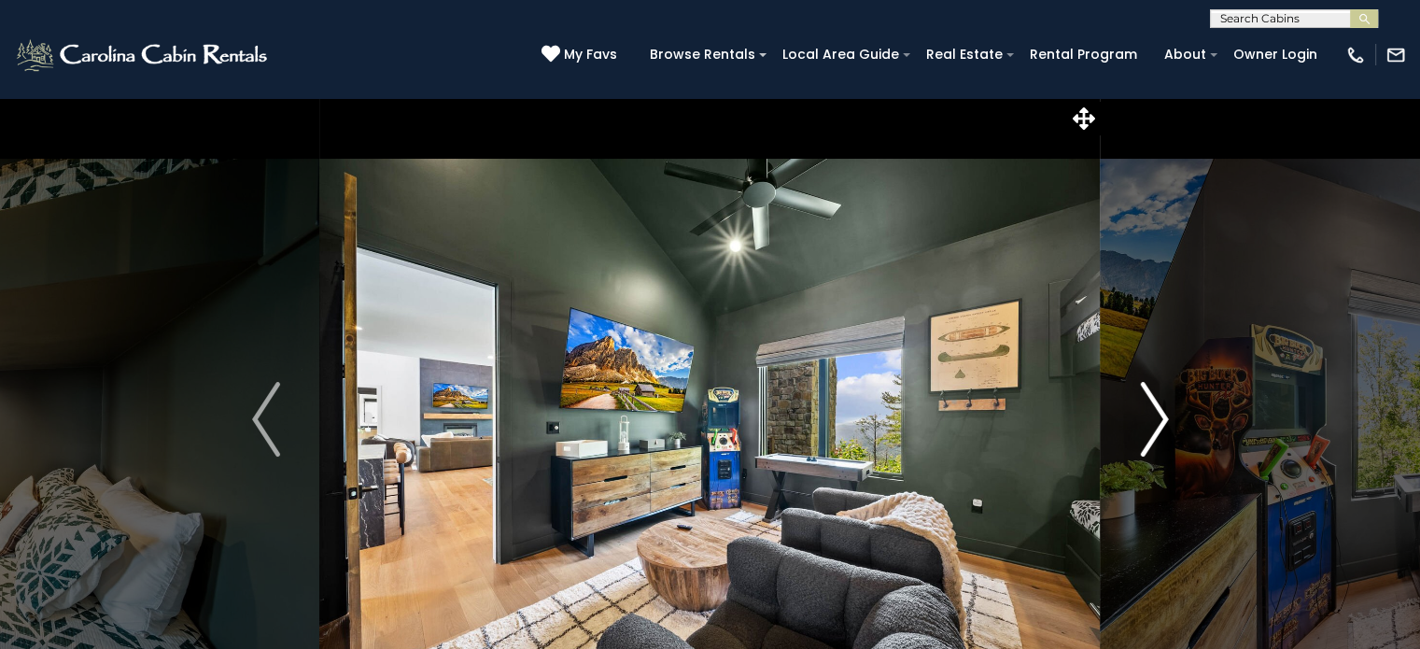
click at [1167, 417] on img "Next" at bounding box center [1154, 419] width 28 height 75
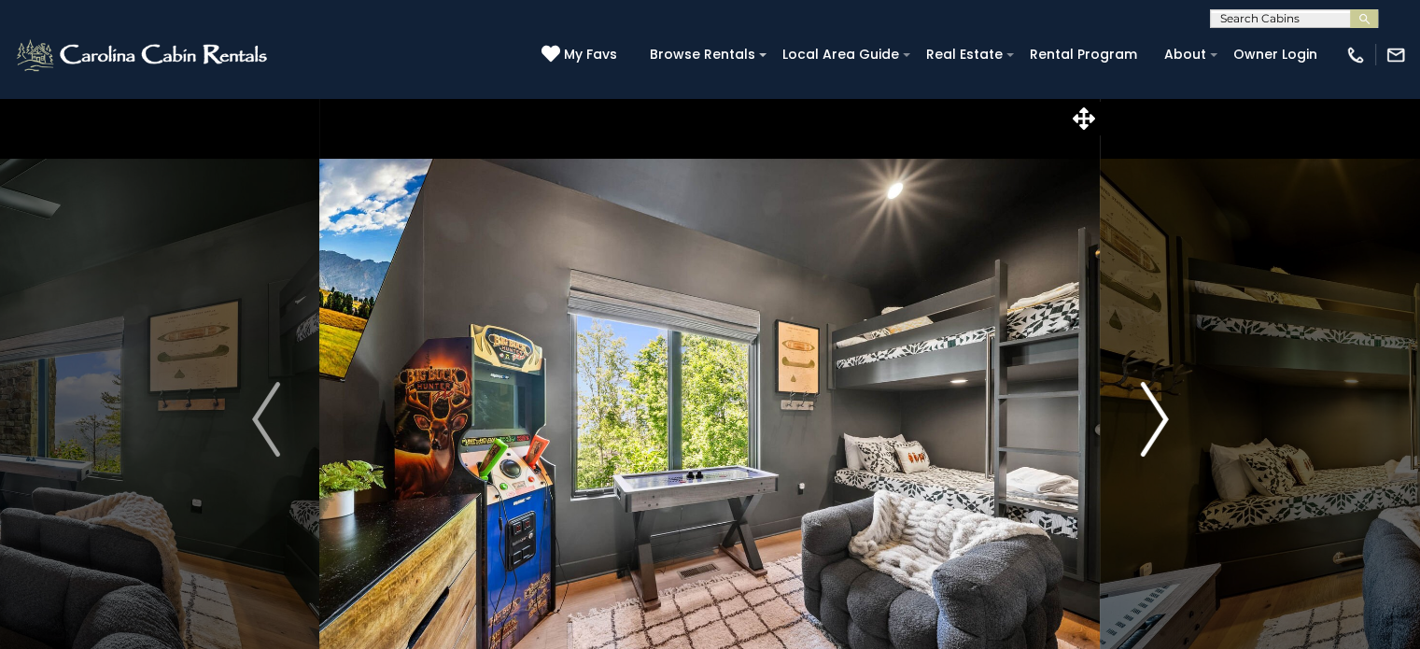
click at [1167, 417] on img "Next" at bounding box center [1154, 419] width 28 height 75
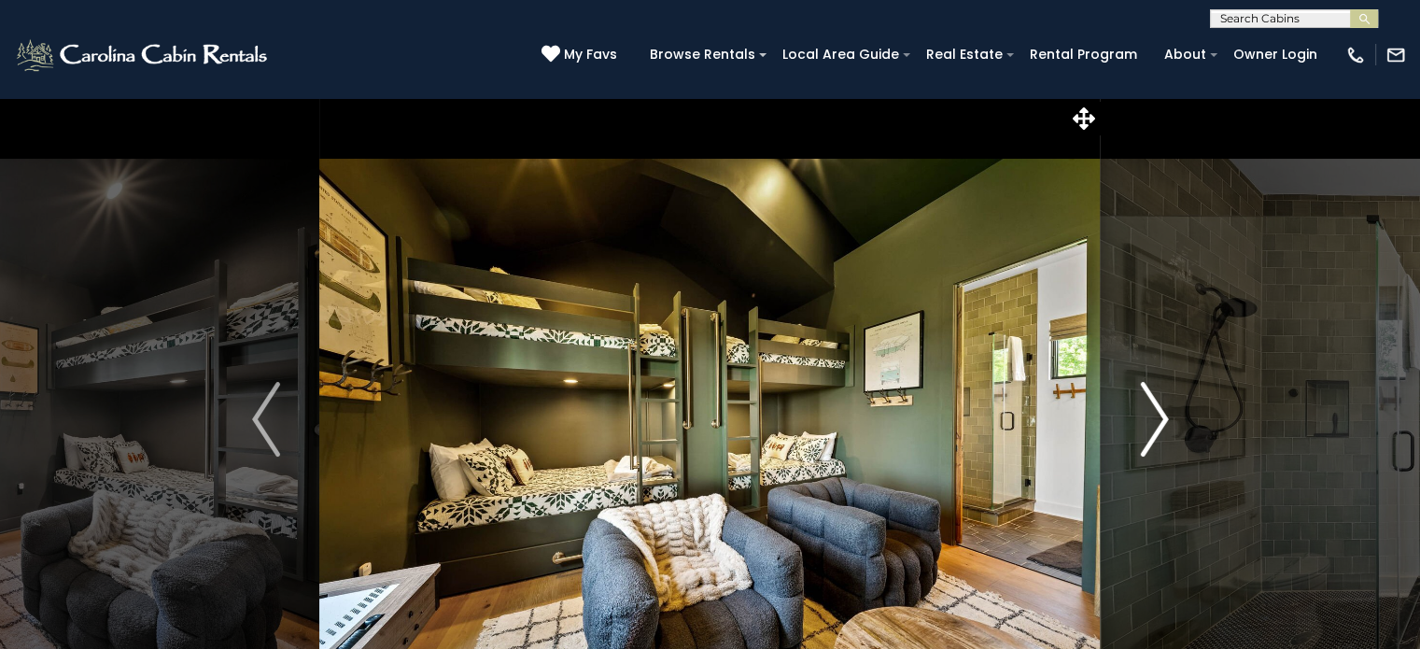
click at [1167, 417] on img "Next" at bounding box center [1154, 419] width 28 height 75
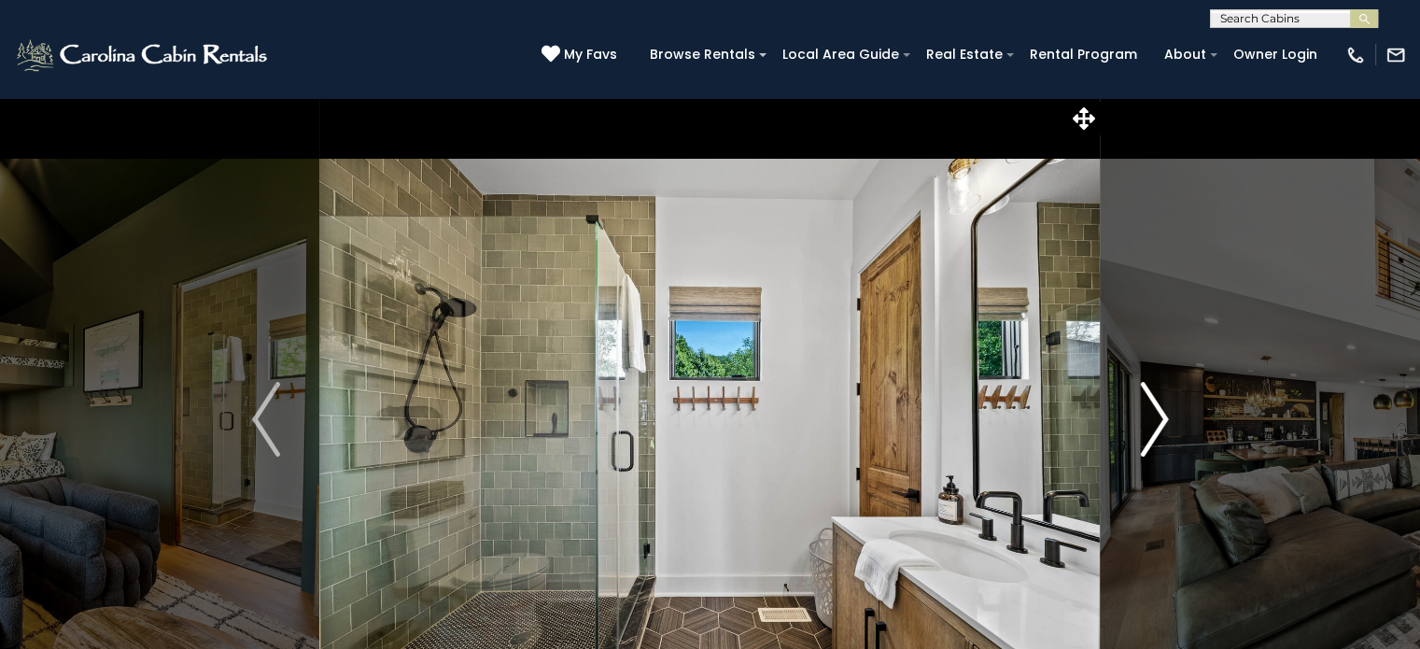
click at [1167, 417] on img "Next" at bounding box center [1154, 419] width 28 height 75
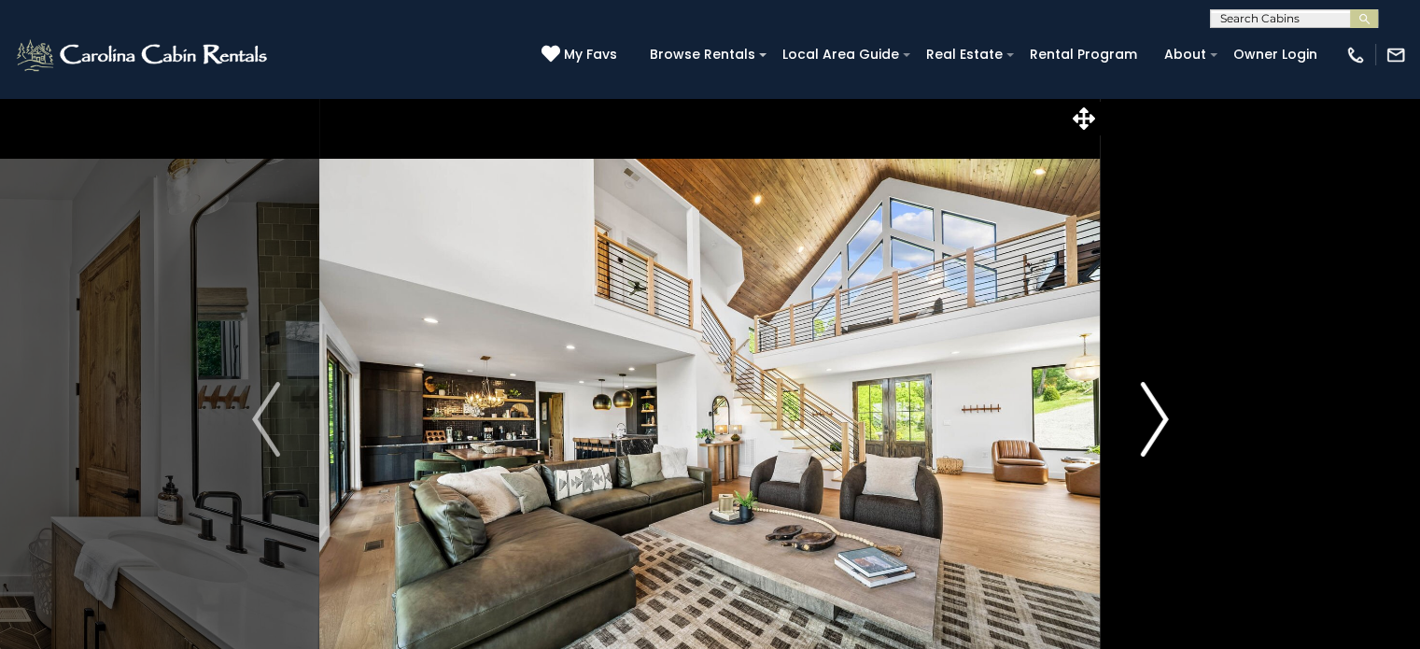
click at [1167, 417] on img "Next" at bounding box center [1154, 419] width 28 height 75
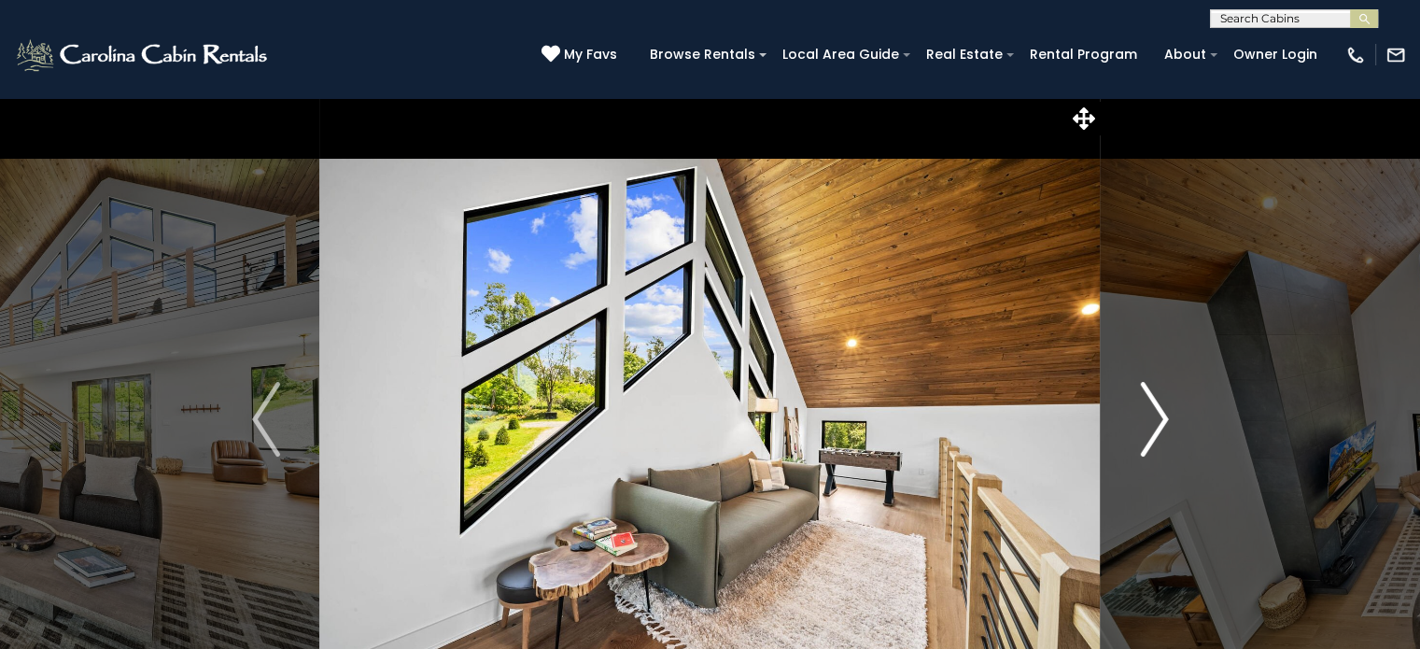
click at [1167, 417] on img "Next" at bounding box center [1154, 419] width 28 height 75
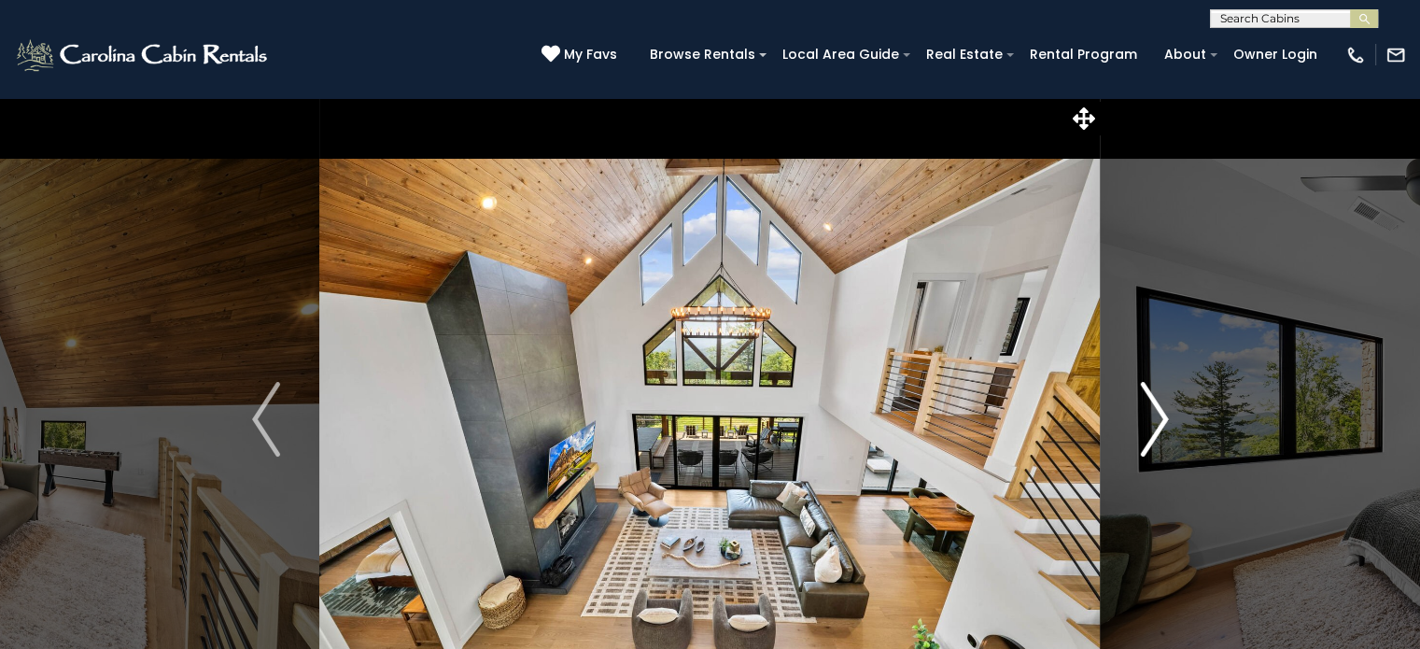
click at [1167, 417] on img "Next" at bounding box center [1154, 419] width 28 height 75
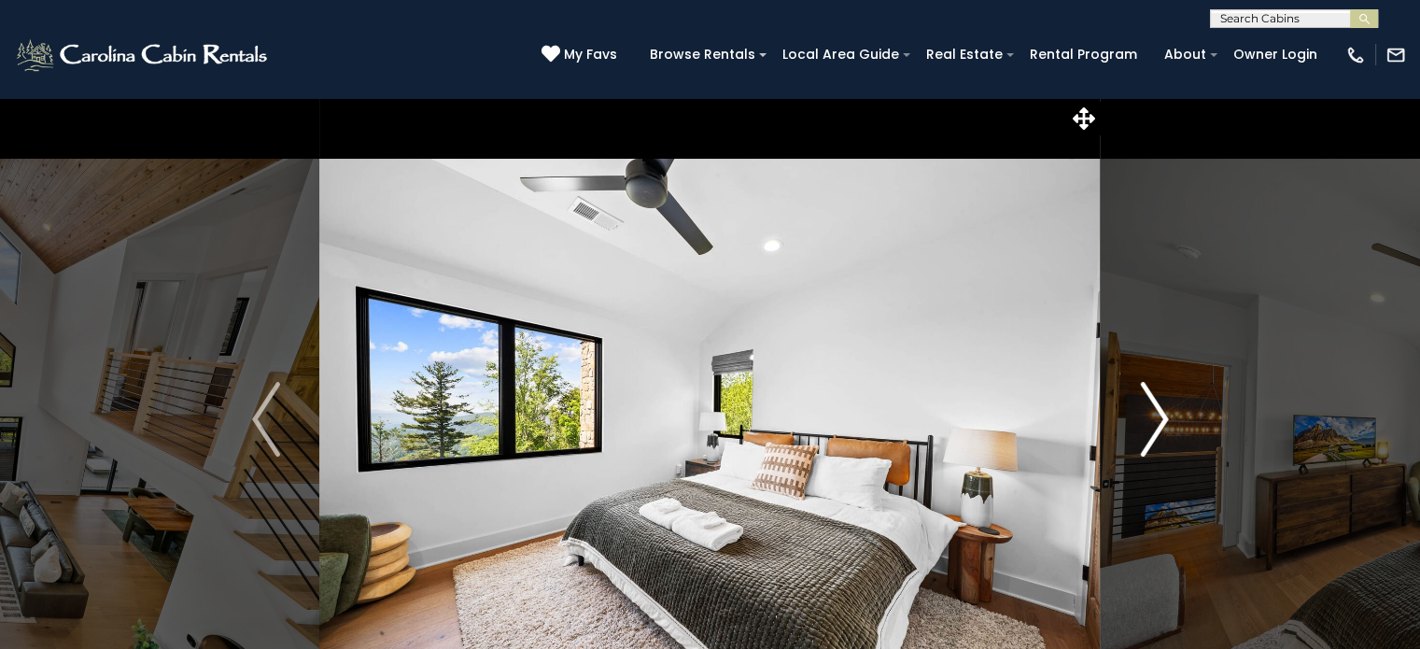
click at [1167, 417] on img "Next" at bounding box center [1154, 419] width 28 height 75
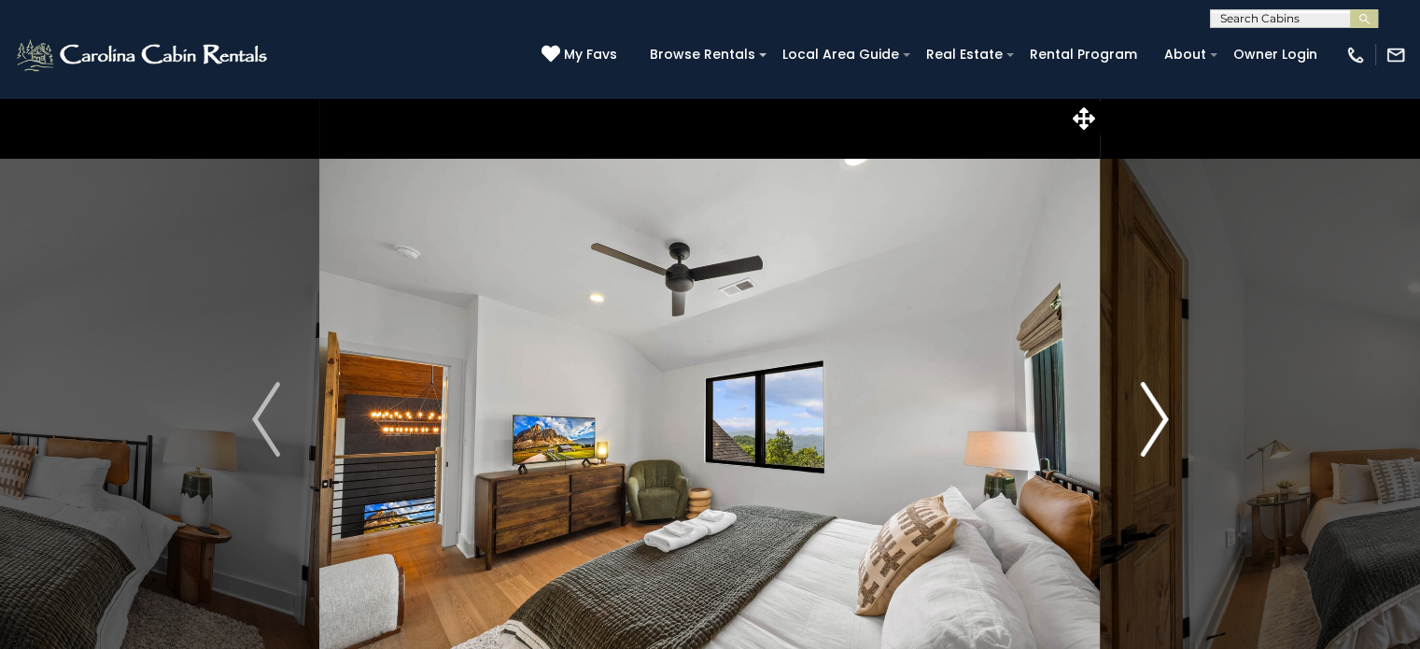
click at [1167, 417] on img "Next" at bounding box center [1154, 419] width 28 height 75
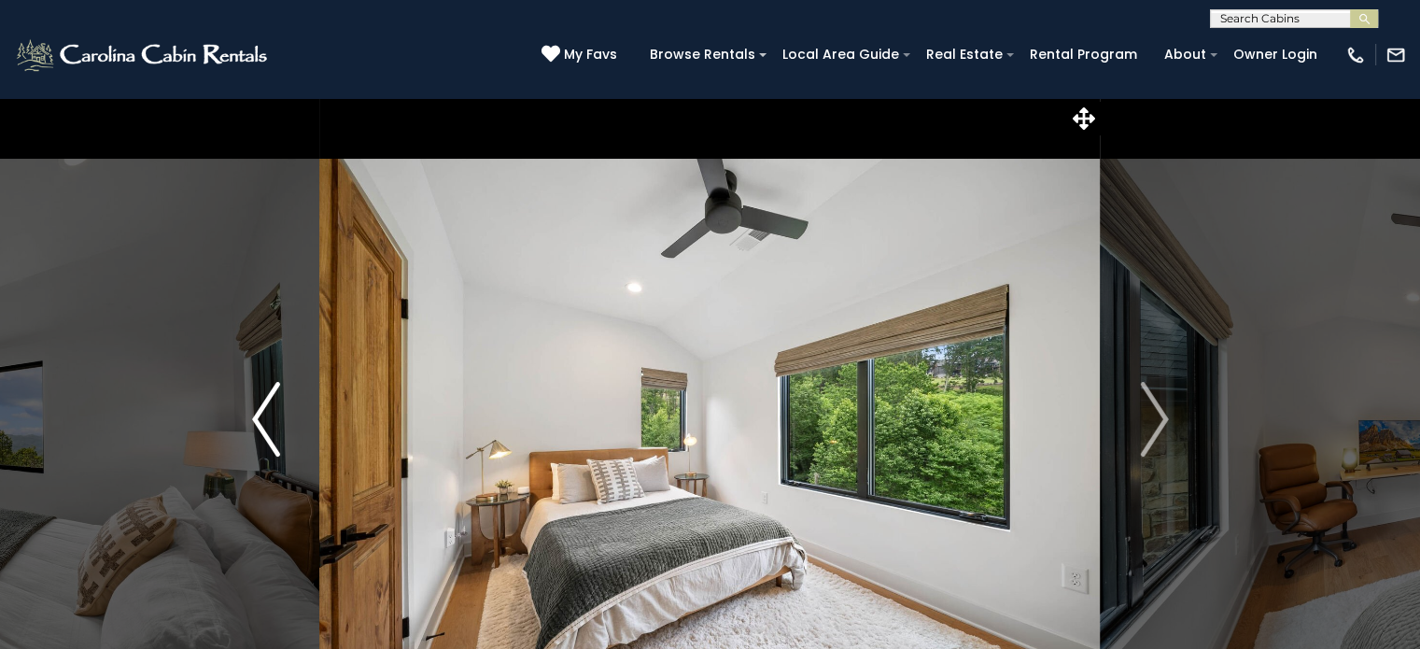
click at [291, 451] on button "Previous" at bounding box center [266, 419] width 107 height 644
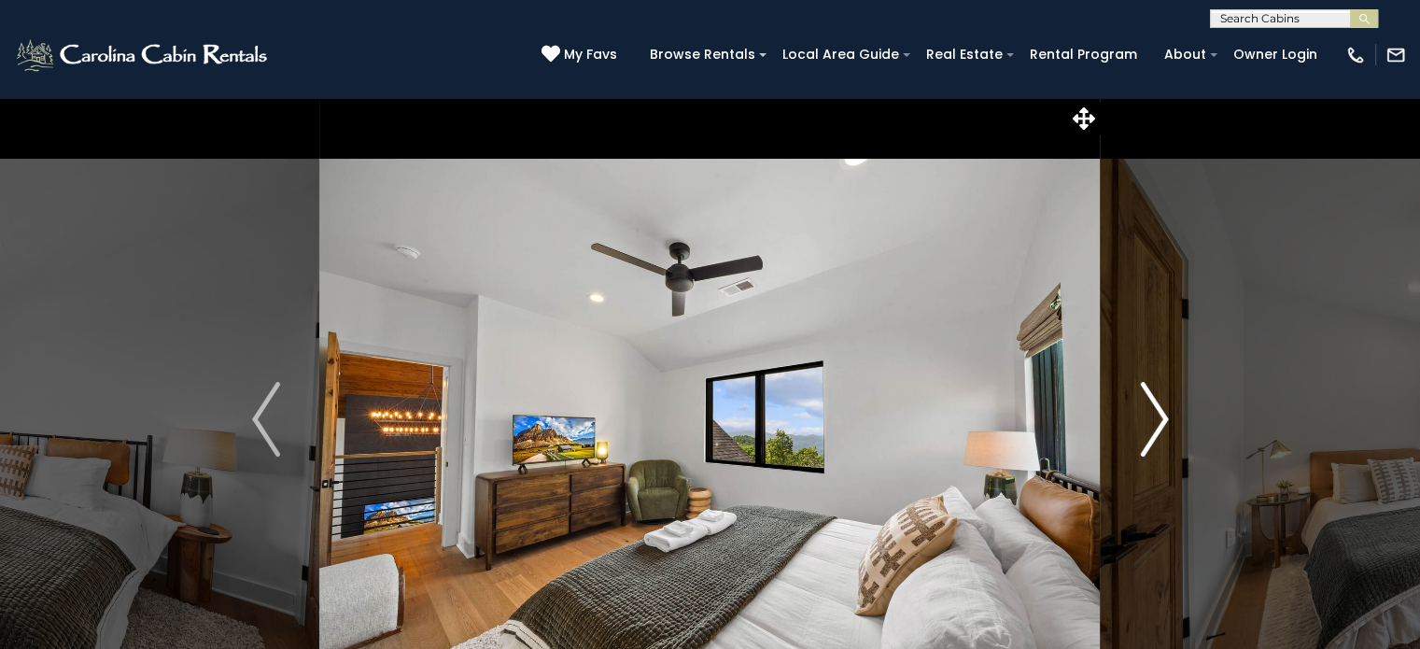
click at [1157, 425] on img "Next" at bounding box center [1154, 419] width 28 height 75
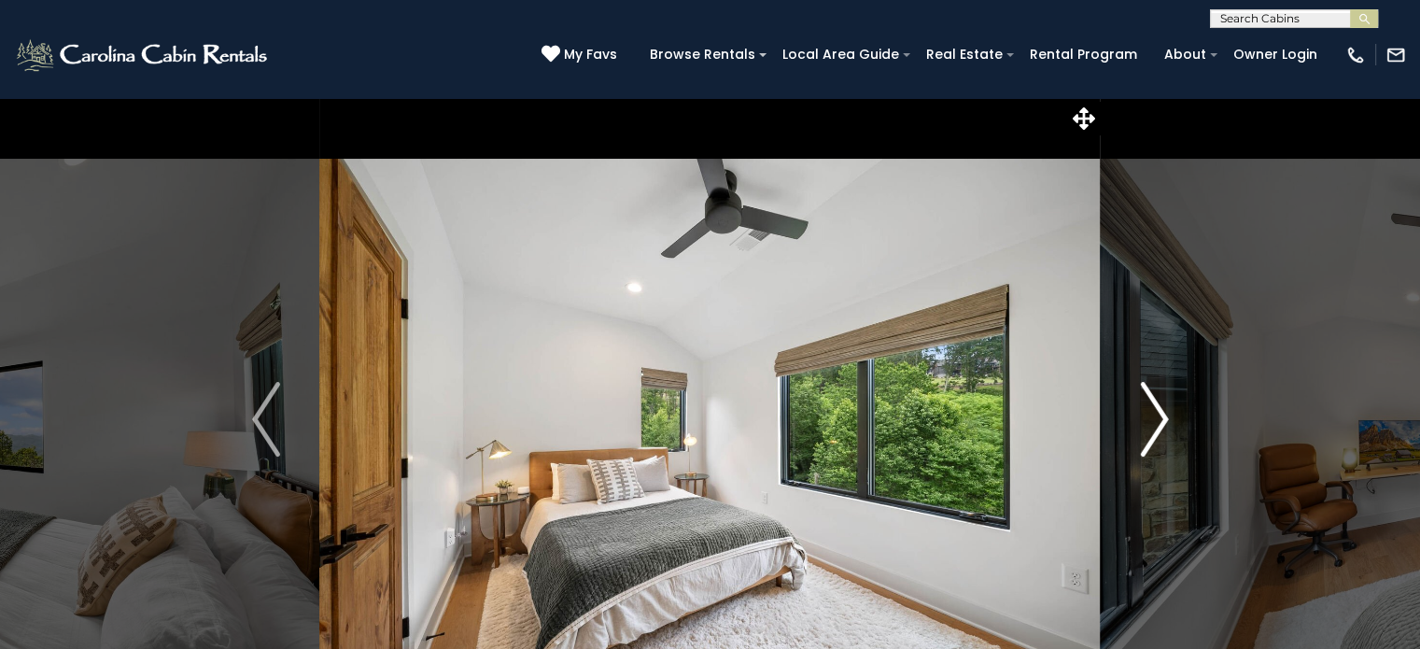
click at [1157, 425] on img "Next" at bounding box center [1154, 419] width 28 height 75
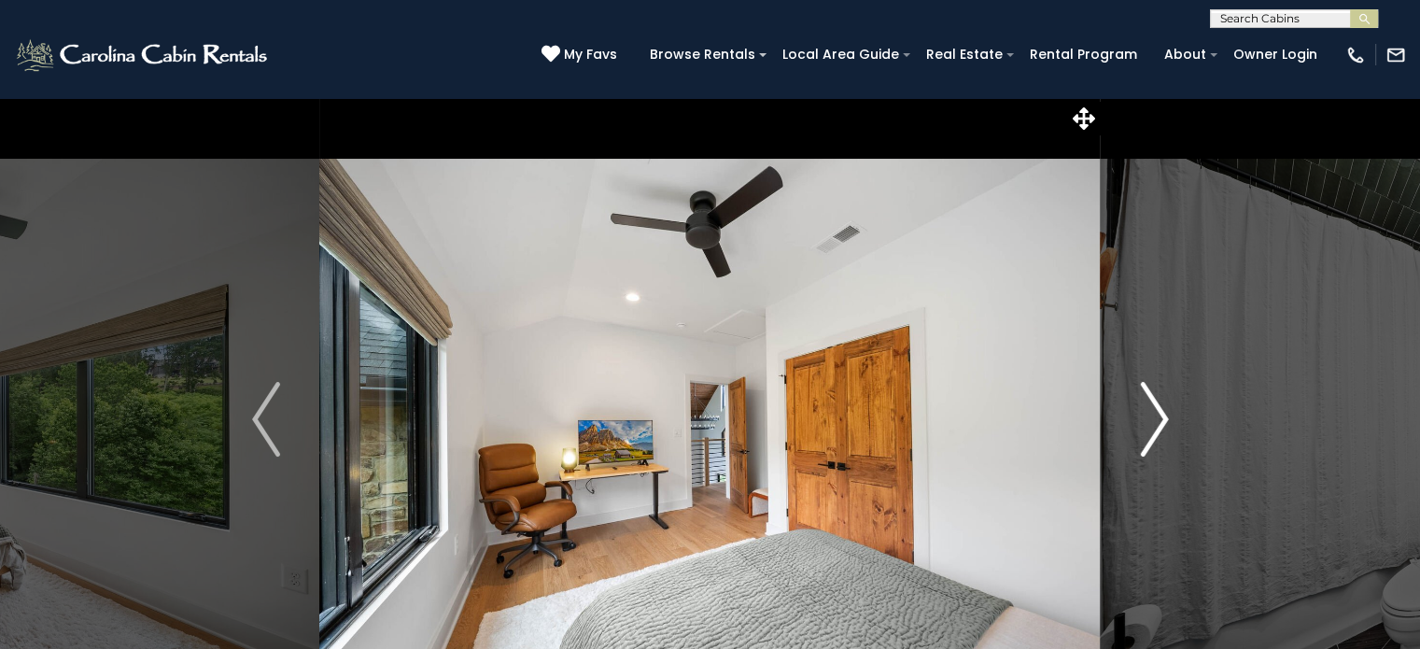
click at [1157, 425] on img "Next" at bounding box center [1154, 419] width 28 height 75
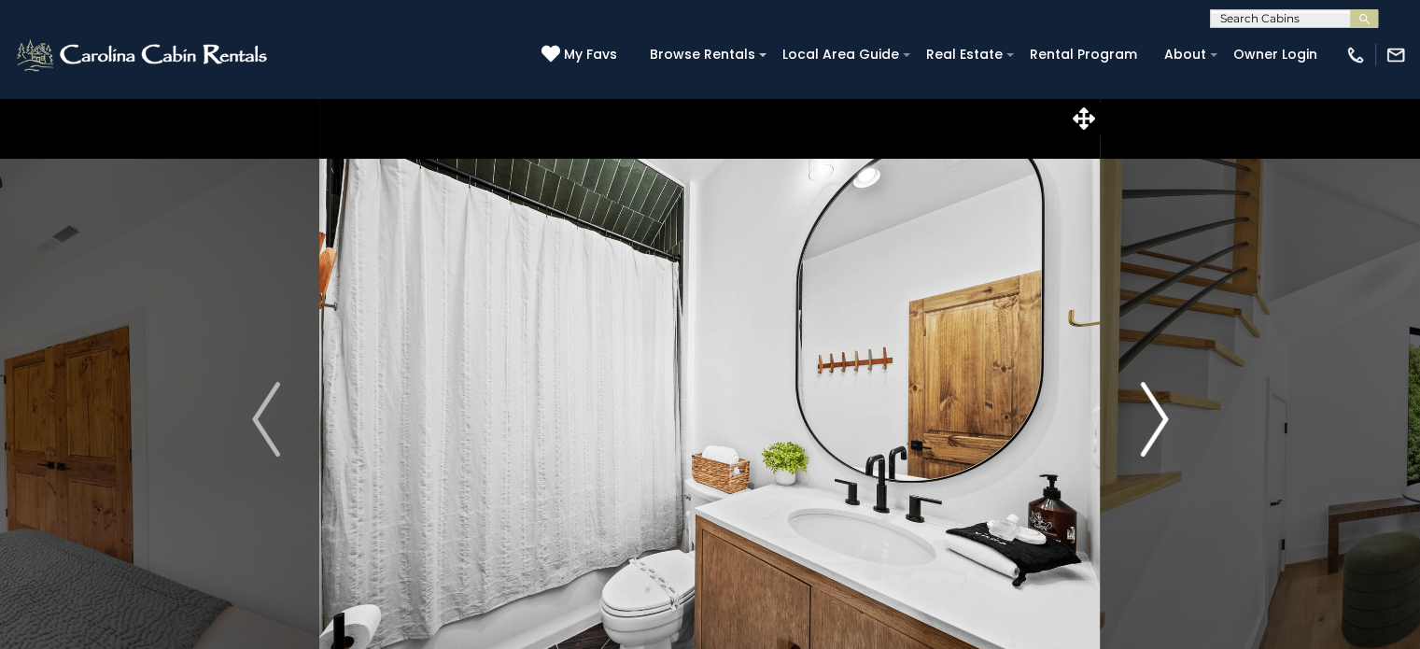
click at [1157, 425] on img "Next" at bounding box center [1154, 419] width 28 height 75
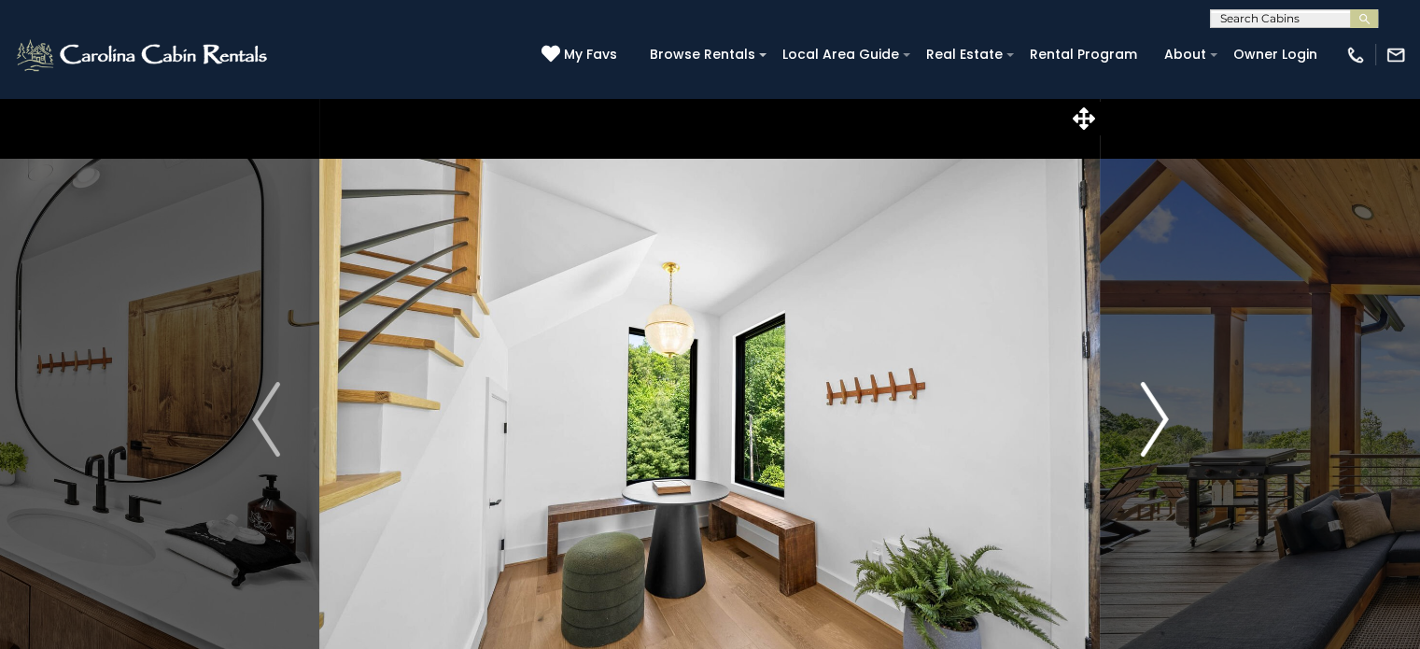
click at [1157, 425] on img "Next" at bounding box center [1154, 419] width 28 height 75
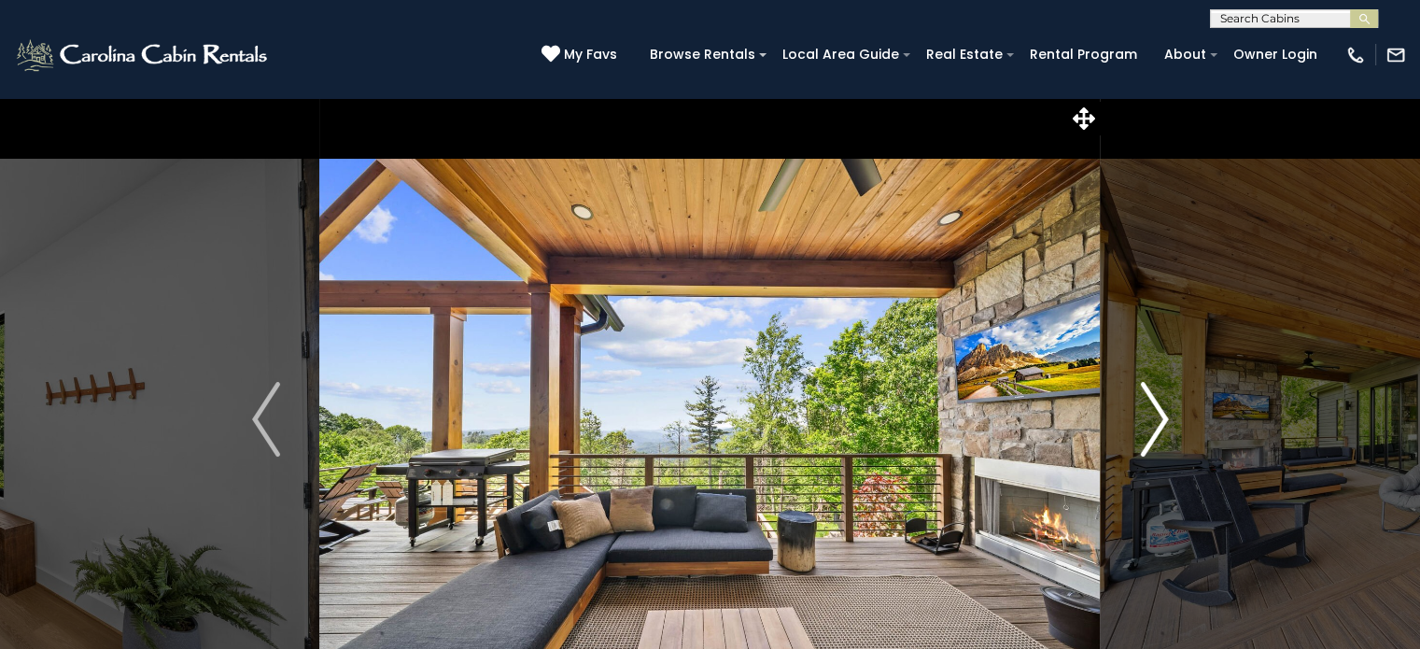
click at [1157, 425] on img "Next" at bounding box center [1154, 419] width 28 height 75
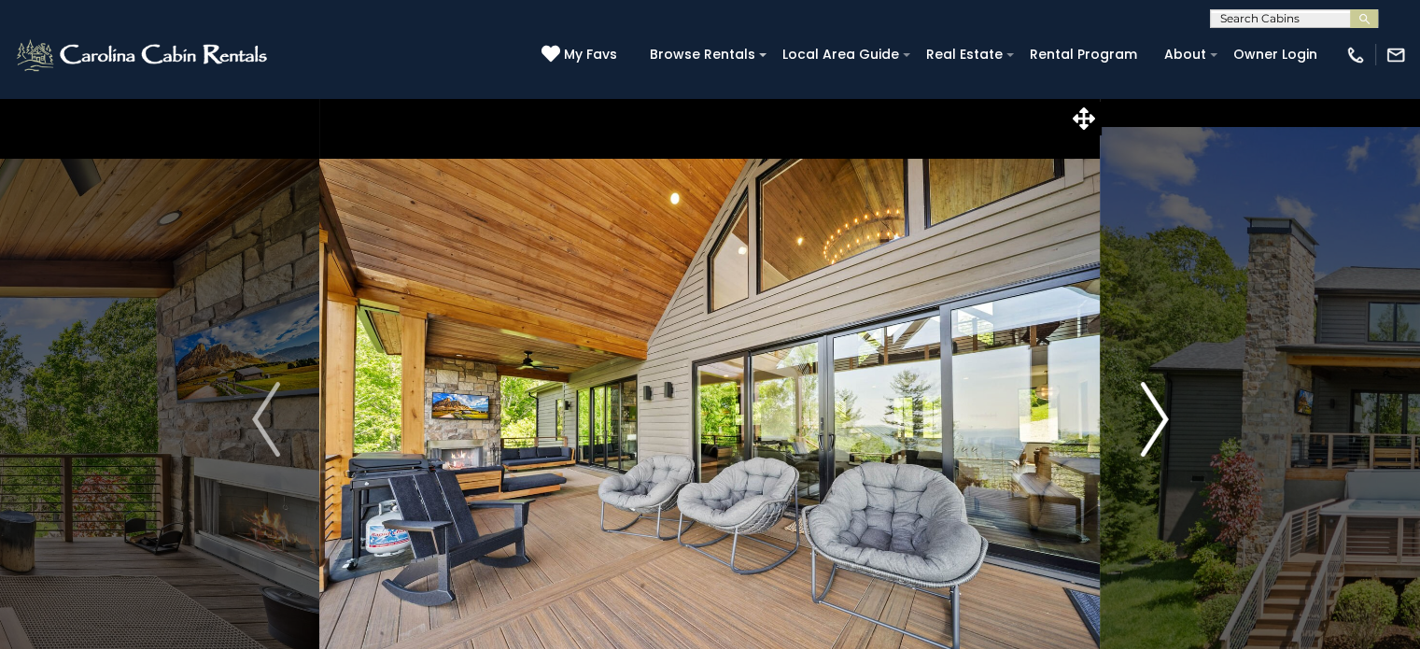
click at [1161, 415] on img "Next" at bounding box center [1154, 419] width 28 height 75
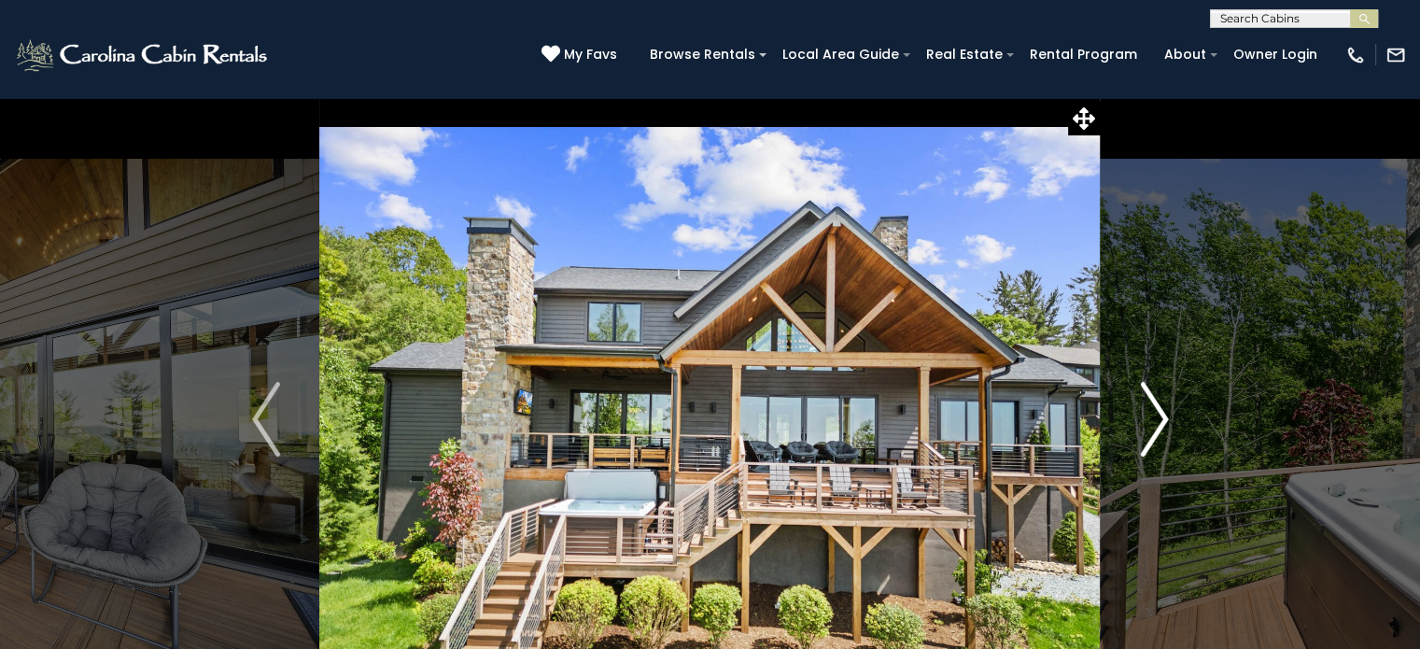
click at [1161, 415] on img "Next" at bounding box center [1154, 419] width 28 height 75
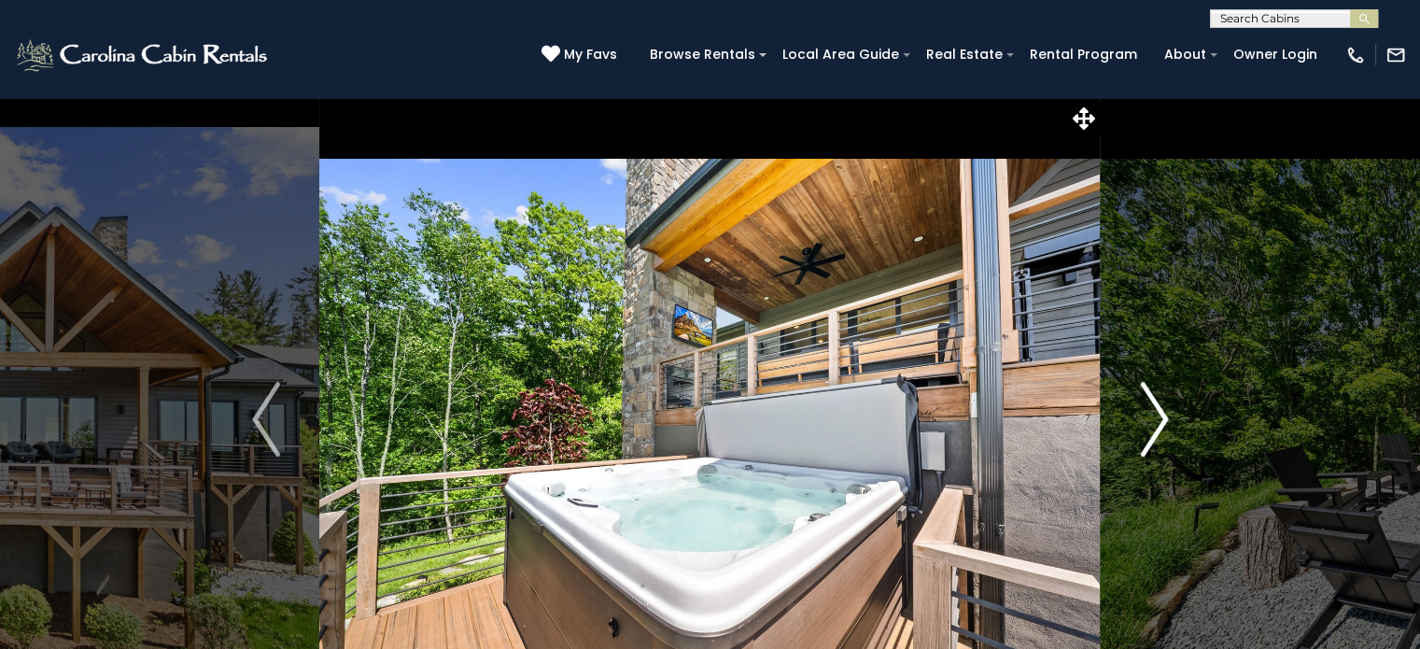
click at [1161, 415] on img "Next" at bounding box center [1154, 419] width 28 height 75
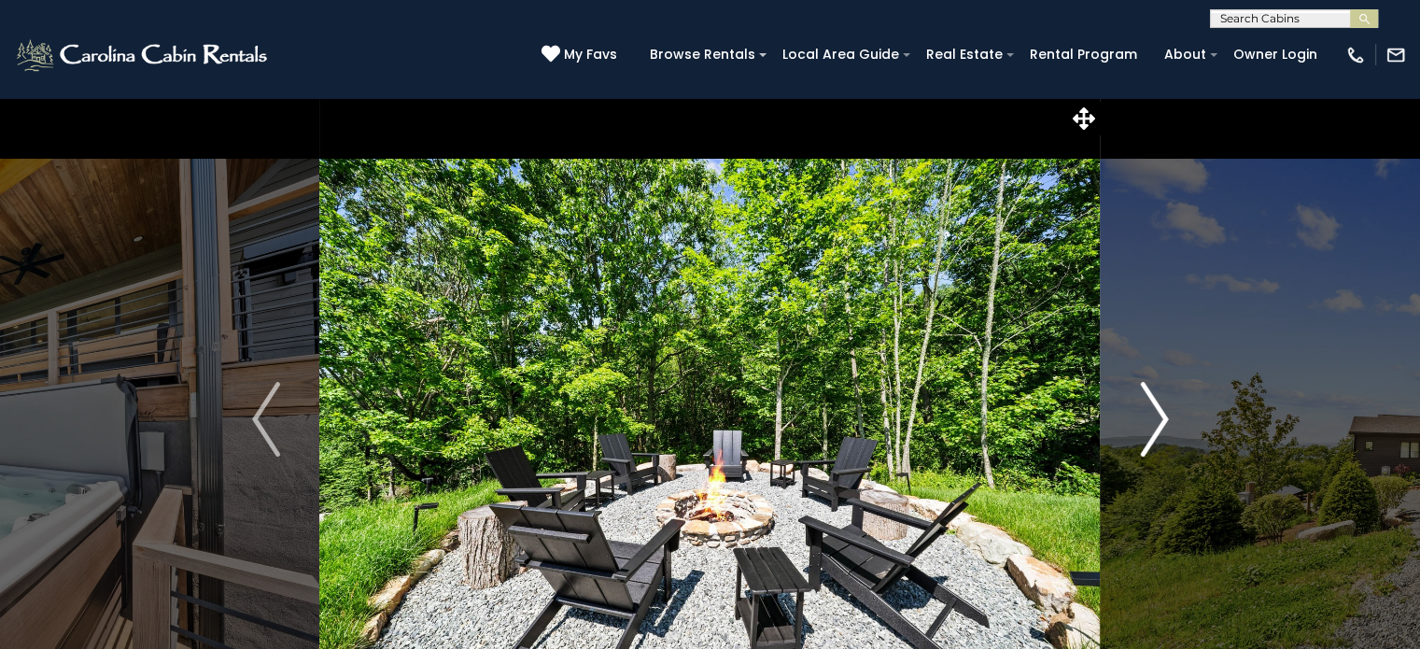
click at [1159, 428] on img "Next" at bounding box center [1154, 419] width 28 height 75
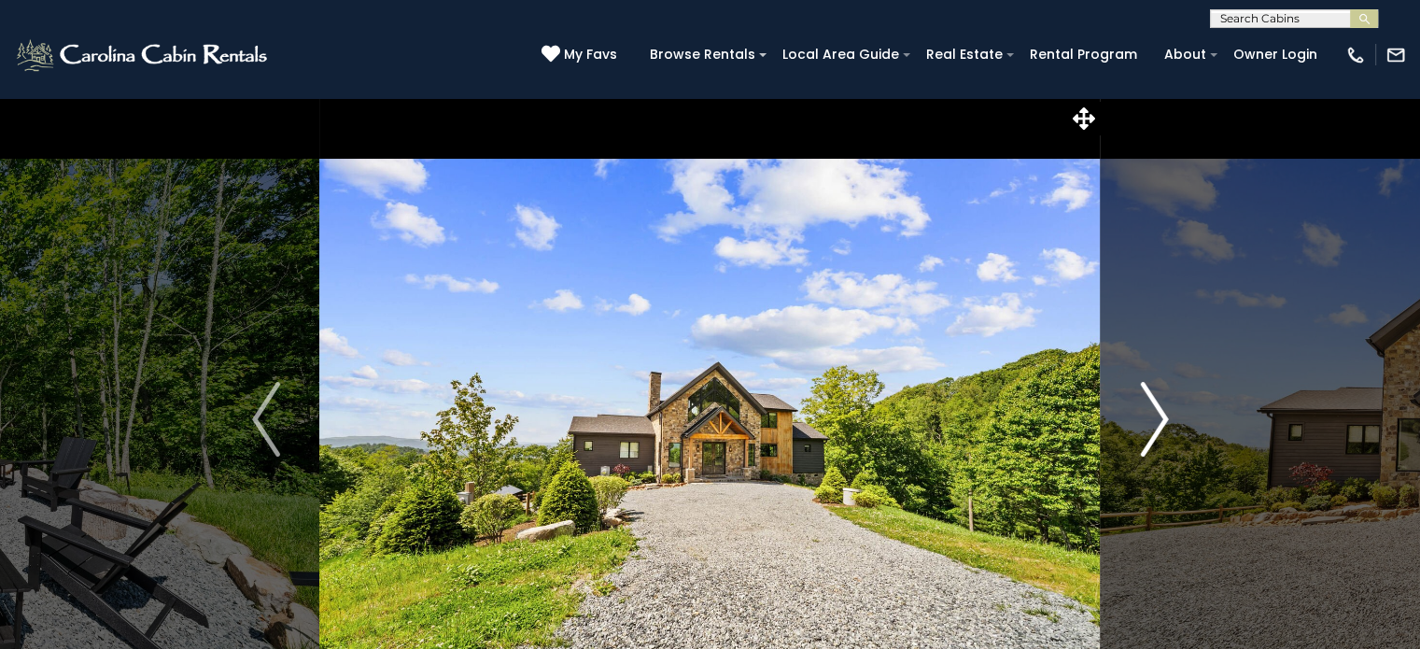
click at [1159, 428] on img "Next" at bounding box center [1154, 419] width 28 height 75
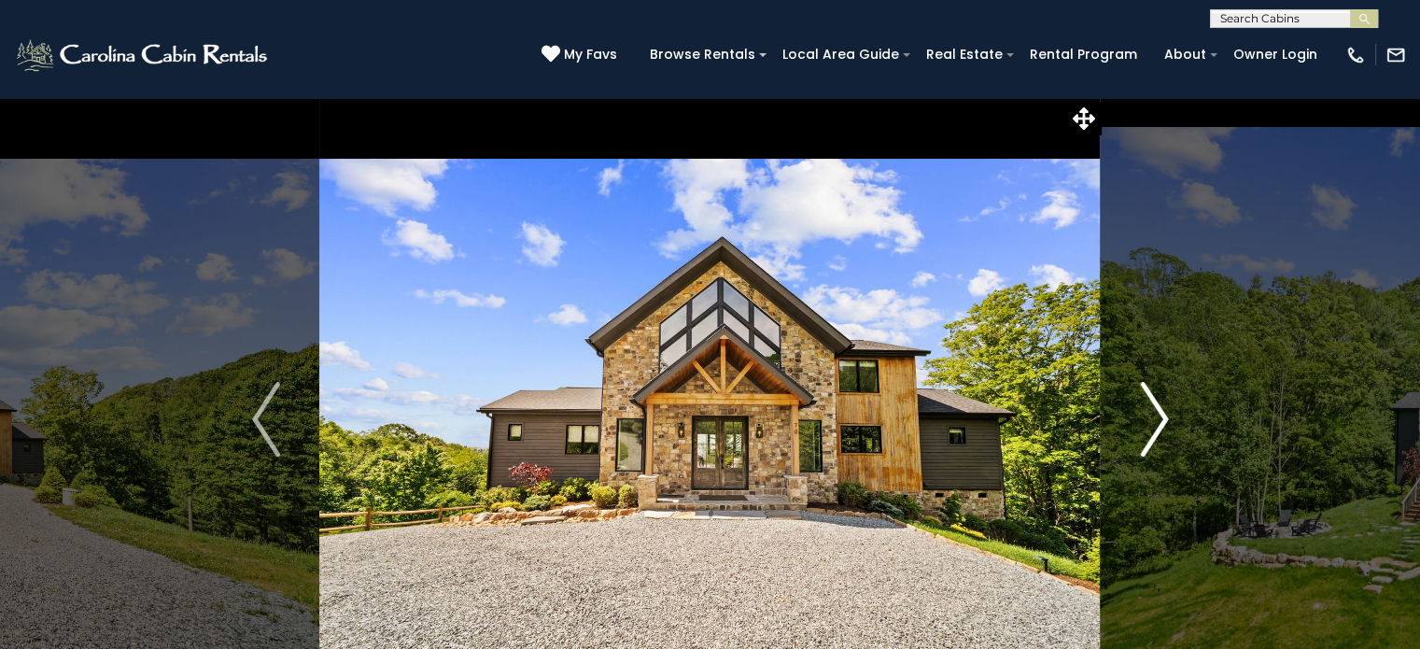
click at [1159, 428] on img "Next" at bounding box center [1154, 419] width 28 height 75
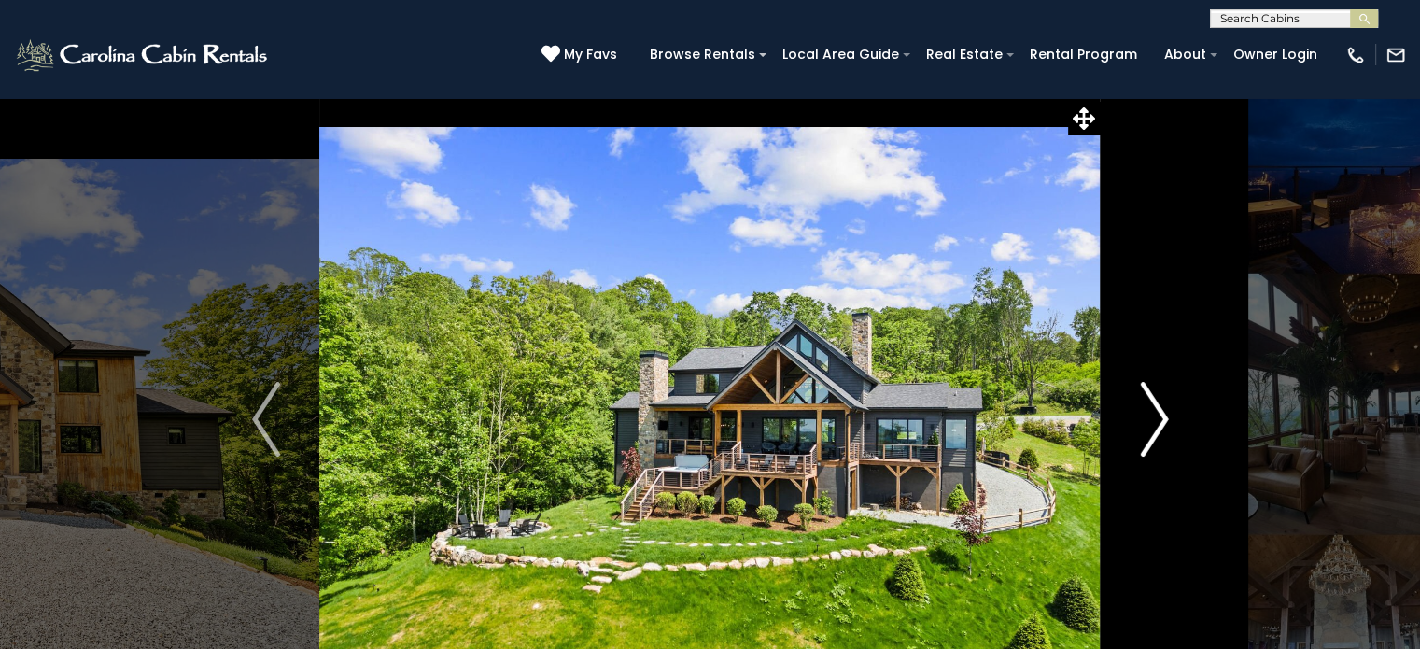
click at [1159, 428] on img "Next" at bounding box center [1154, 419] width 28 height 75
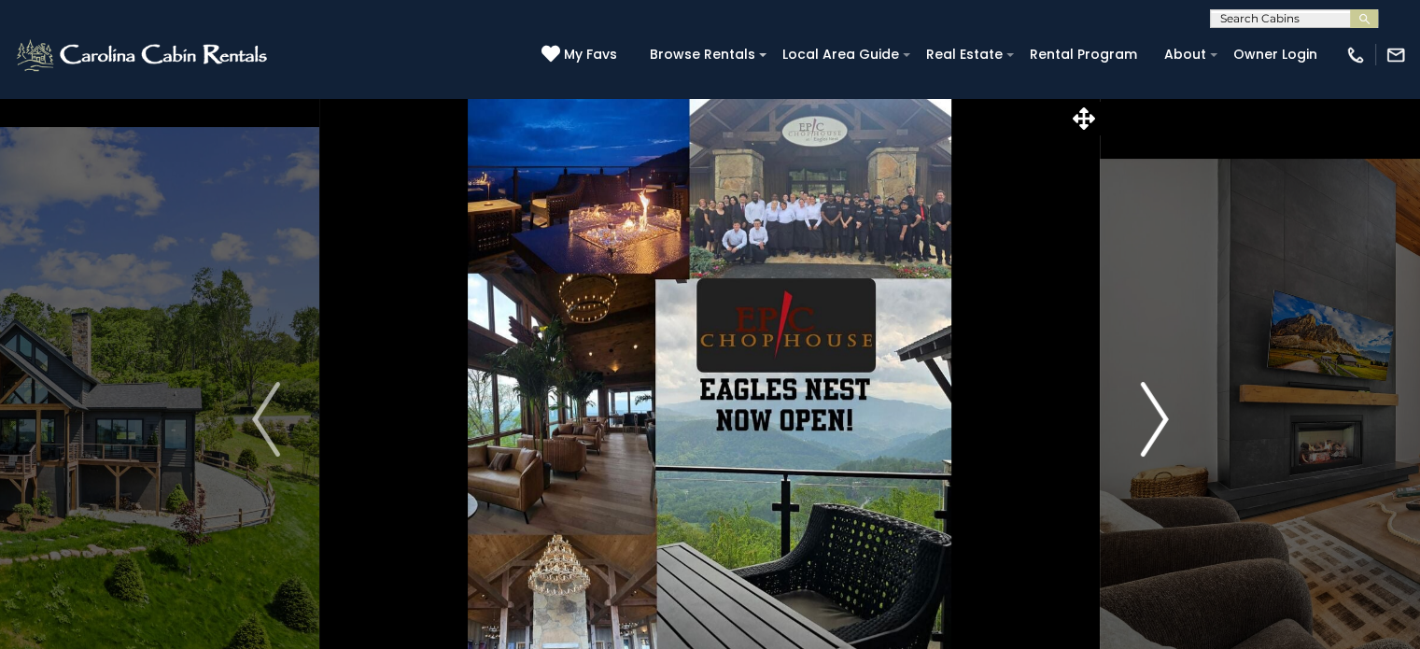
click at [1165, 435] on img "Next" at bounding box center [1154, 419] width 28 height 75
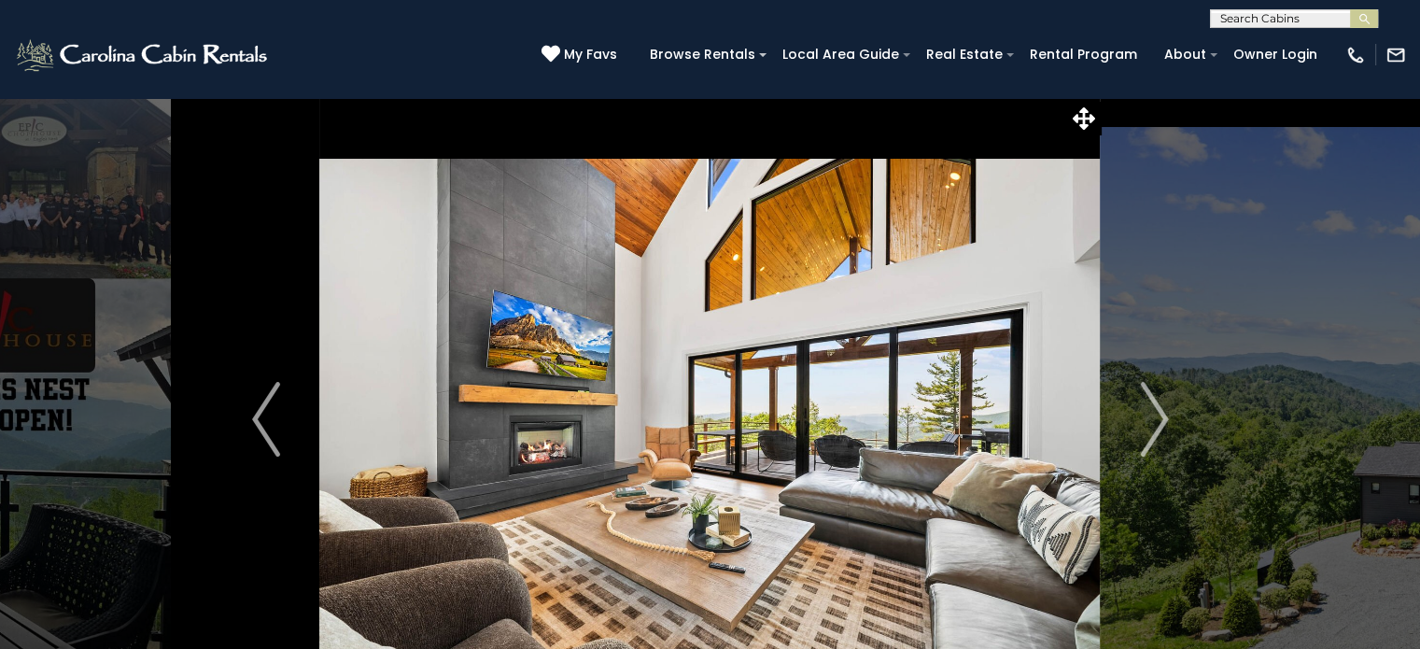
click at [343, 215] on img at bounding box center [709, 419] width 781 height 644
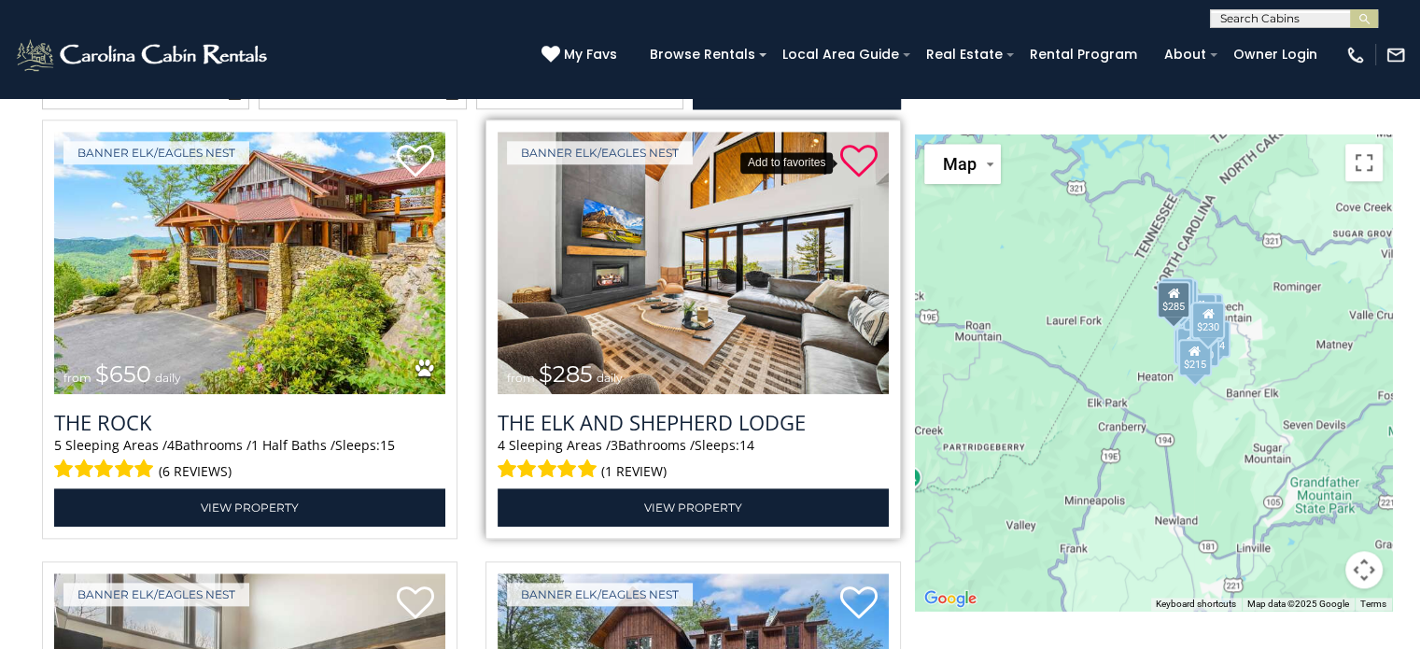
scroll to position [2054, 0]
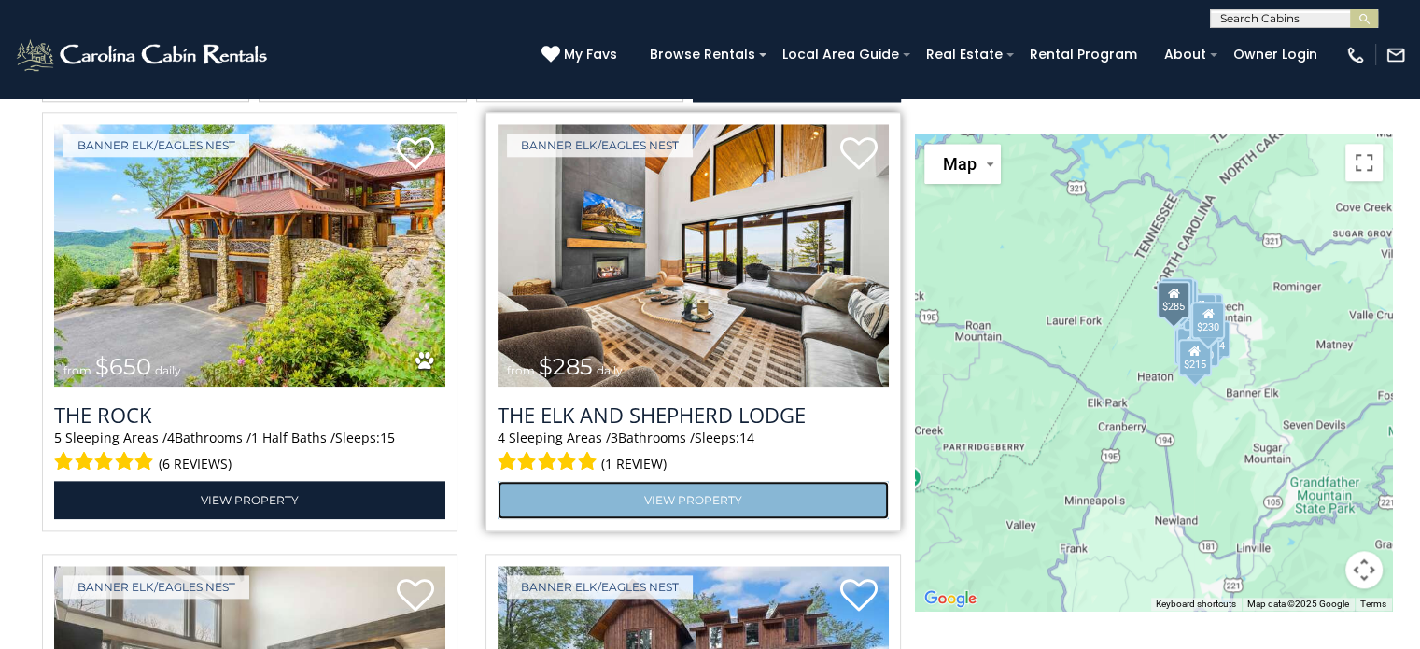
click at [705, 481] on link "View Property" at bounding box center [693, 500] width 391 height 38
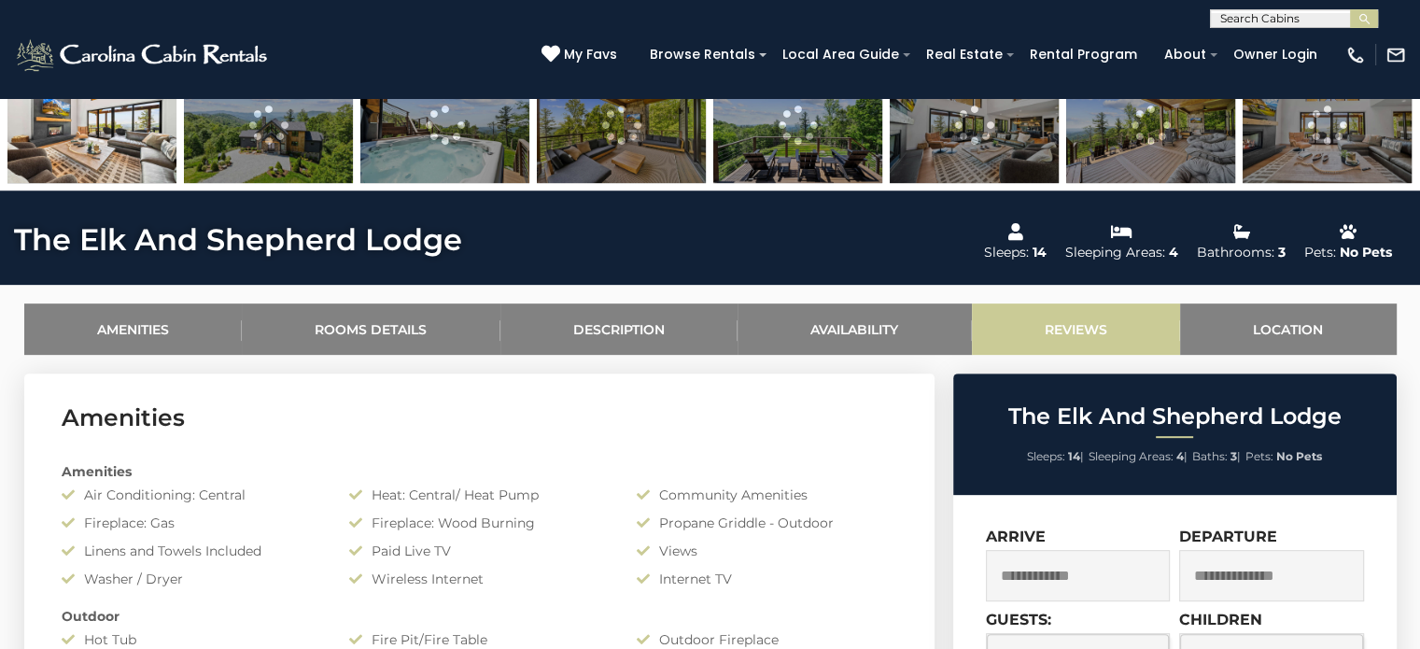
scroll to position [840, 0]
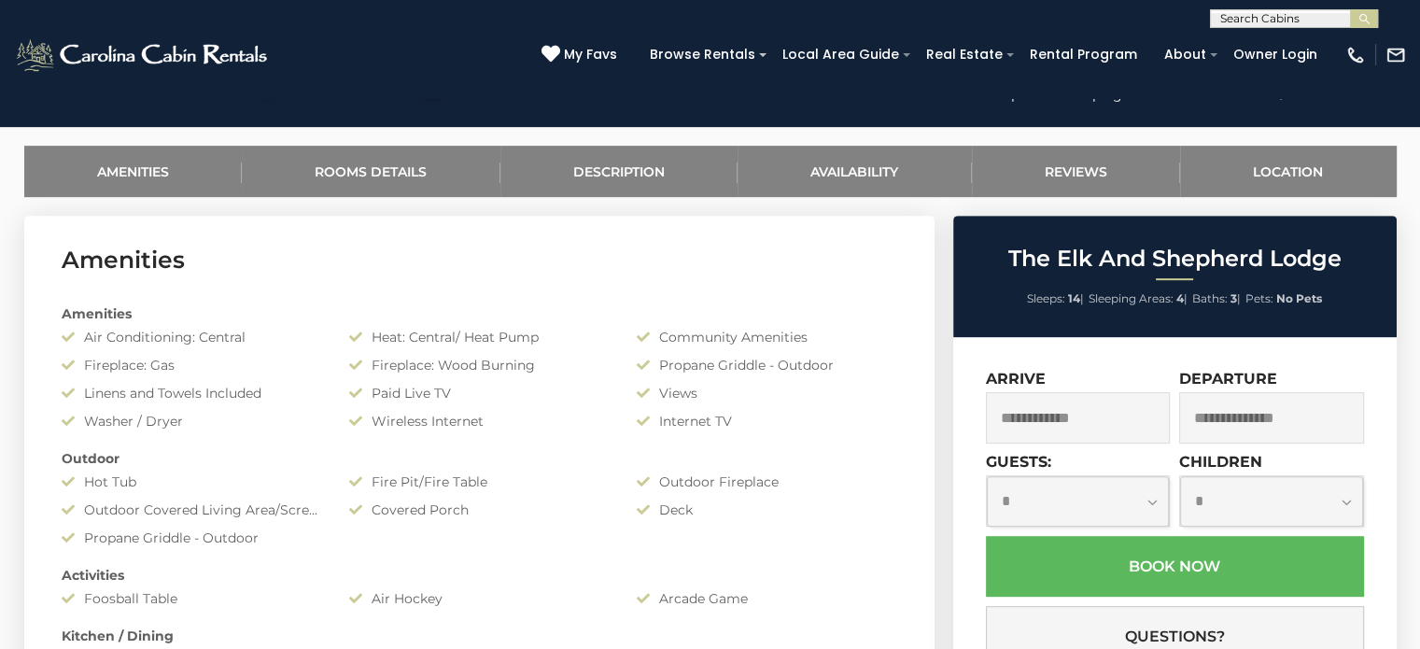
click at [1104, 415] on input "text" at bounding box center [1078, 417] width 185 height 51
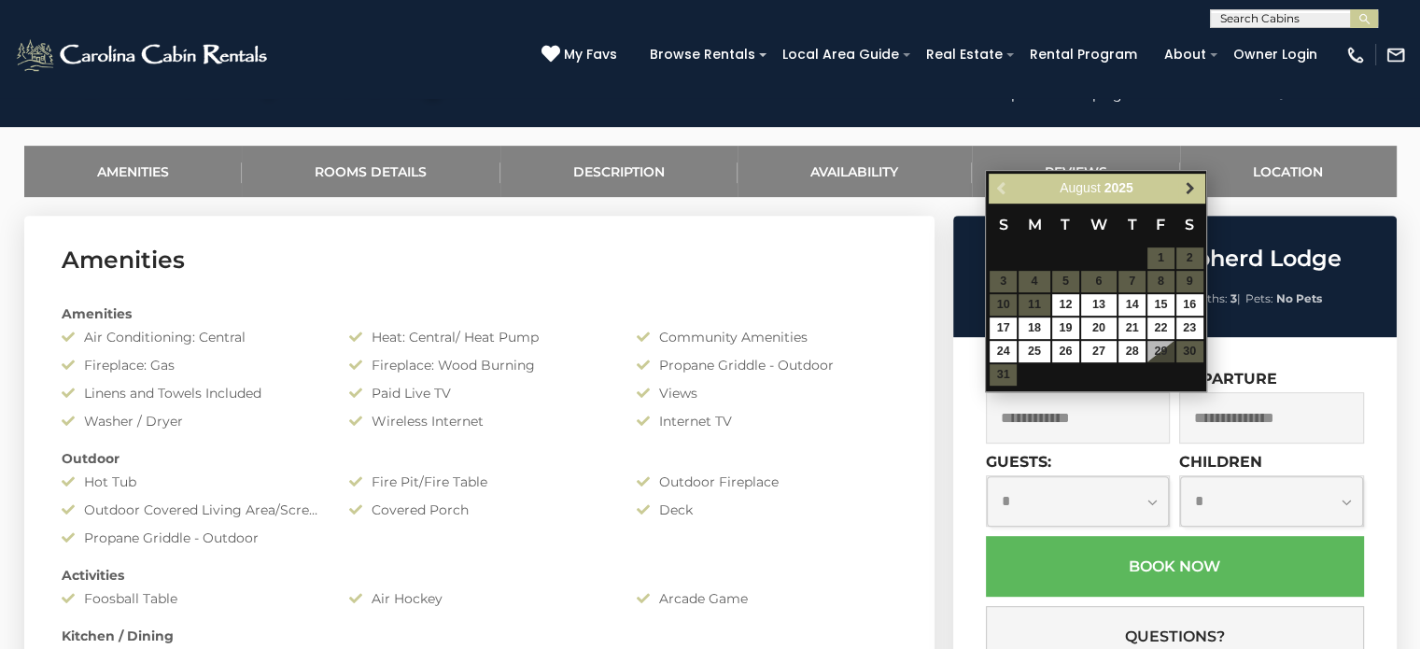
click at [1193, 193] on span "Next" at bounding box center [1190, 188] width 15 height 15
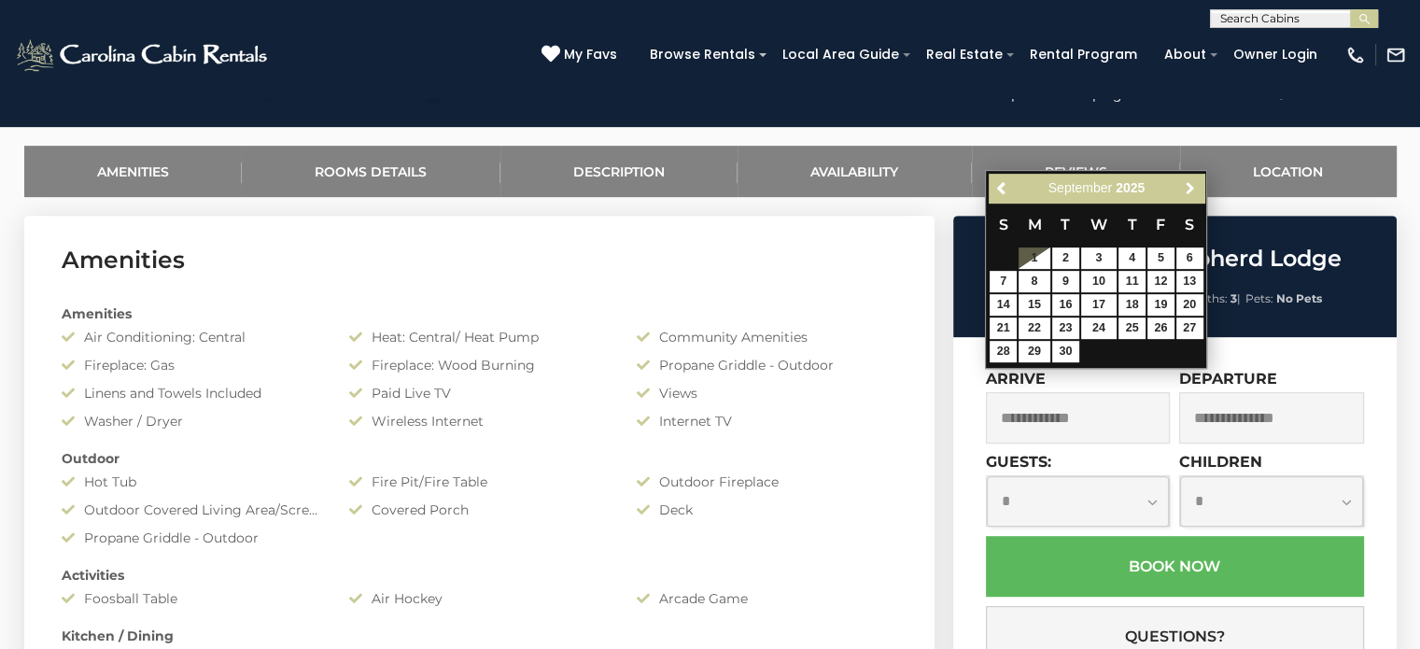
click at [1193, 193] on span "Next" at bounding box center [1190, 188] width 15 height 15
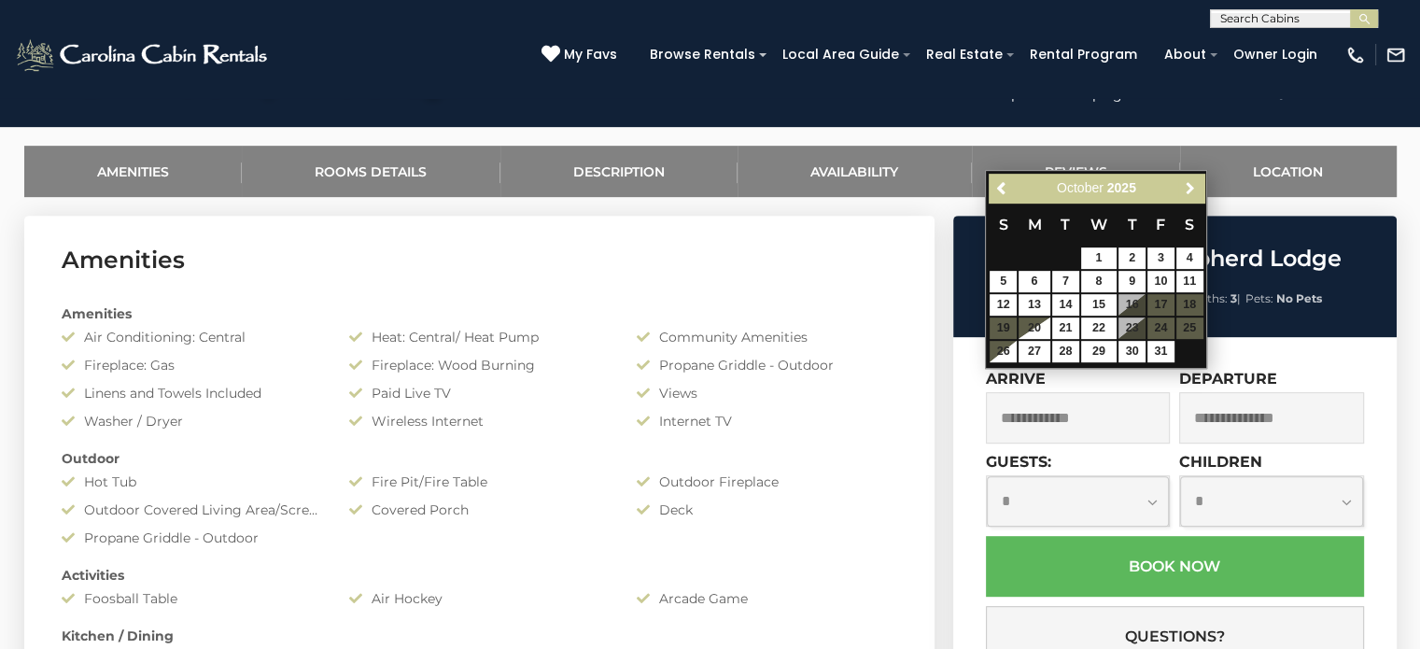
click at [1193, 193] on span "Next" at bounding box center [1190, 188] width 15 height 15
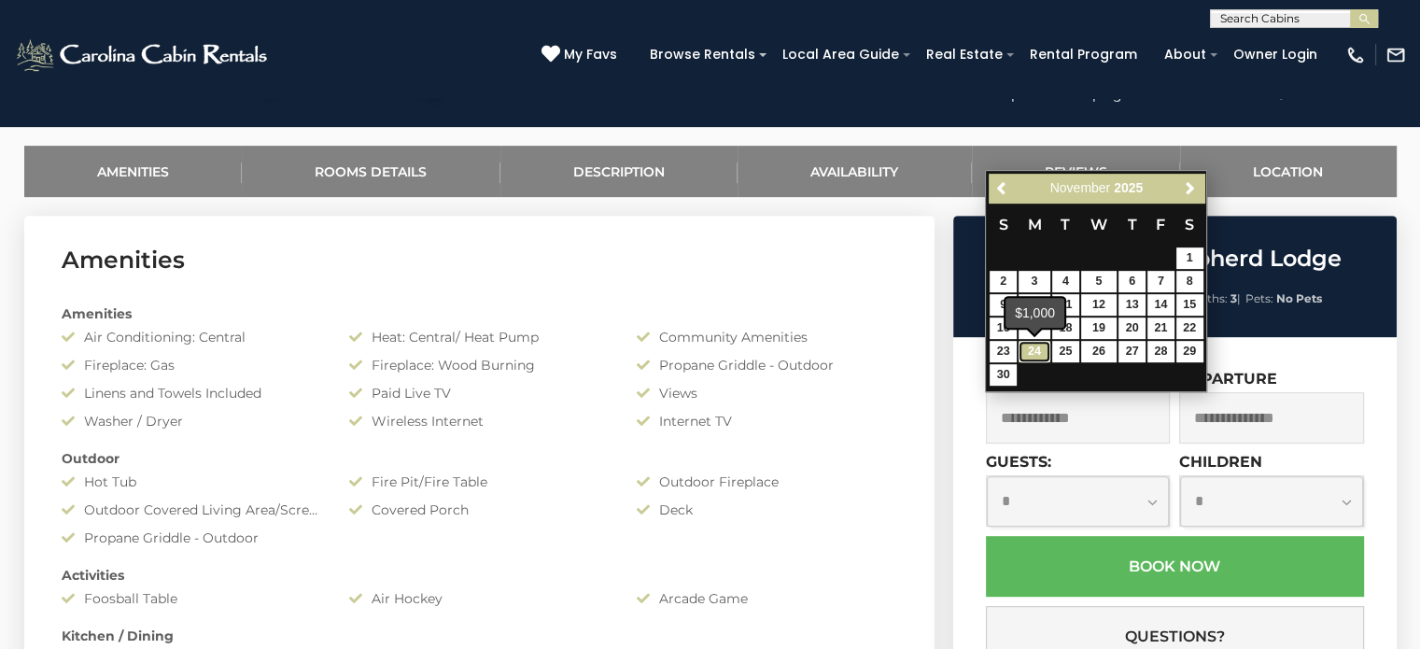
click at [1033, 351] on link "24" at bounding box center [1035, 351] width 32 height 21
type input "**********"
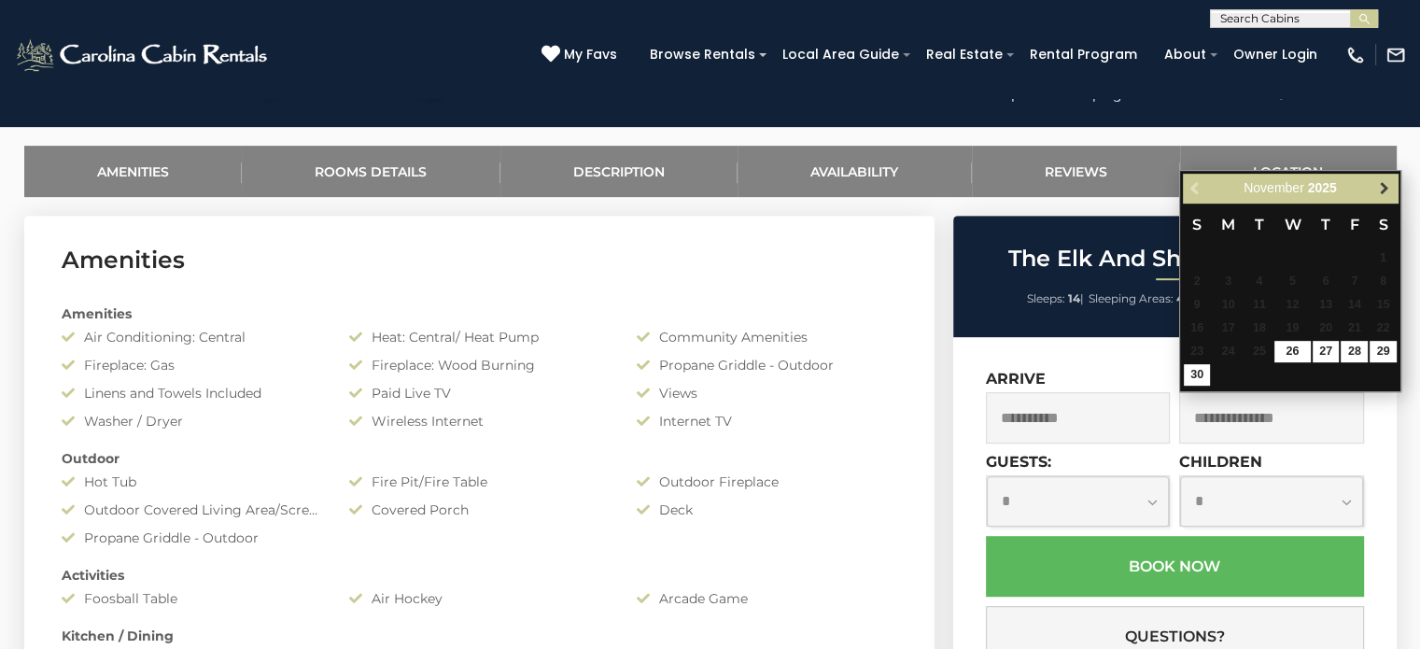
click at [1377, 187] on span "Next" at bounding box center [1383, 188] width 15 height 15
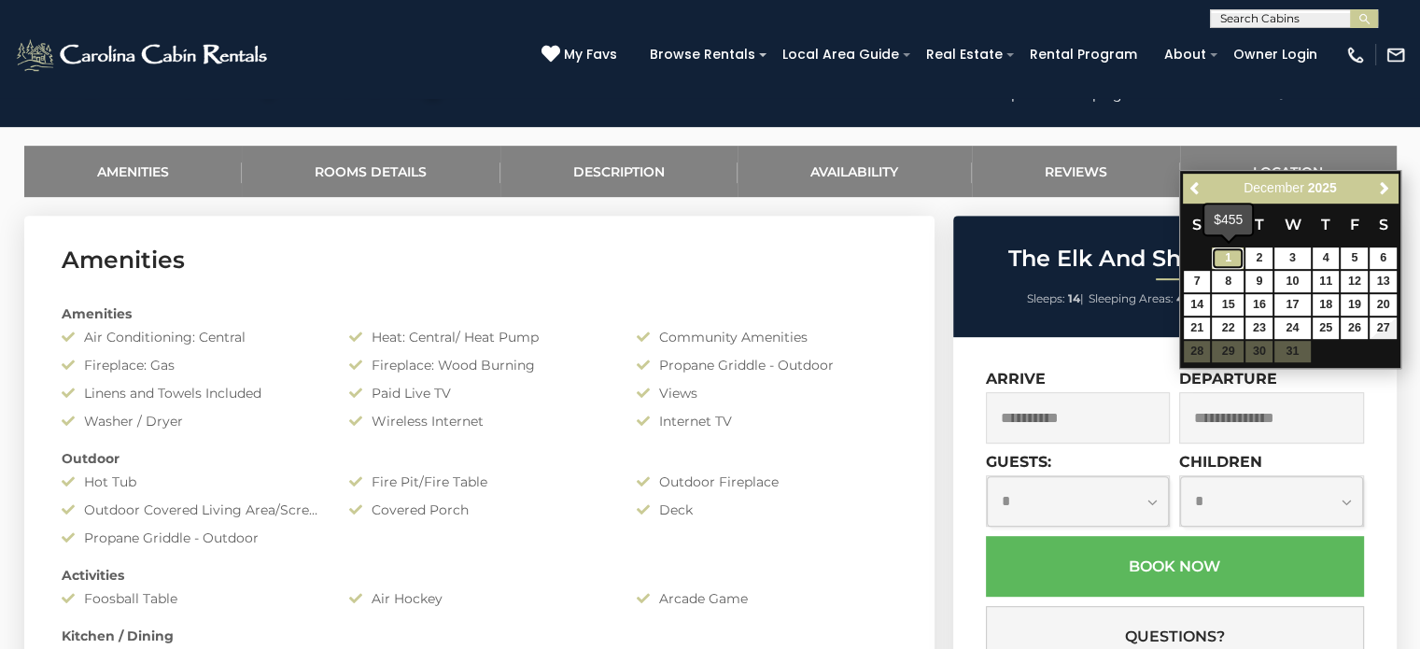
click at [1234, 250] on link "1" at bounding box center [1228, 257] width 32 height 21
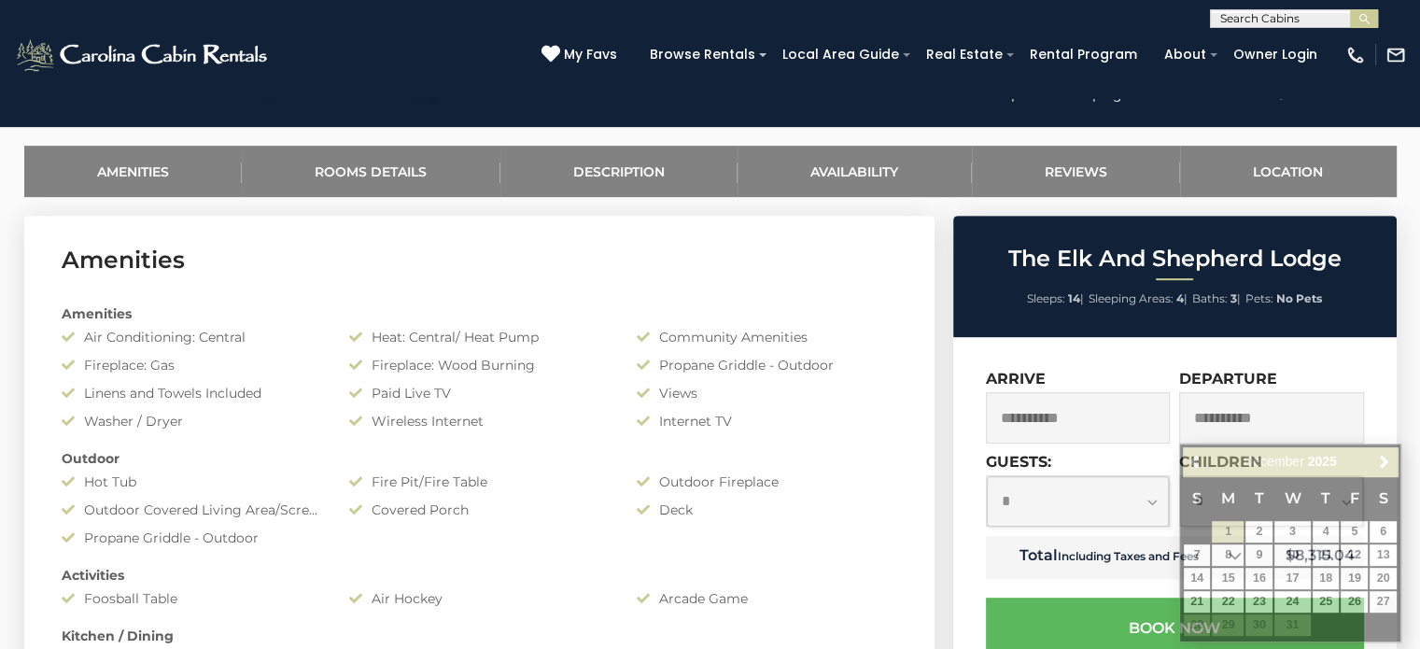
click at [1219, 417] on input "**********" at bounding box center [1271, 417] width 185 height 51
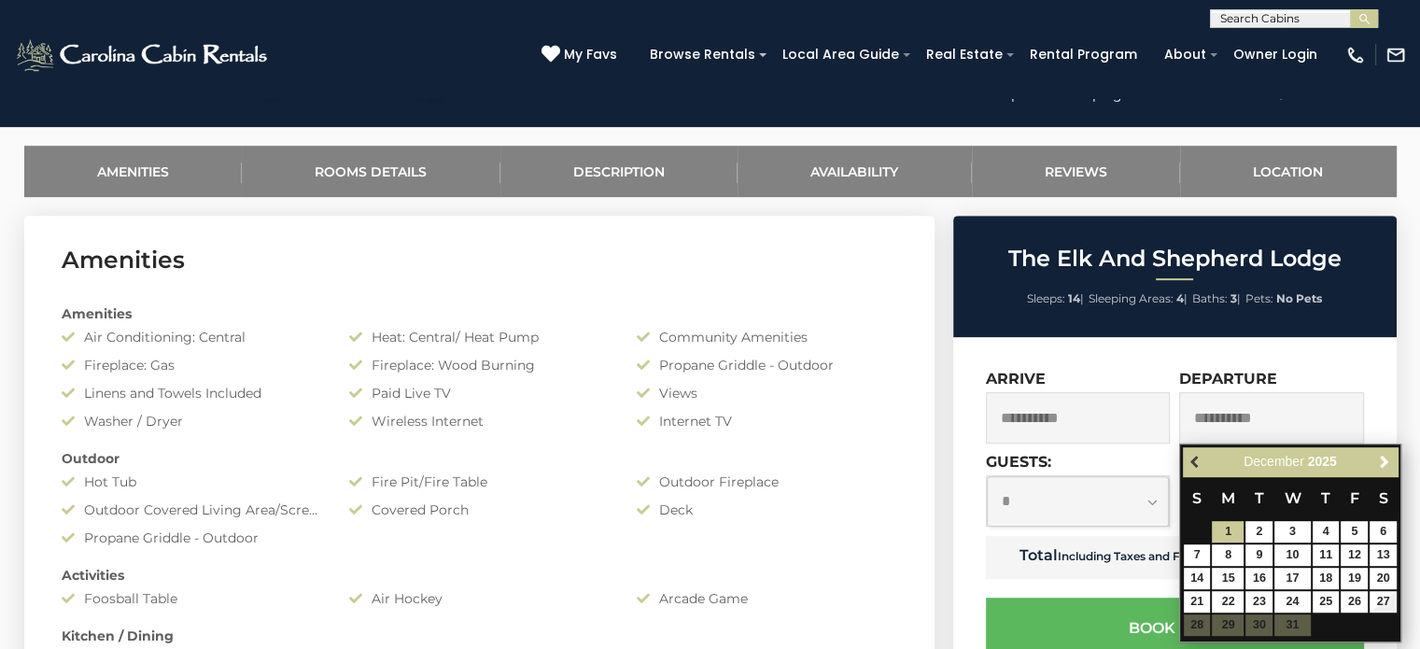
click at [1191, 457] on span "Previous" at bounding box center [1196, 462] width 15 height 15
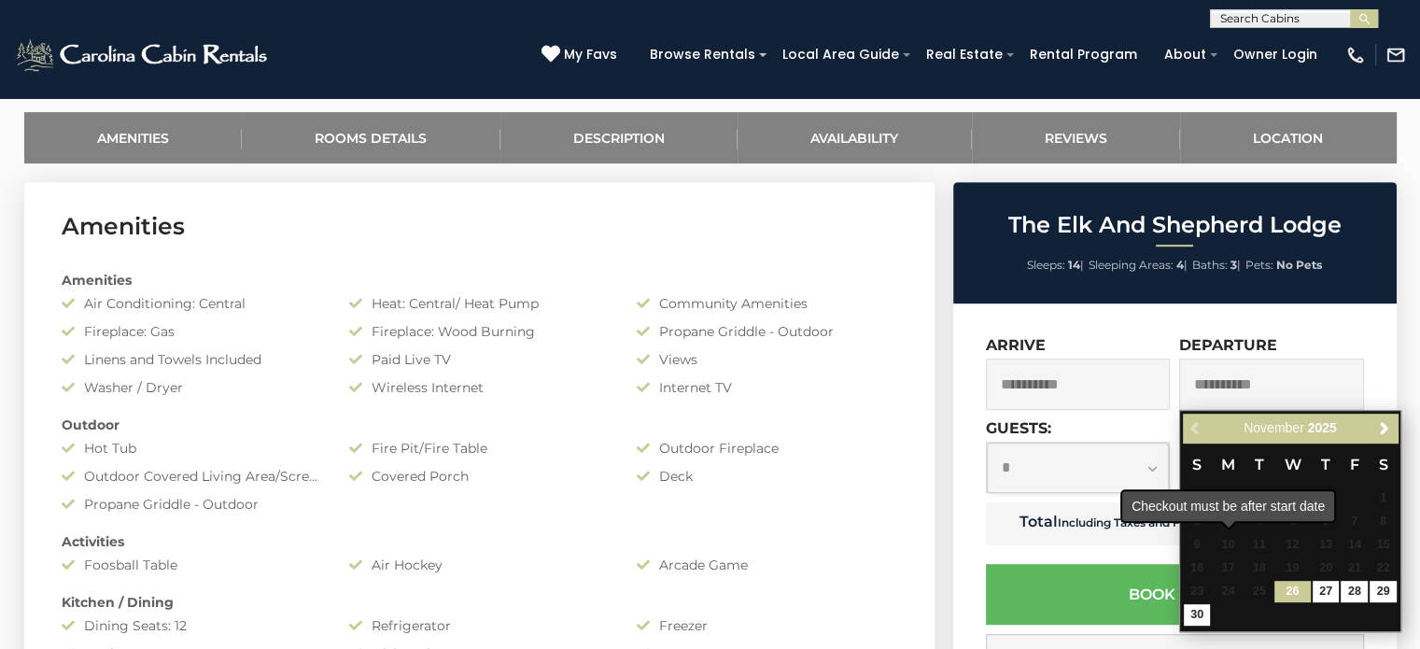
scroll to position [934, 0]
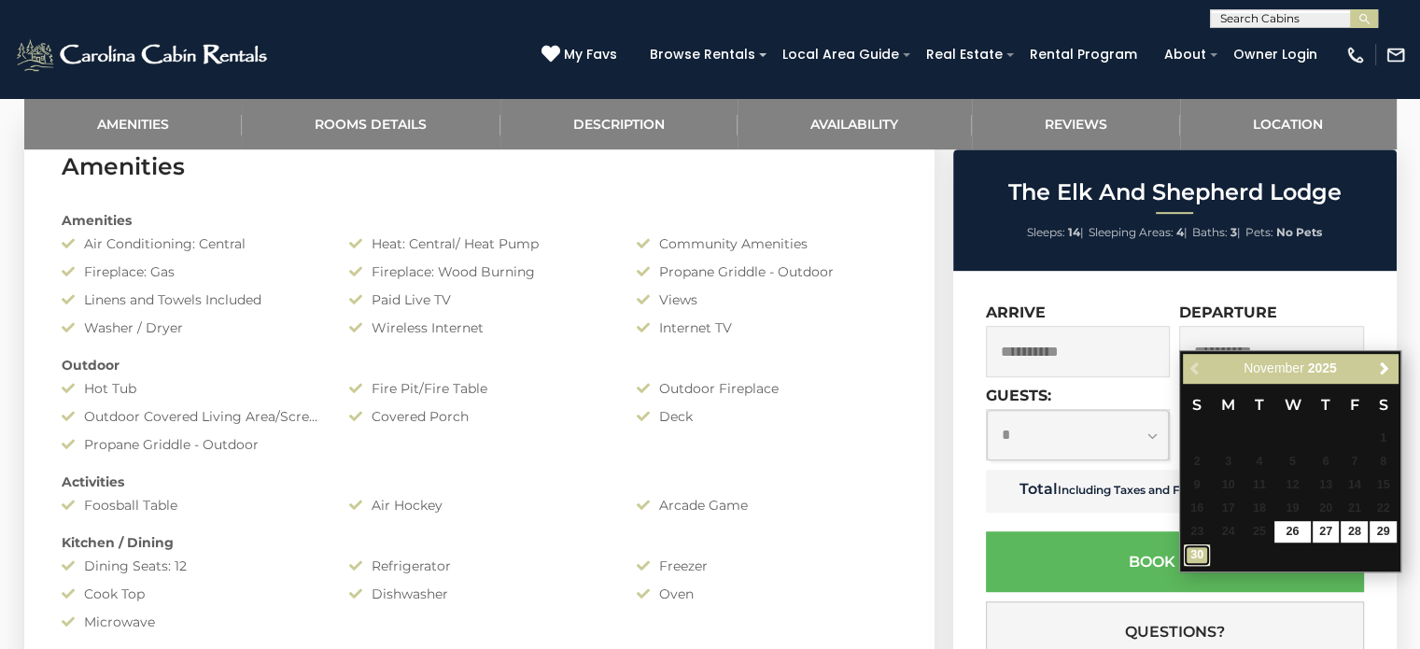
click at [1202, 556] on link "30" at bounding box center [1197, 554] width 27 height 21
type input "**********"
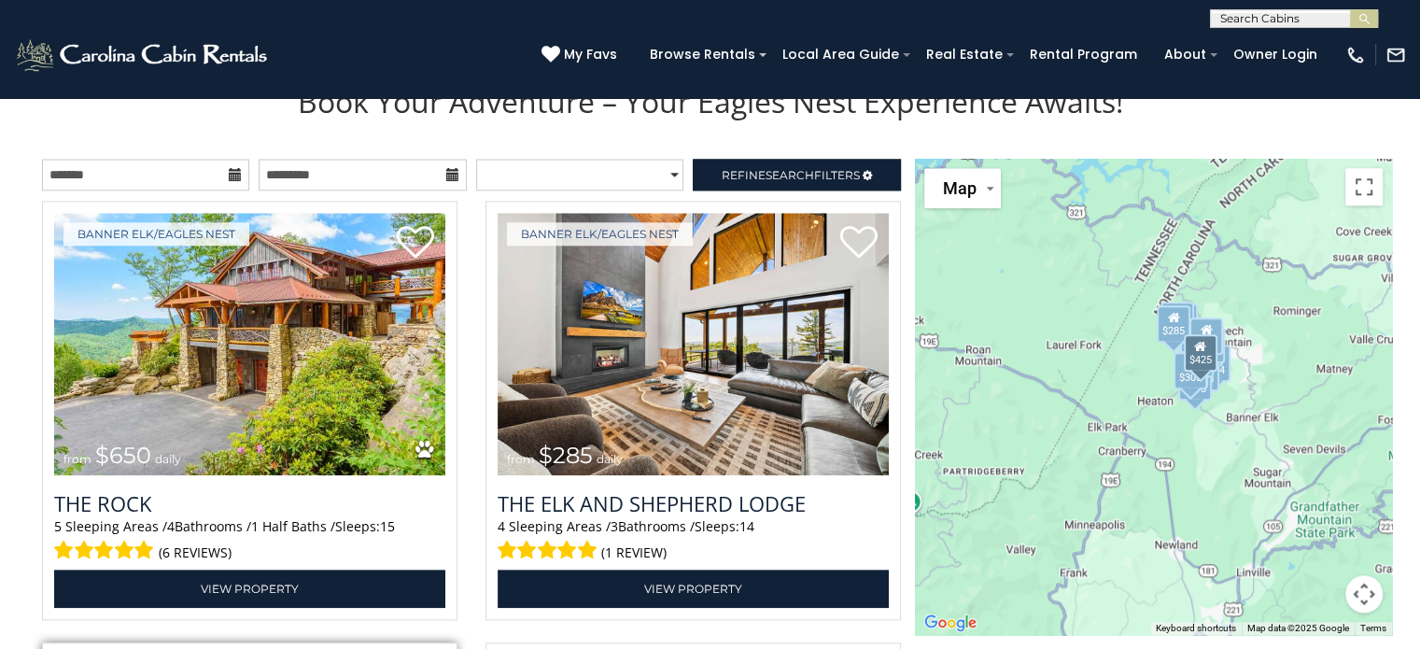
scroll to position [1961, 0]
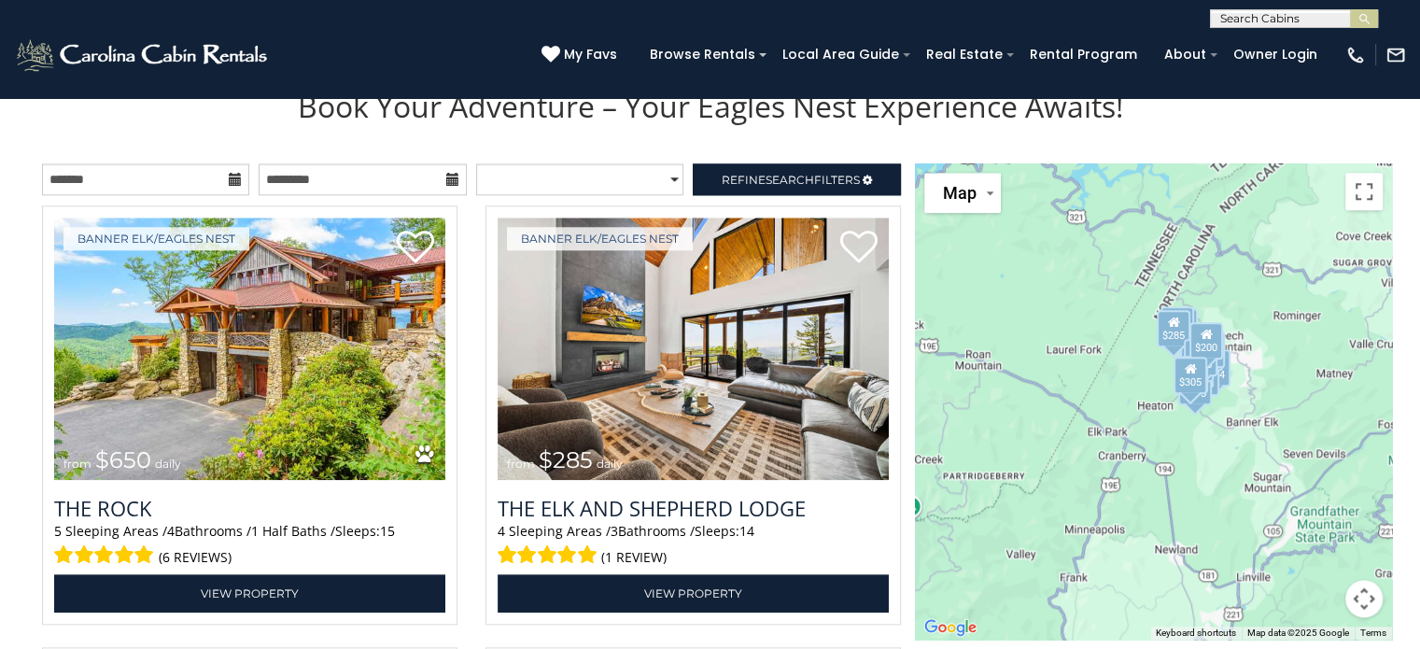
click at [232, 173] on icon at bounding box center [235, 179] width 13 height 13
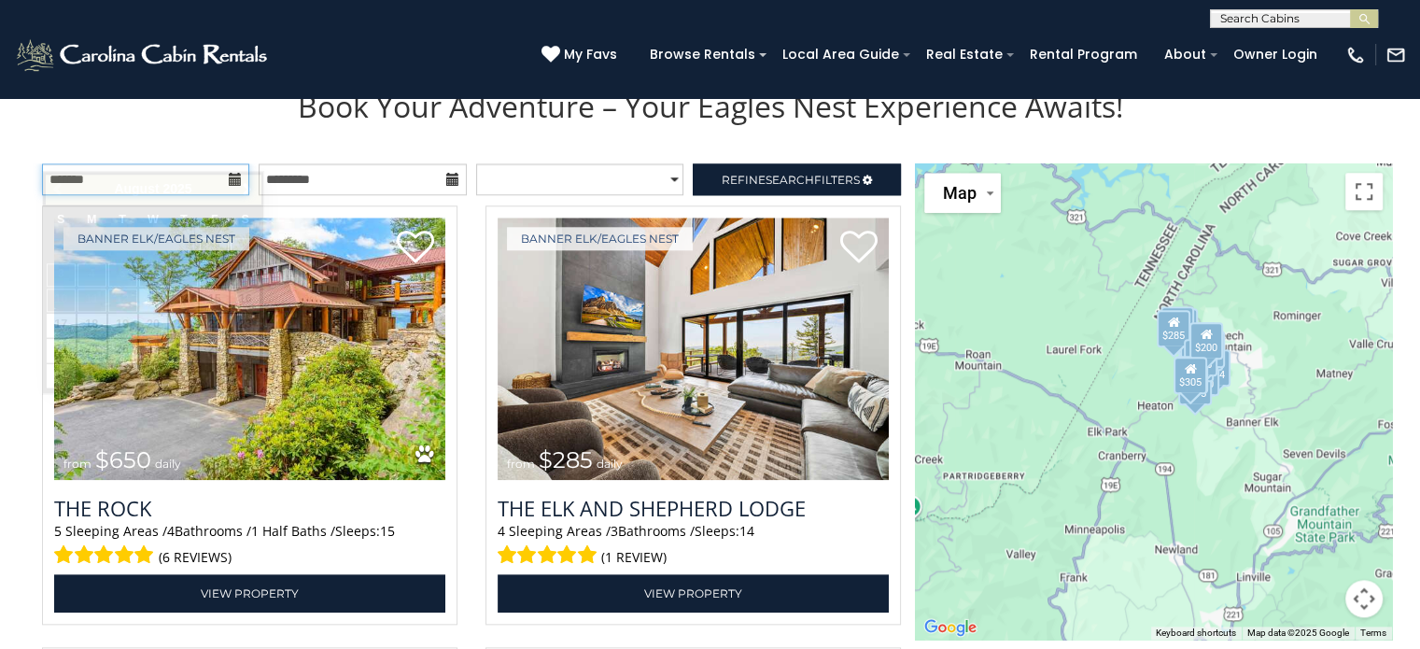
click at [168, 163] on input "text" at bounding box center [145, 179] width 207 height 32
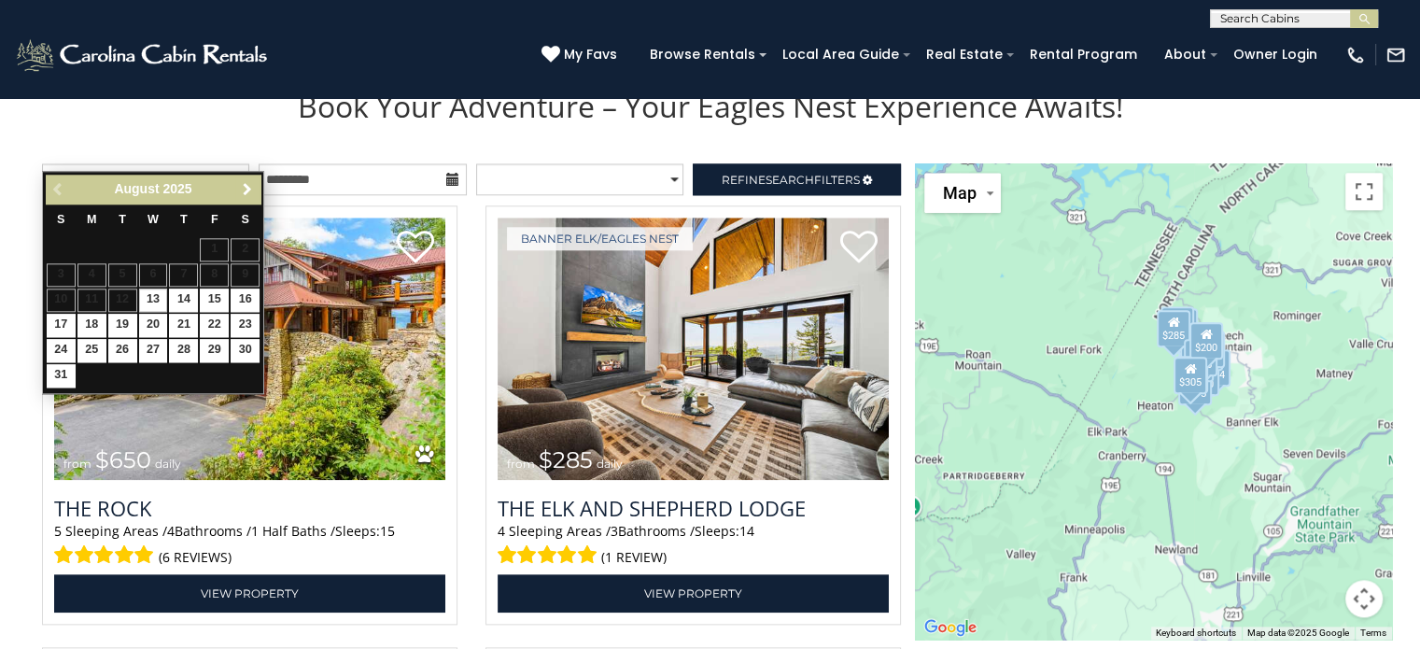
click at [247, 186] on span "Next" at bounding box center [247, 189] width 15 height 15
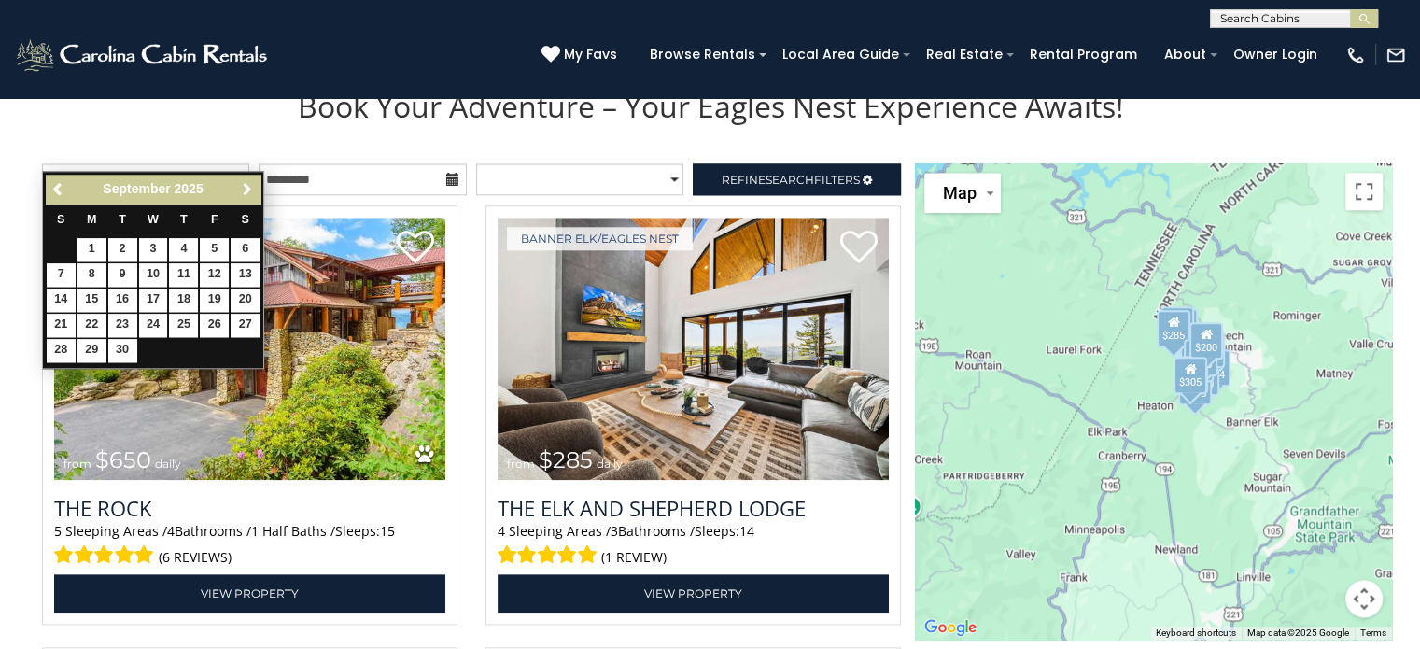
click at [244, 183] on span "Next" at bounding box center [247, 189] width 15 height 15
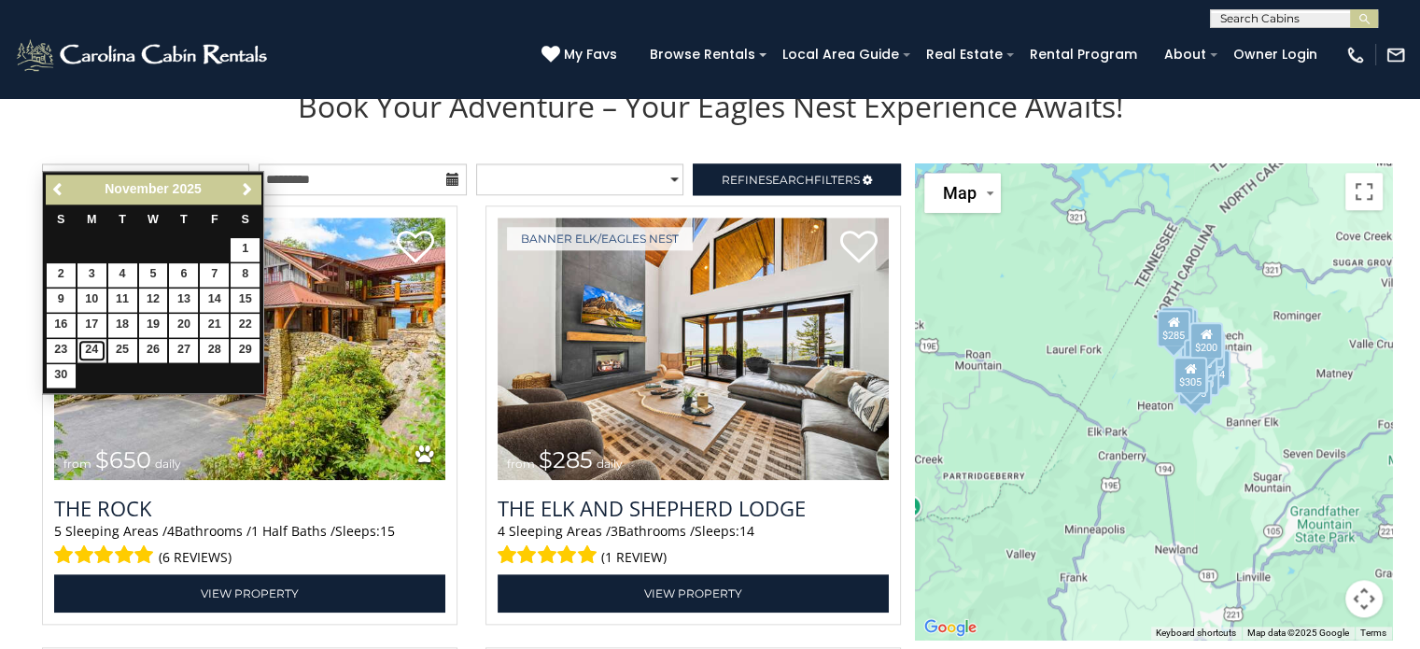
click at [91, 347] on link "24" at bounding box center [91, 350] width 29 height 23
type input "**********"
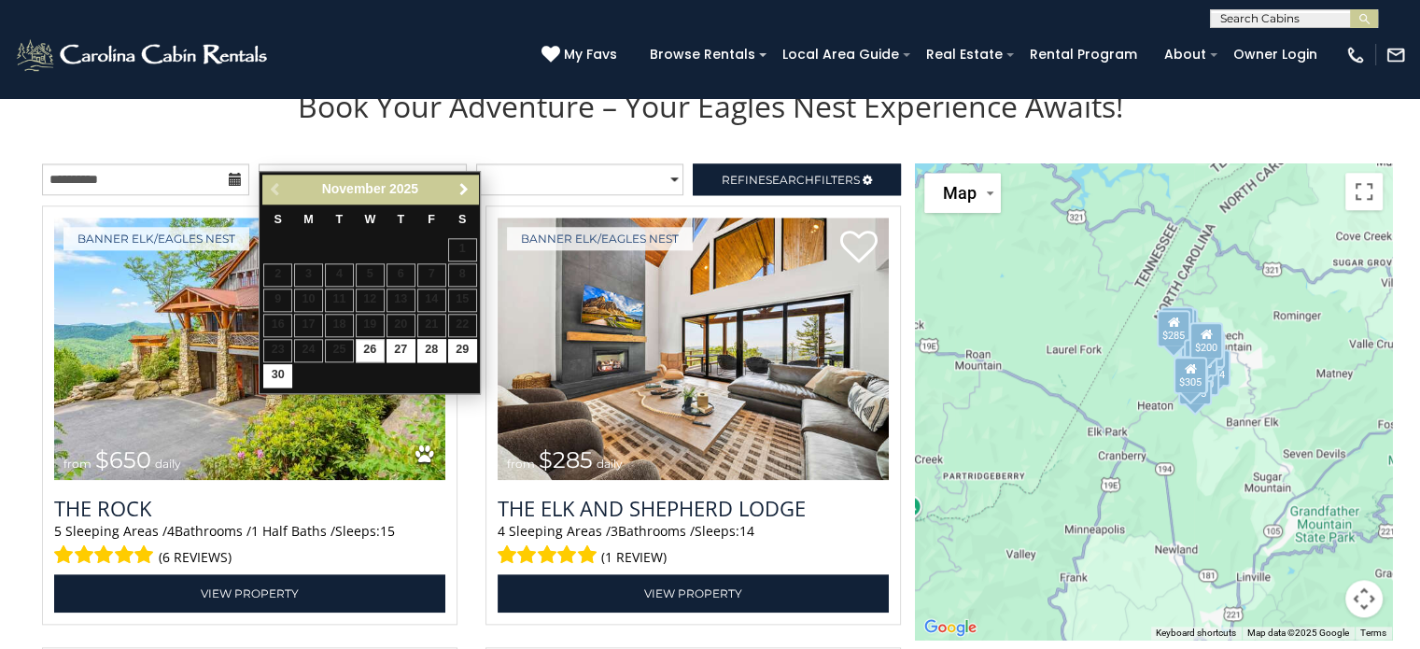
click at [465, 184] on span "Next" at bounding box center [464, 189] width 15 height 15
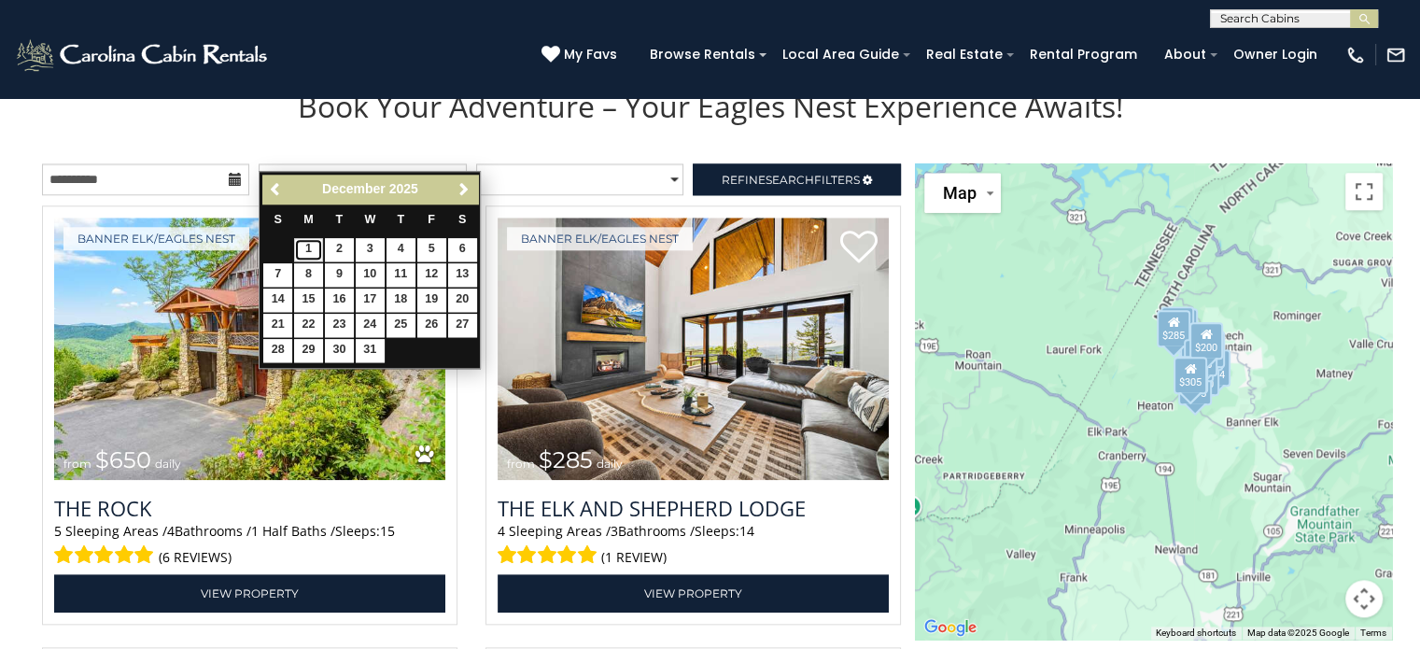
click at [302, 244] on link "1" at bounding box center [308, 249] width 29 height 23
type input "**********"
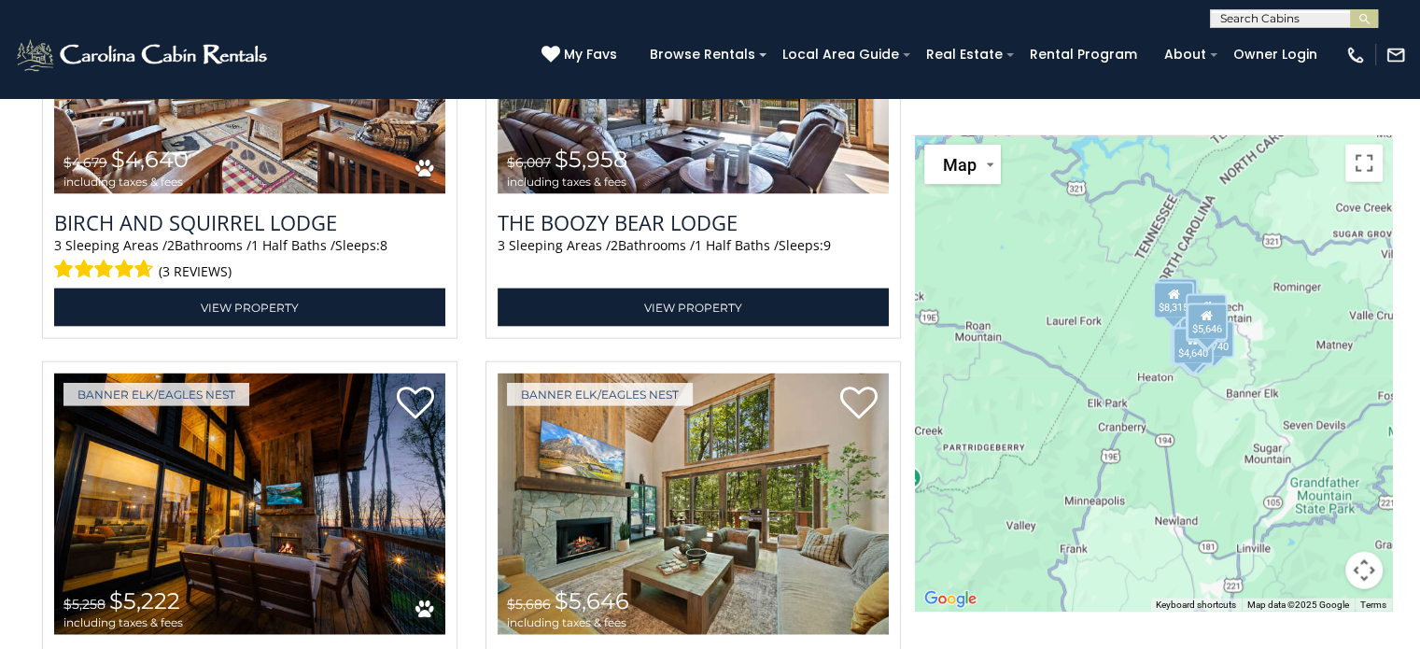
scroll to position [4362, 0]
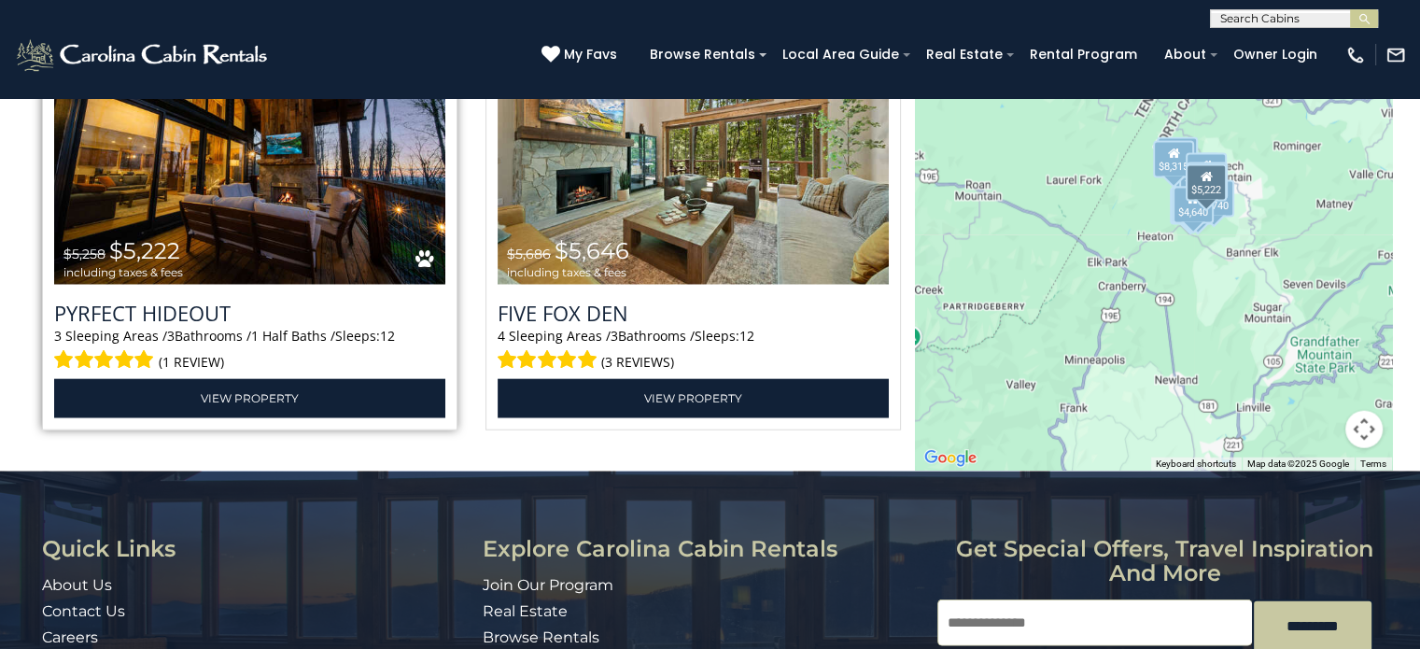
click at [227, 204] on img at bounding box center [249, 154] width 391 height 262
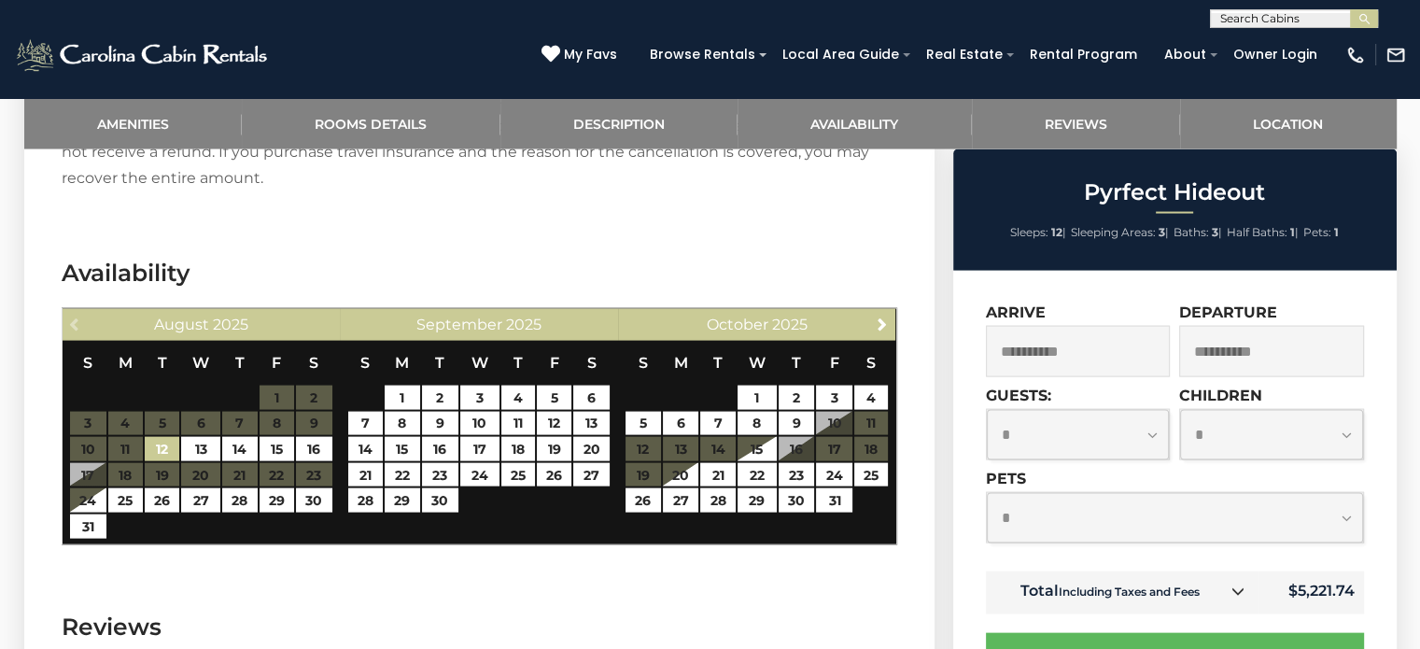
scroll to position [3828, 0]
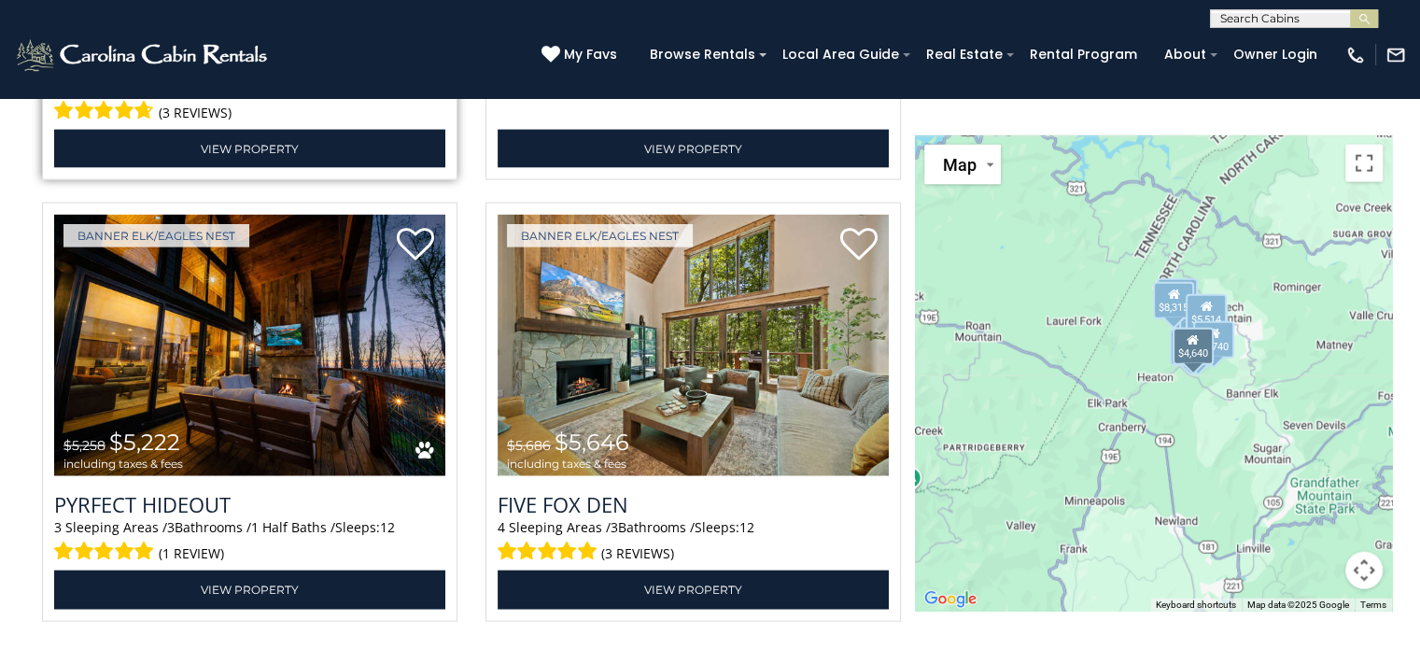
scroll to position [4204, 0]
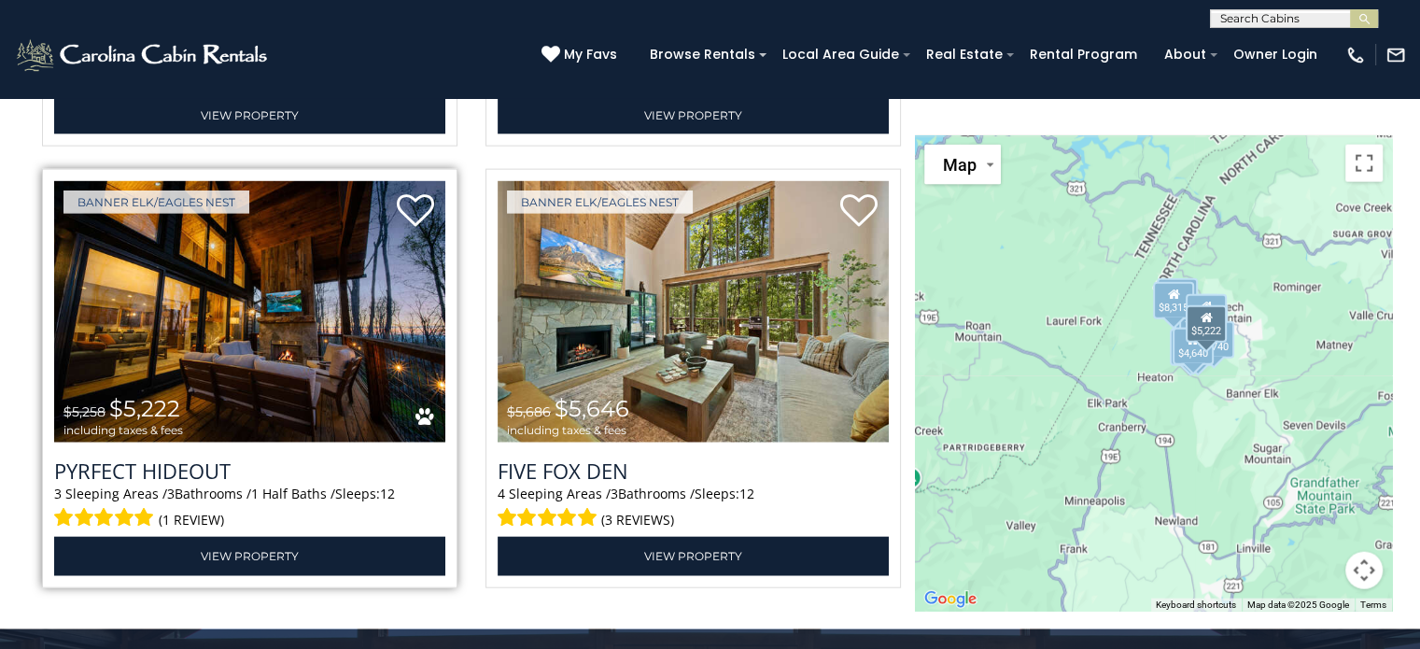
click at [388, 292] on img at bounding box center [249, 312] width 391 height 262
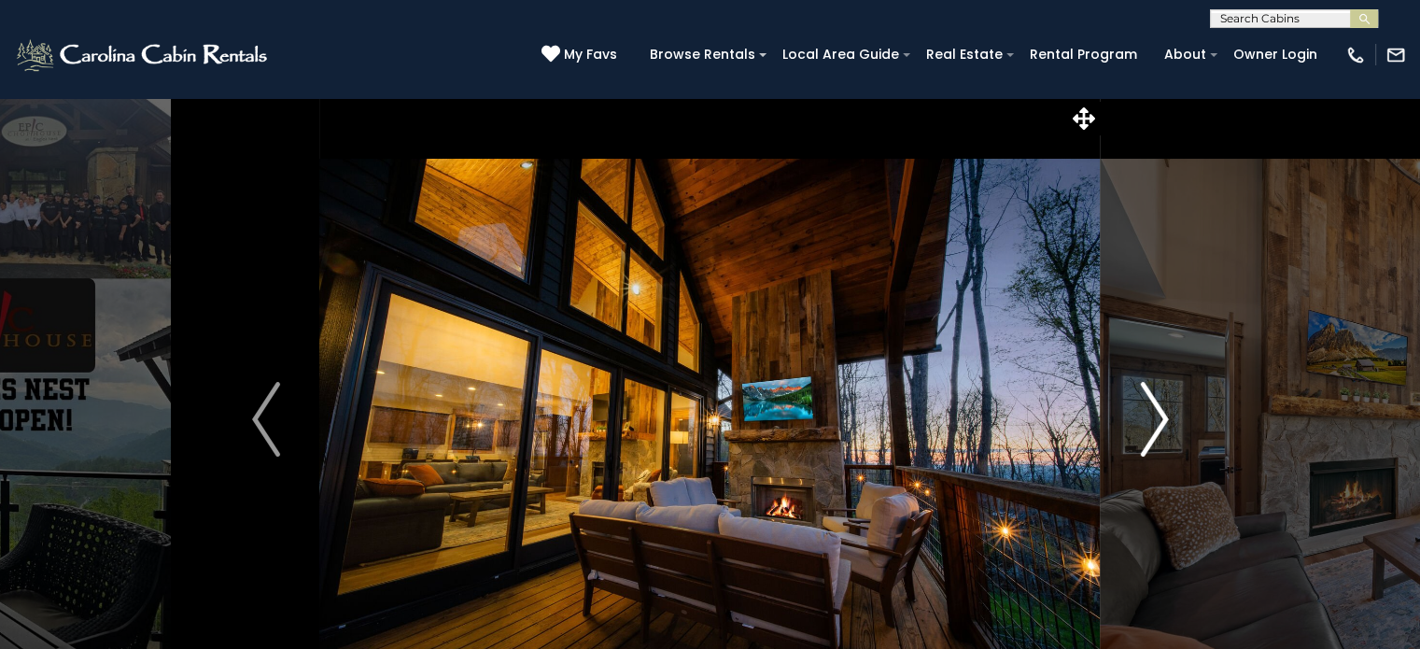
click at [1157, 431] on img "Next" at bounding box center [1154, 419] width 28 height 75
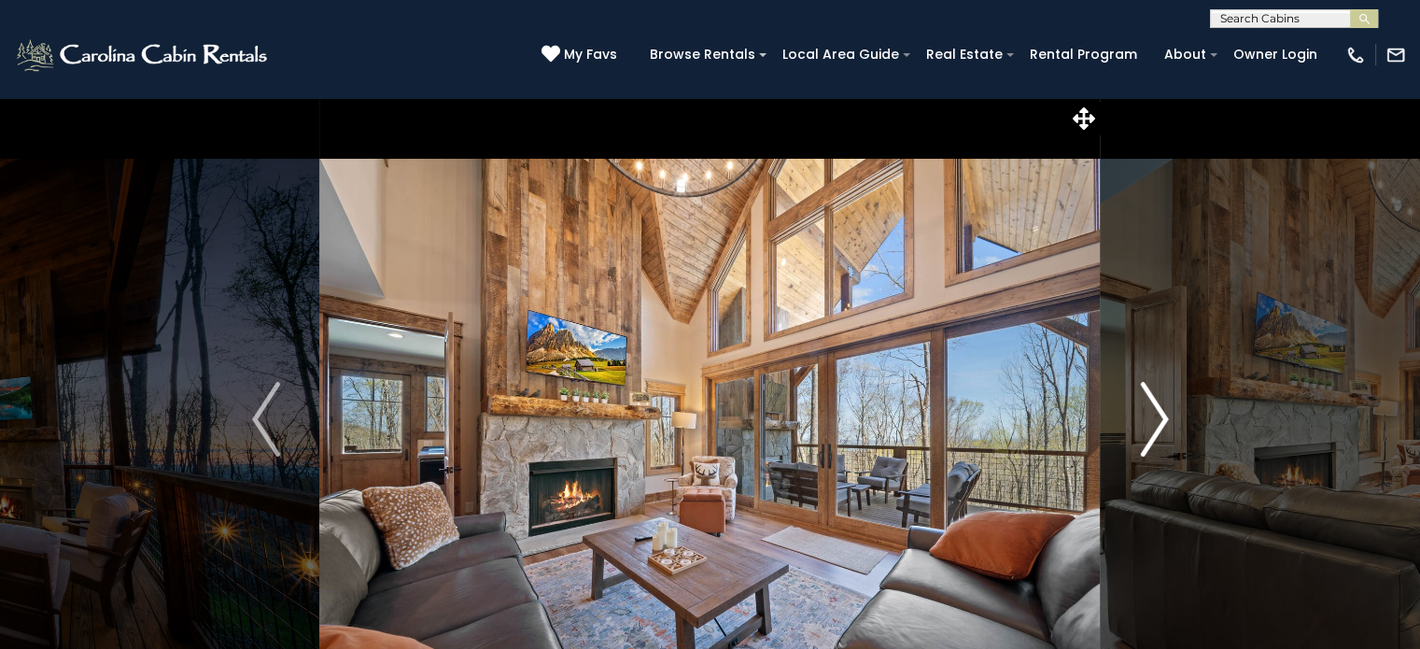
click at [1174, 410] on button "Next" at bounding box center [1154, 419] width 107 height 644
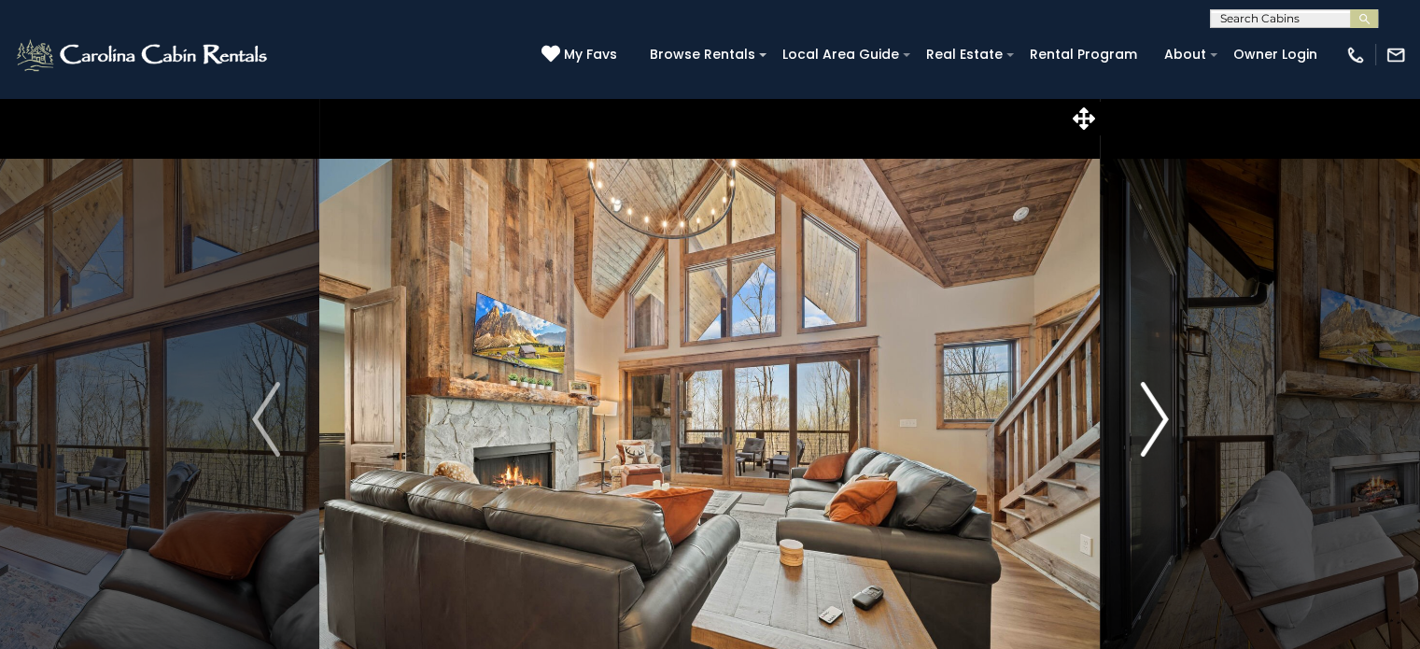
click at [1172, 406] on button "Next" at bounding box center [1154, 419] width 107 height 644
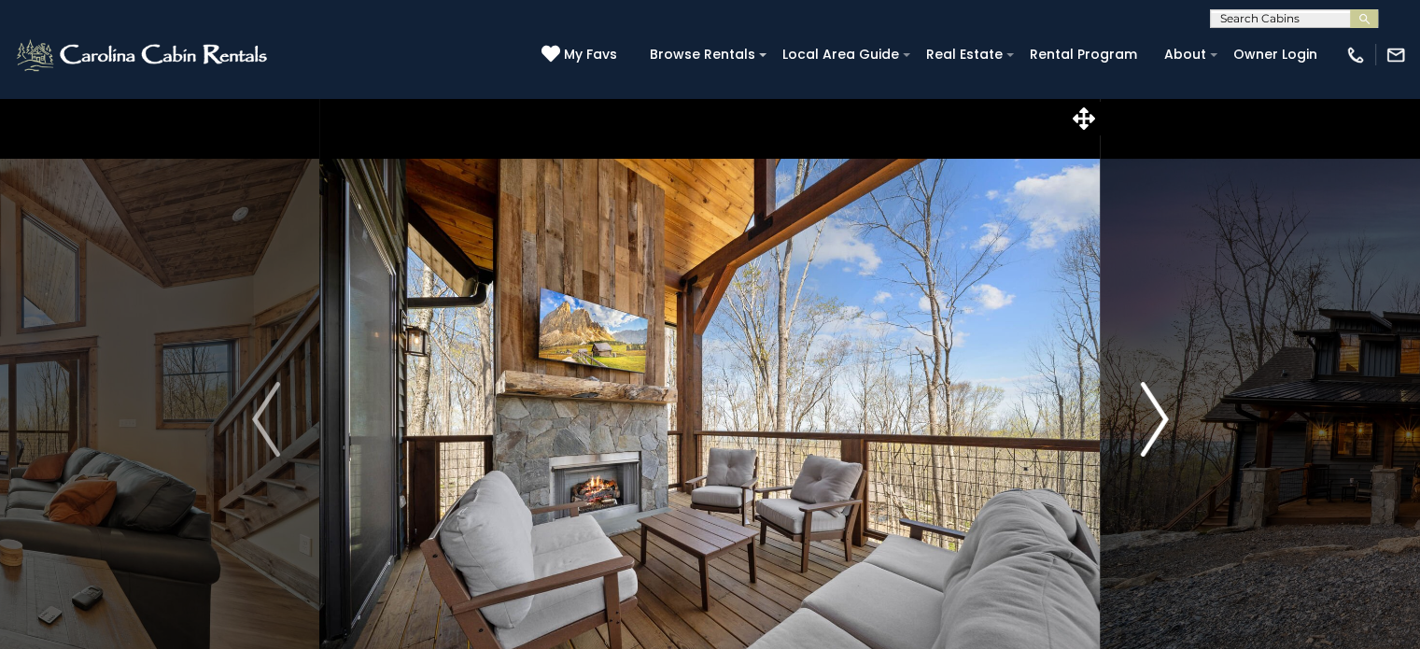
click at [1172, 406] on button "Next" at bounding box center [1154, 419] width 107 height 644
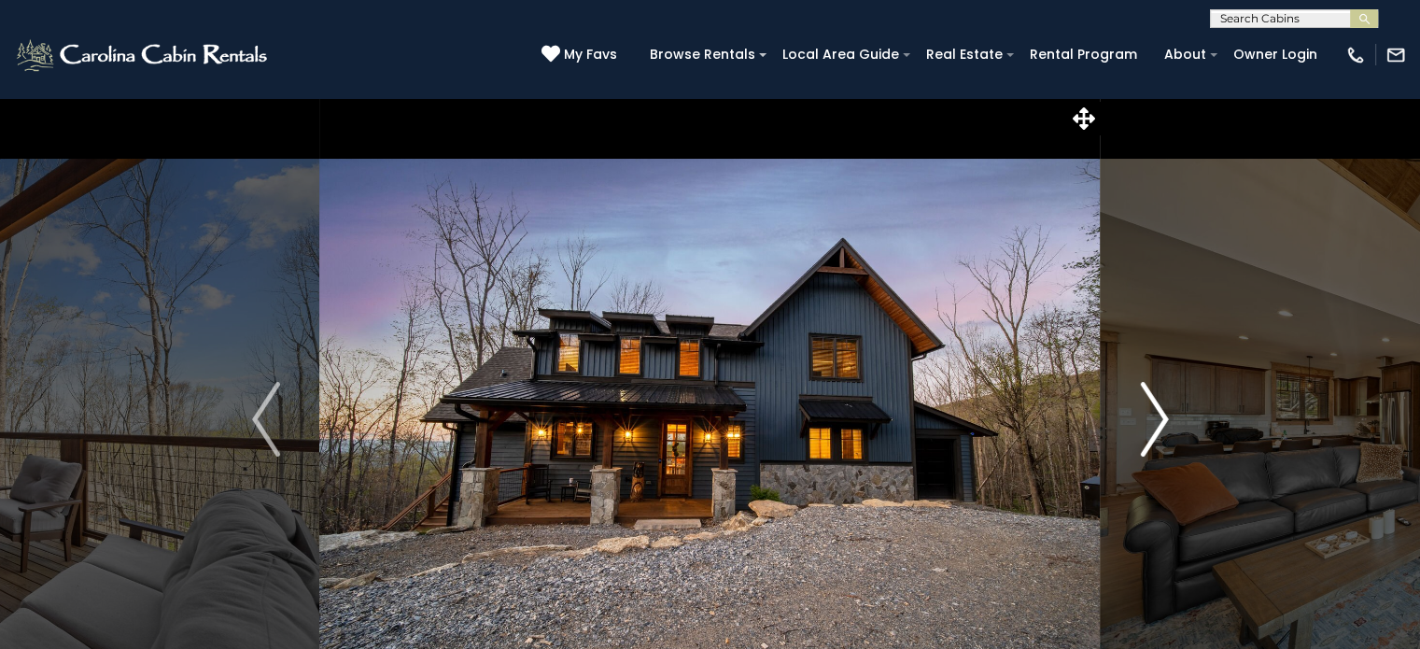
click at [1172, 406] on button "Next" at bounding box center [1154, 419] width 107 height 644
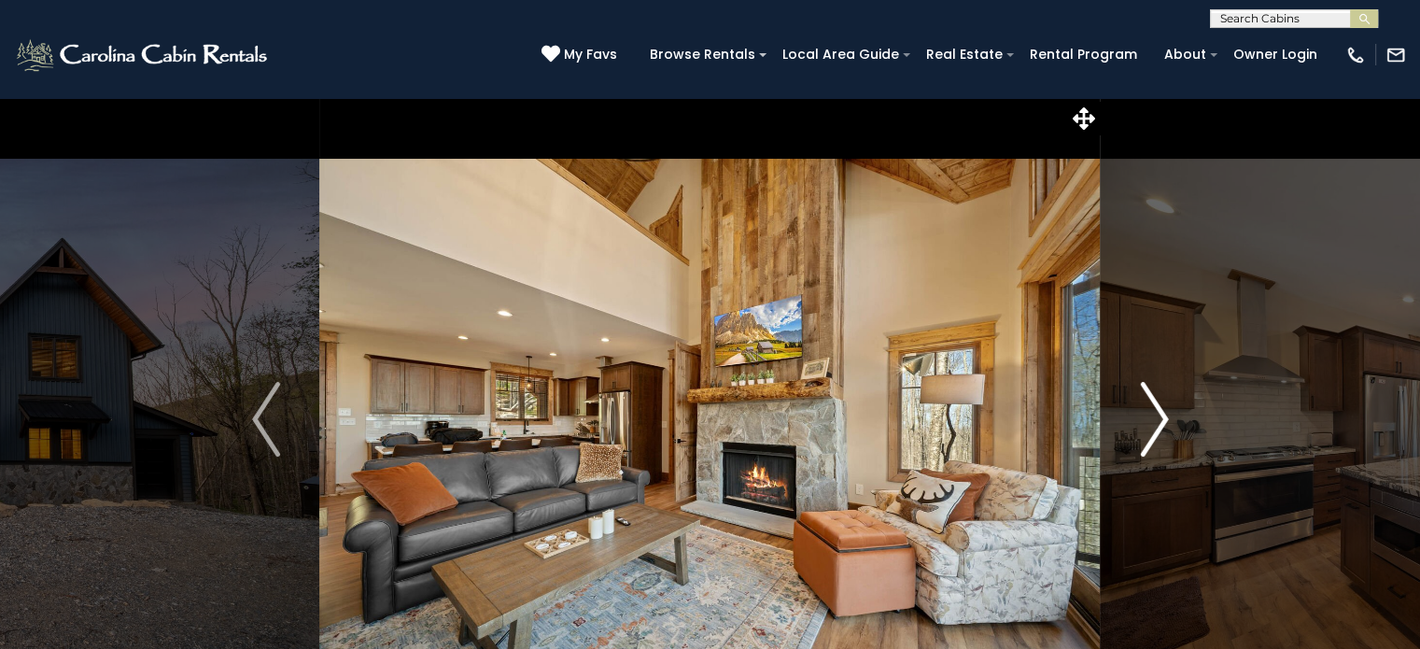
click at [1172, 406] on button "Next" at bounding box center [1154, 419] width 107 height 644
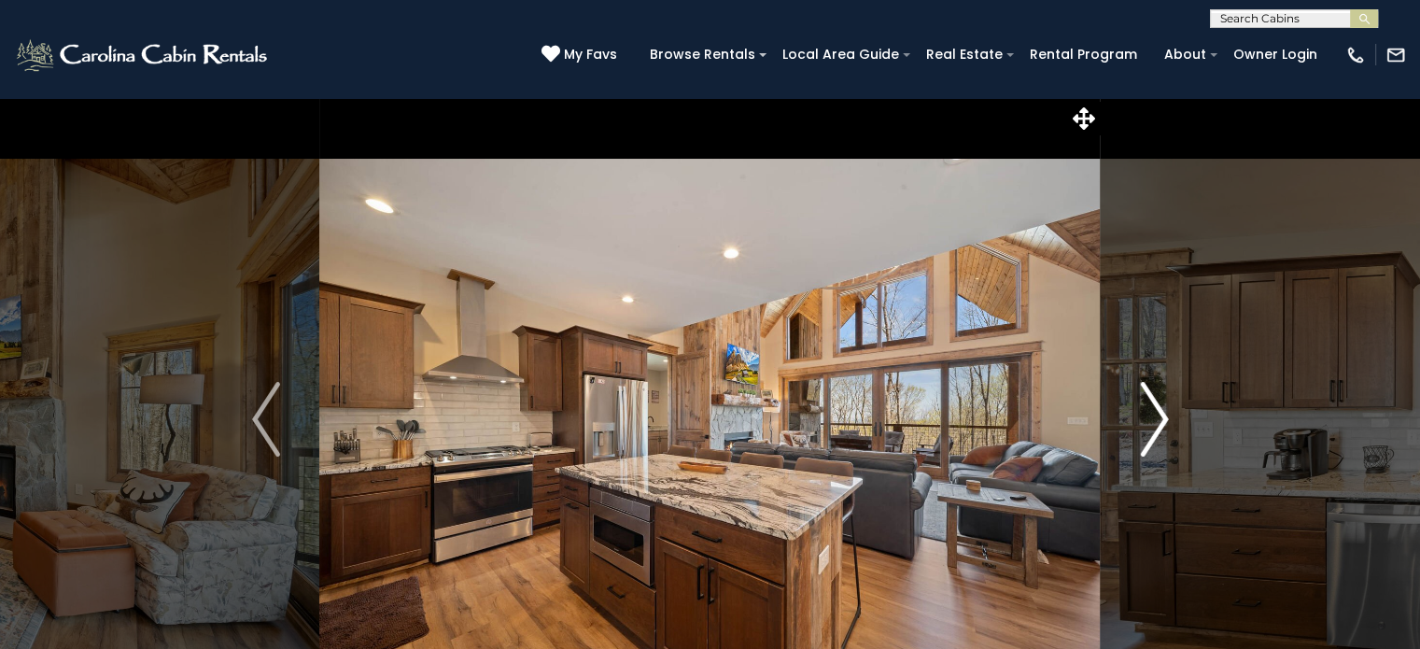
click at [1172, 406] on button "Next" at bounding box center [1154, 419] width 107 height 644
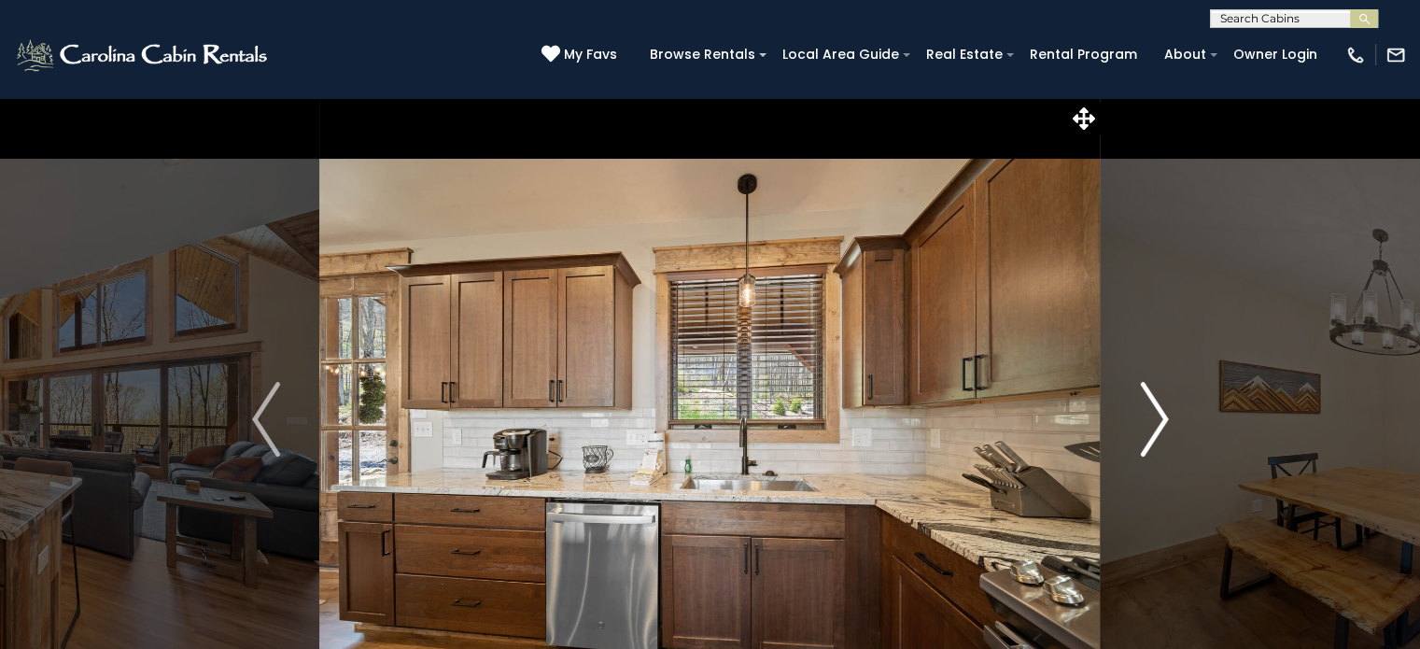
click at [1172, 406] on button "Next" at bounding box center [1154, 419] width 107 height 644
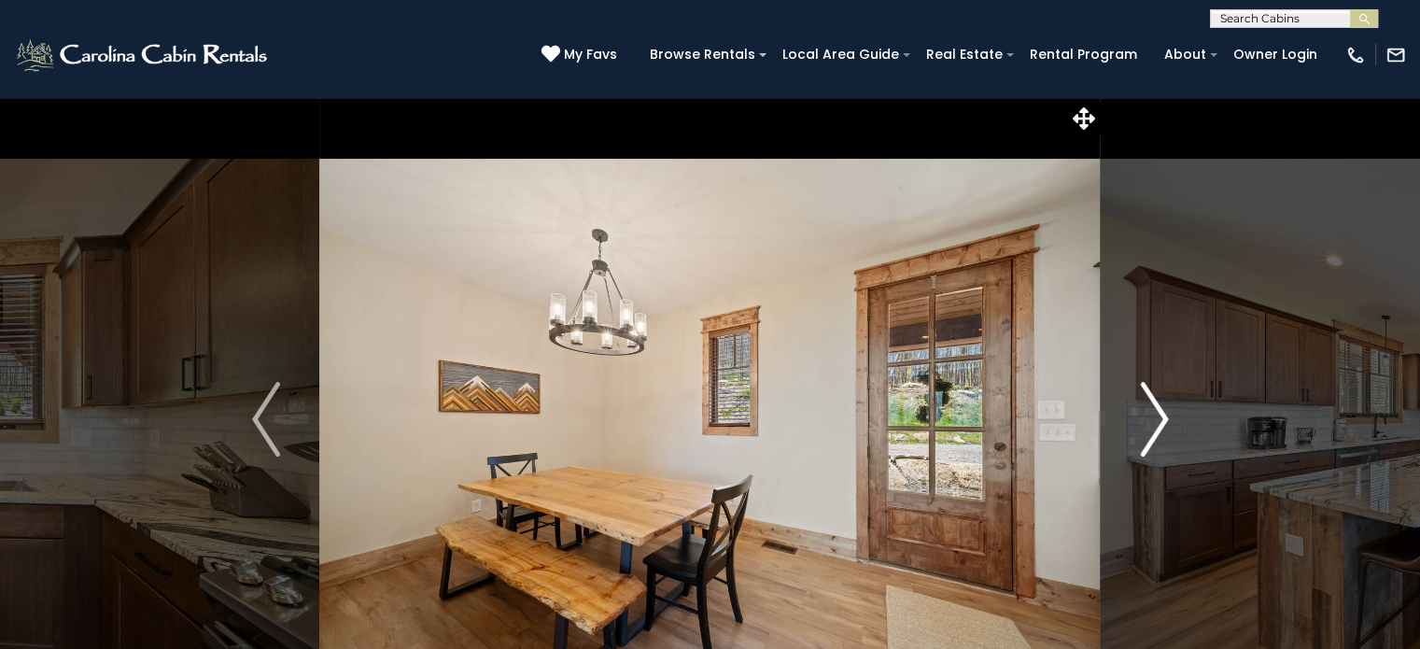
click at [1153, 414] on img "Next" at bounding box center [1154, 419] width 28 height 75
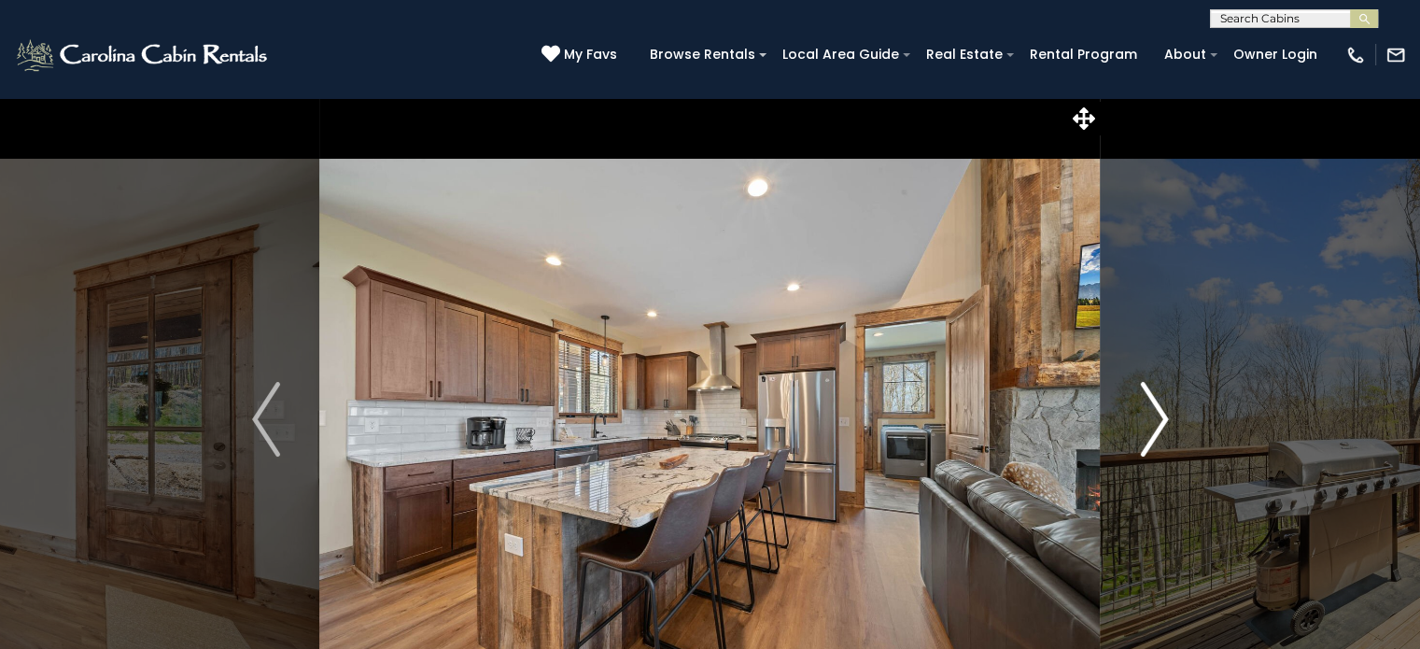
click at [1152, 414] on img "Next" at bounding box center [1154, 419] width 28 height 75
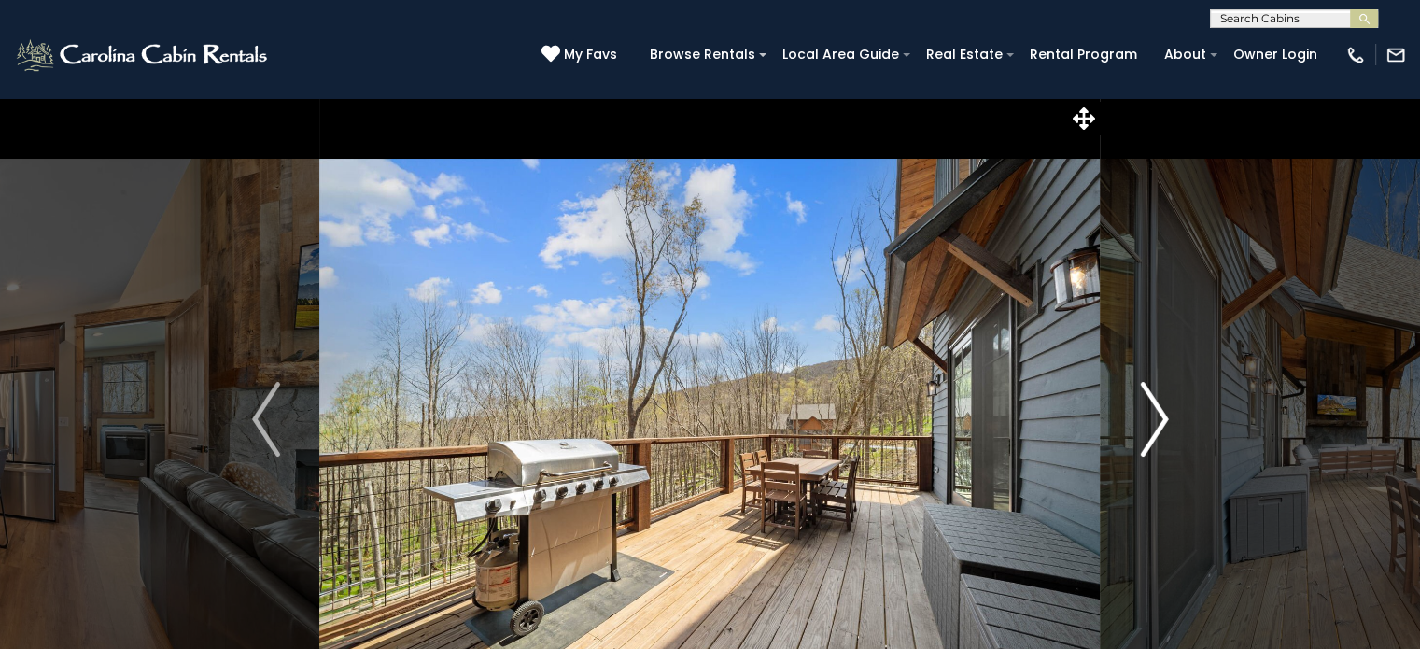
click at [1160, 409] on img "Next" at bounding box center [1154, 419] width 28 height 75
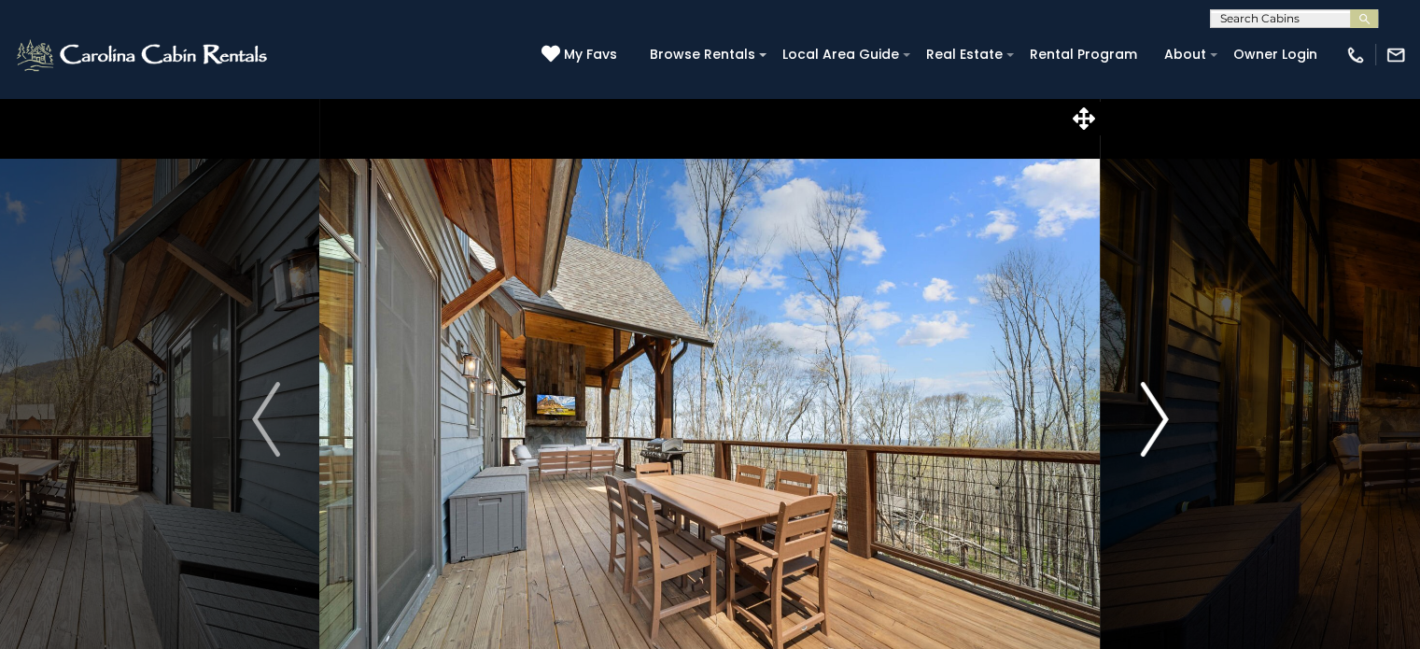
click at [1160, 409] on img "Next" at bounding box center [1154, 419] width 28 height 75
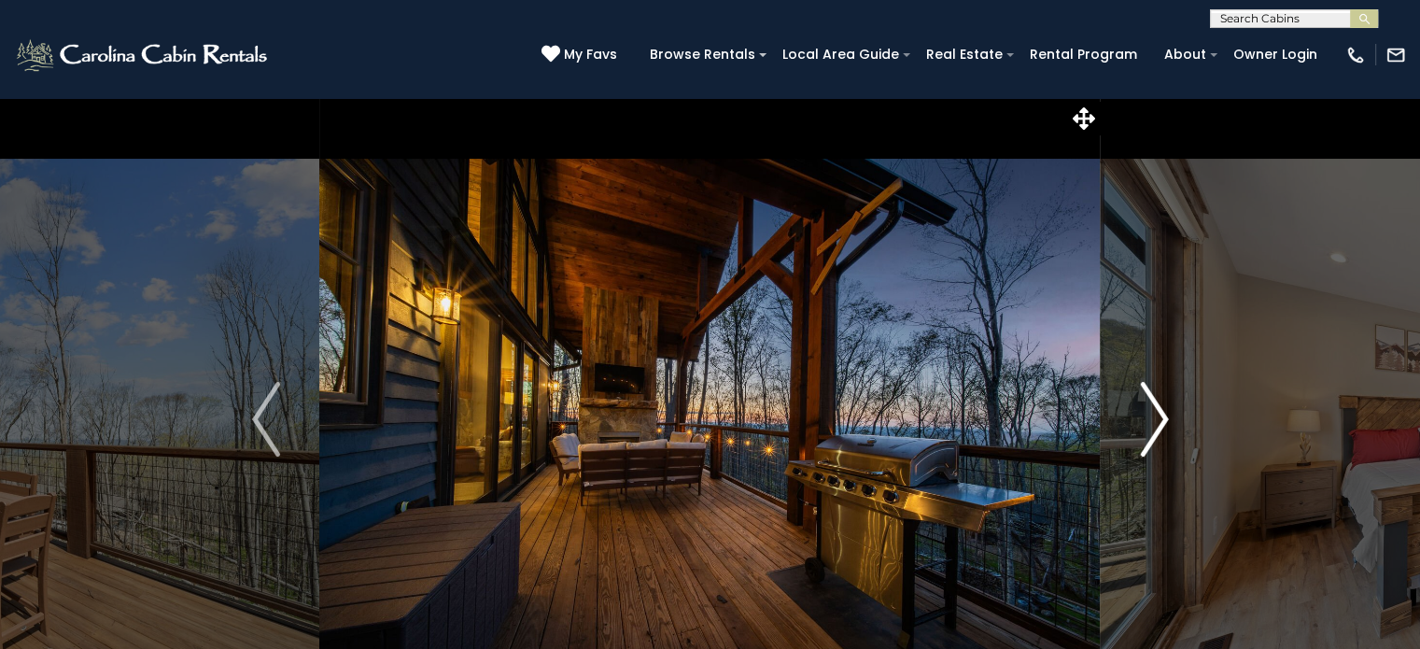
click at [1160, 409] on img "Next" at bounding box center [1154, 419] width 28 height 75
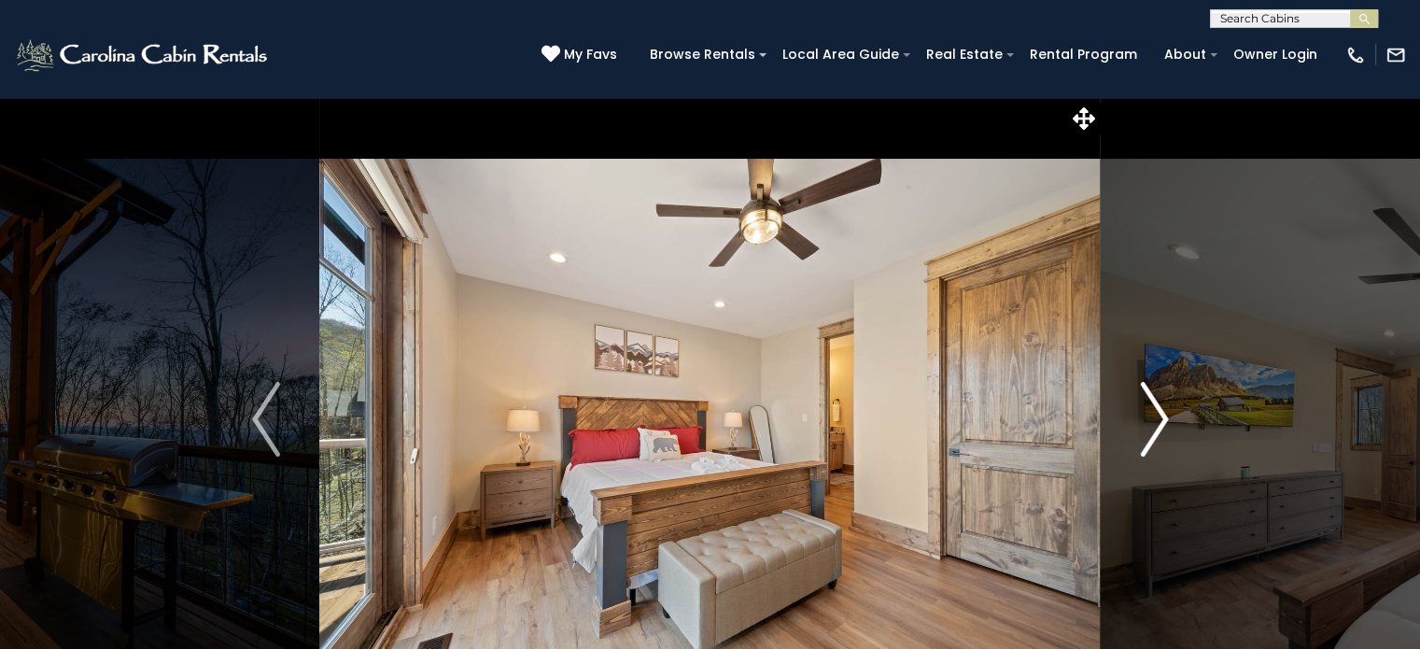
click at [1160, 409] on img "Next" at bounding box center [1154, 419] width 28 height 75
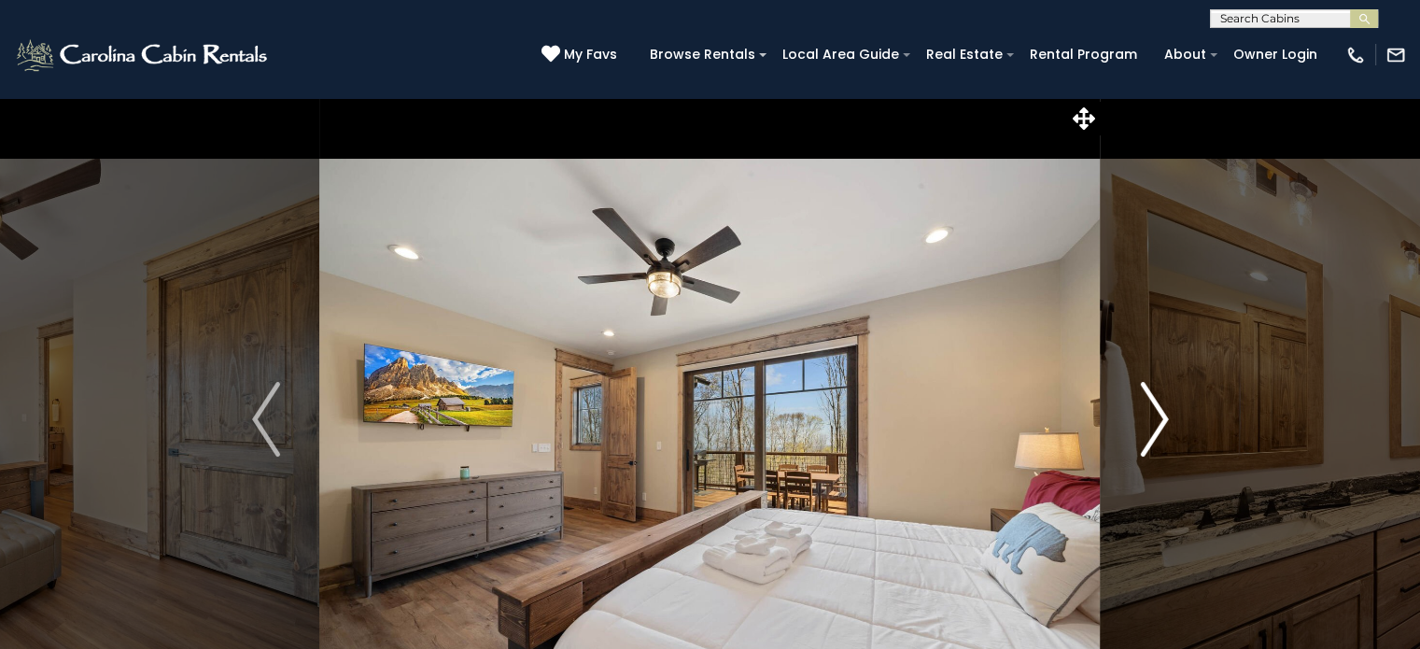
click at [1160, 409] on img "Next" at bounding box center [1154, 419] width 28 height 75
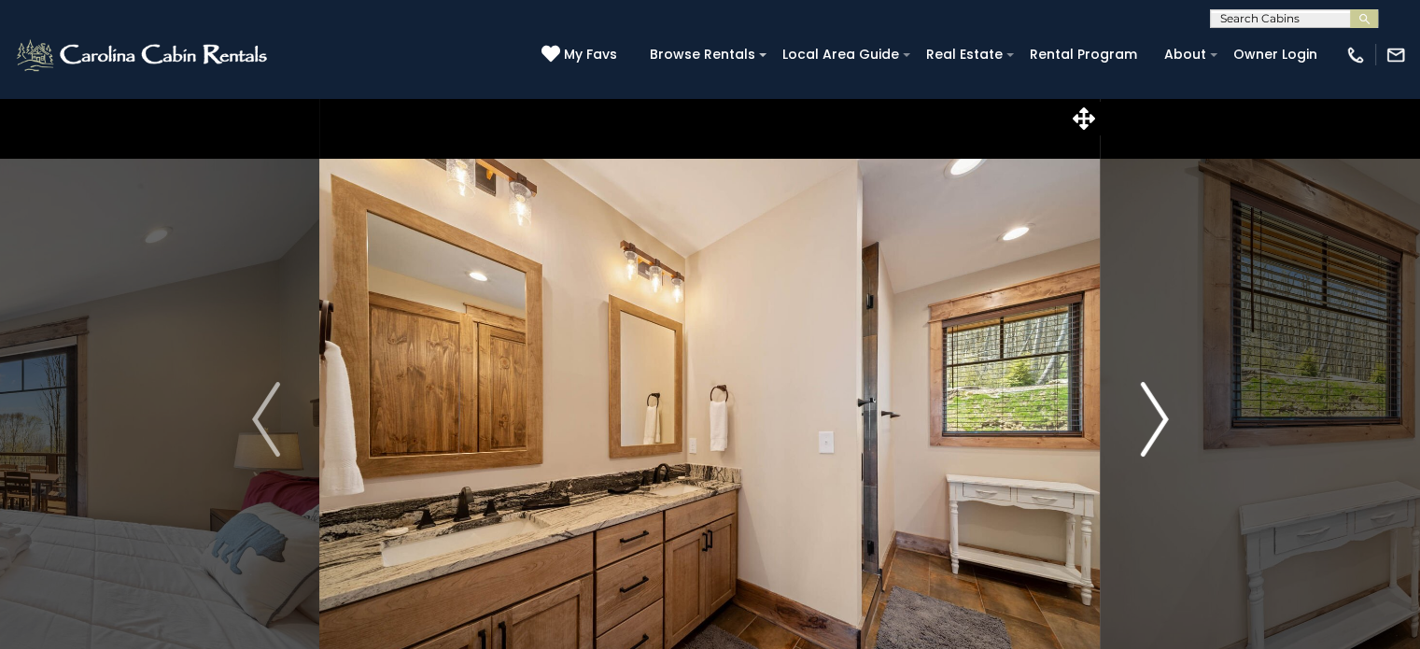
click at [1160, 409] on img "Next" at bounding box center [1154, 419] width 28 height 75
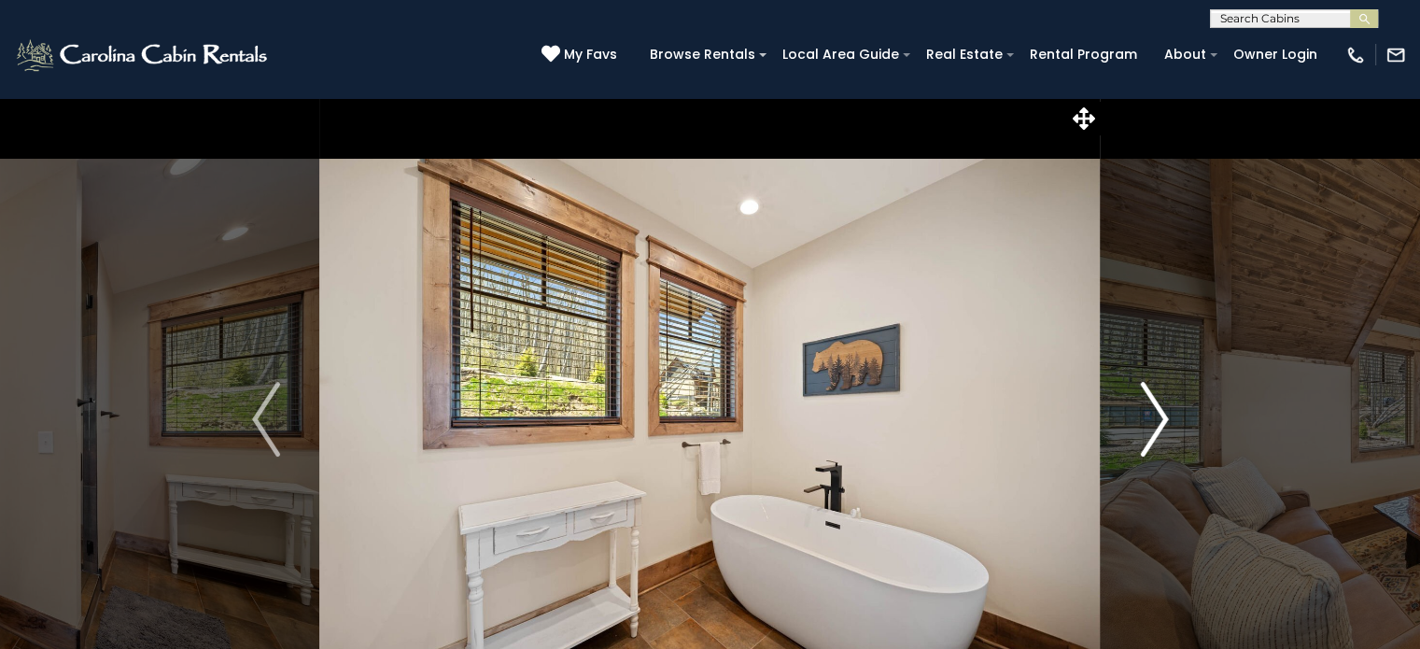
click at [1160, 409] on img "Next" at bounding box center [1154, 419] width 28 height 75
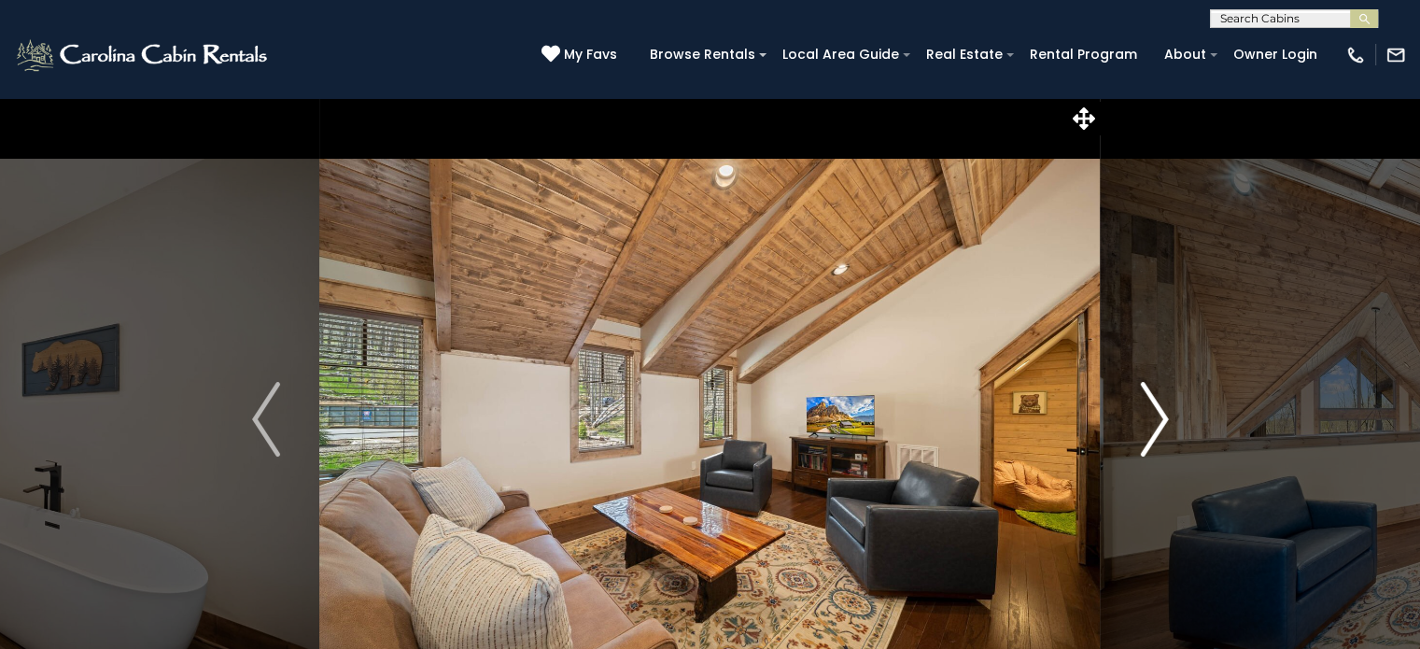
click at [1160, 409] on img "Next" at bounding box center [1154, 419] width 28 height 75
